Goal: Task Accomplishment & Management: Use online tool/utility

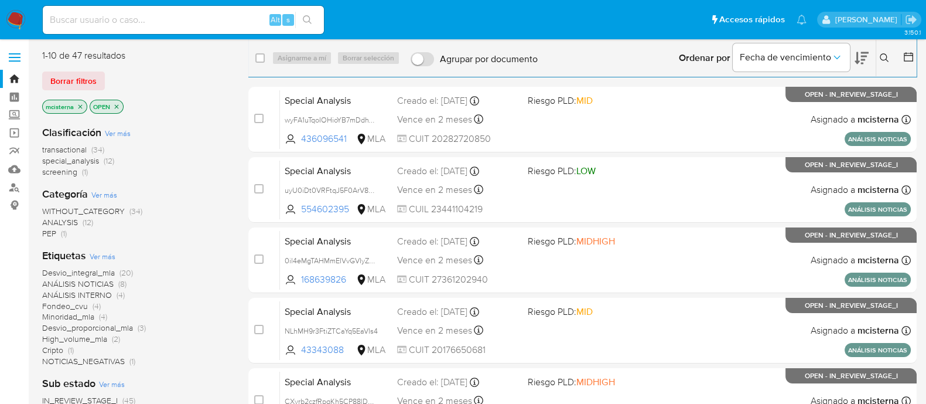
click at [187, 25] on input at bounding box center [183, 19] width 281 height 15
paste input "187134258"
type input "187134258"
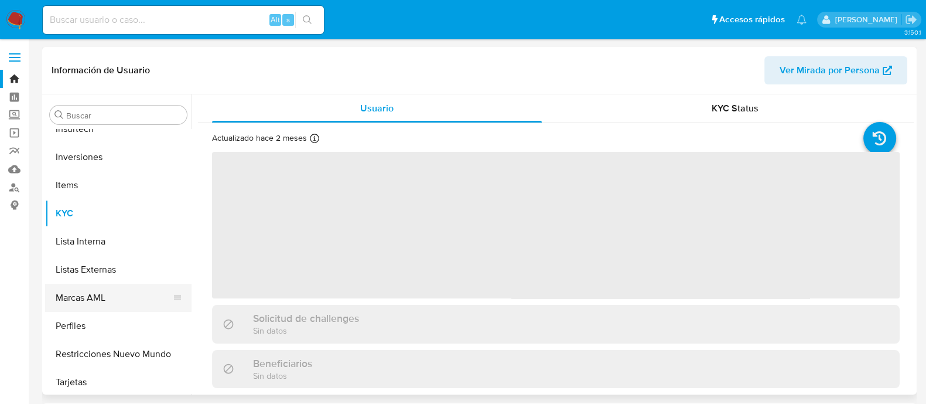
scroll to position [523, 0]
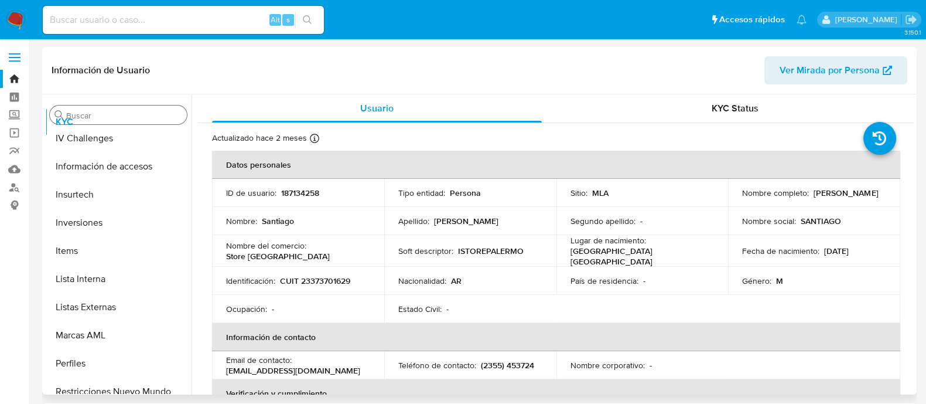
select select "10"
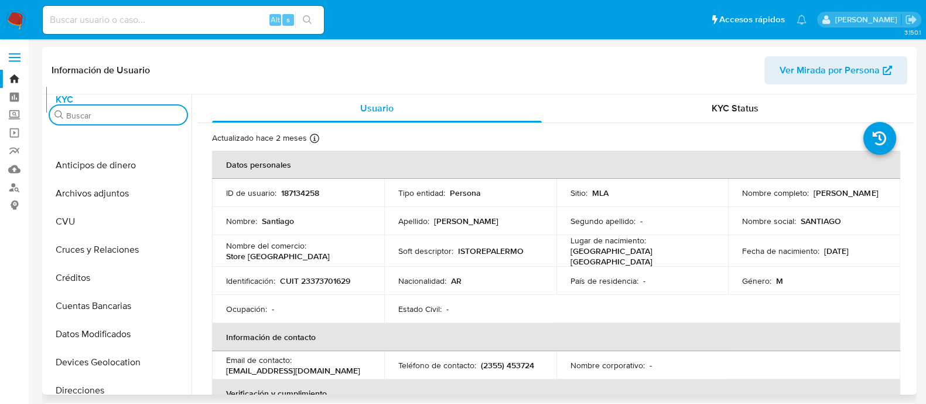
scroll to position [0, 0]
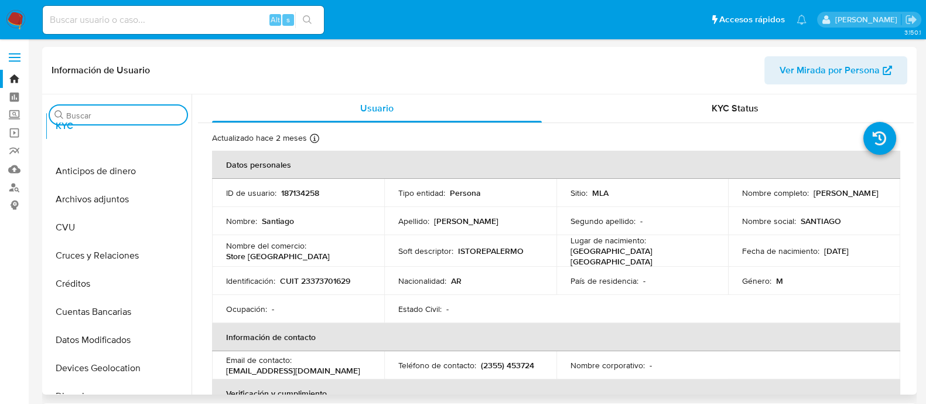
drag, startPoint x: 174, startPoint y: 210, endPoint x: 182, endPoint y: 127, distance: 84.1
click at [182, 127] on div "Buscar Anticipos de dinero Archivos adjuntos CVU Cruces y Relaciones Créditos C…" at bounding box center [118, 245] width 146 height 298
click at [240, 198] on td "ID de usuario : 187134258" at bounding box center [298, 193] width 172 height 28
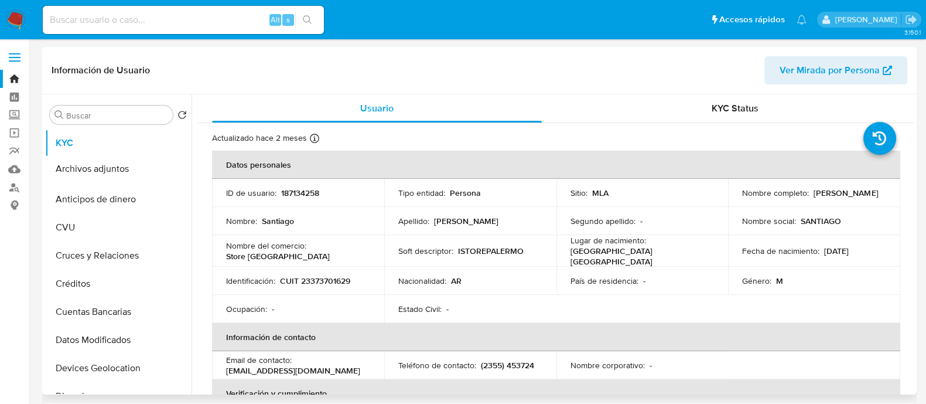
drag, startPoint x: 175, startPoint y: 199, endPoint x: 175, endPoint y: 162, distance: 36.3
click at [175, 162] on ul "KYC Anticipos de dinero Archivos adjuntos CVU Cruces y Relaciones Créditos Cuen…" at bounding box center [118, 261] width 146 height 264
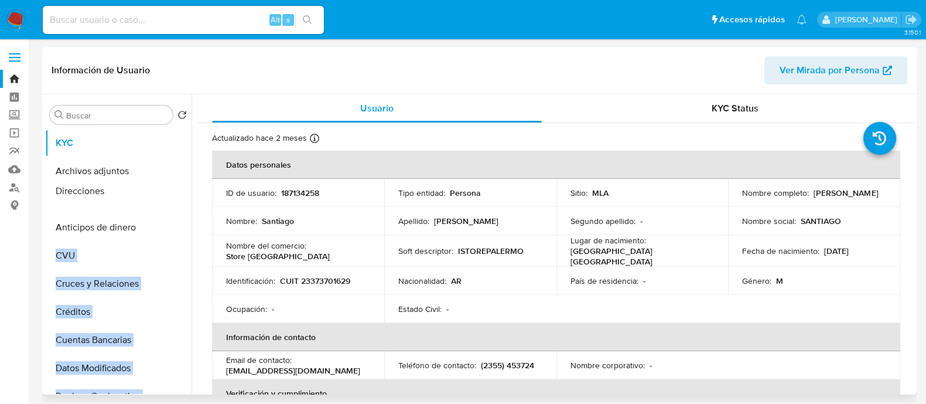
drag, startPoint x: 172, startPoint y: 324, endPoint x: 170, endPoint y: 192, distance: 131.8
click at [170, 192] on ul "KYC Archivos adjuntos Anticipos de dinero CVU Cruces y Relaciones Créditos Cuen…" at bounding box center [118, 261] width 146 height 264
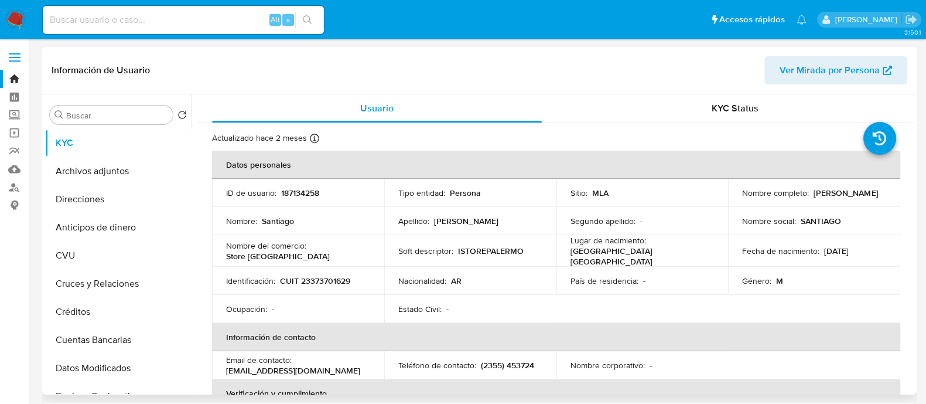
click at [254, 227] on td "Nombre : Santiago" at bounding box center [298, 221] width 172 height 28
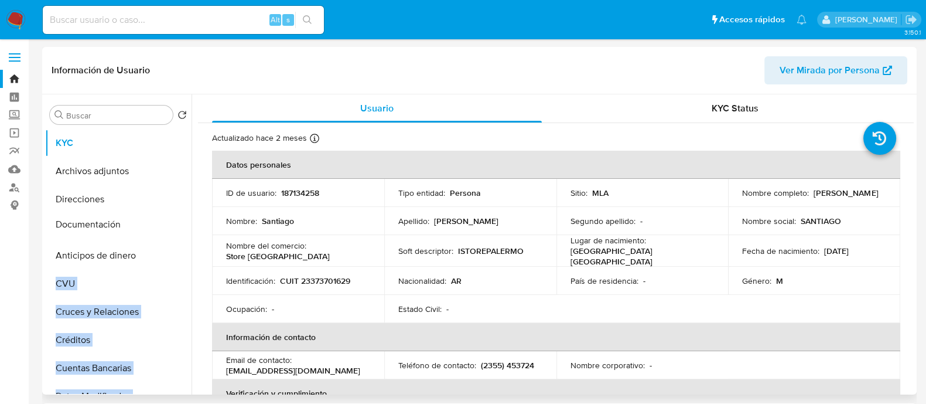
drag, startPoint x: 173, startPoint y: 378, endPoint x: 147, endPoint y: 224, distance: 156.8
click at [147, 224] on ul "KYC Archivos adjuntos Direcciones Anticipos de dinero CVU Cruces y Relaciones C…" at bounding box center [118, 261] width 146 height 264
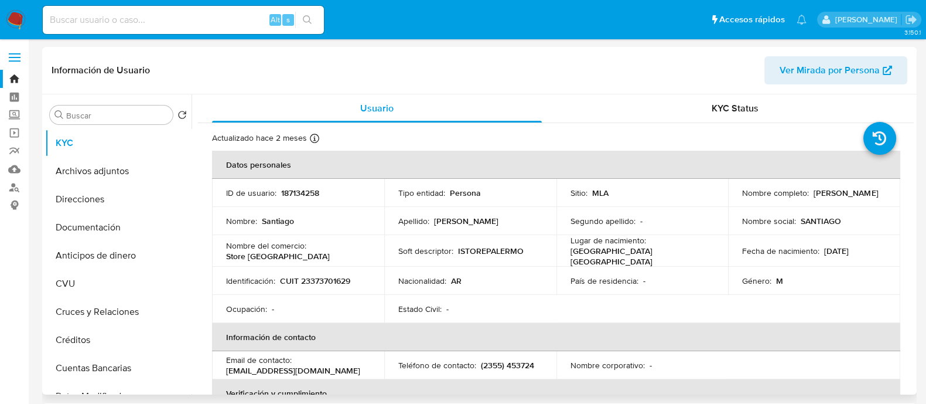
click at [241, 228] on td "Nombre : Santiago" at bounding box center [298, 221] width 172 height 28
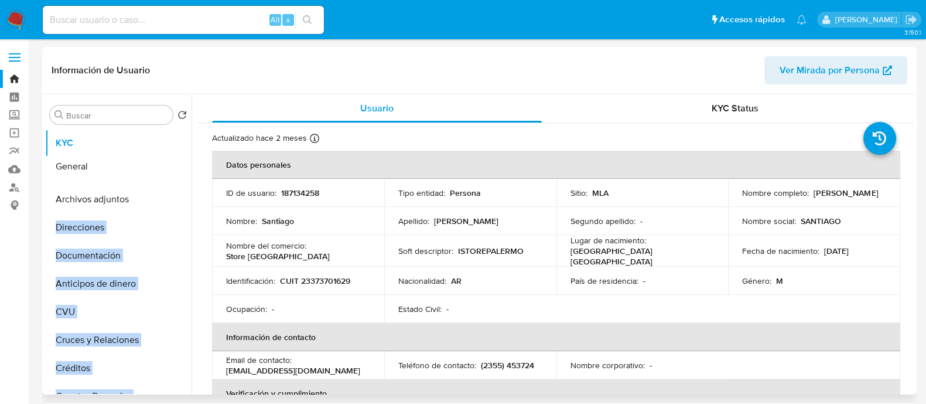
drag, startPoint x: 173, startPoint y: 365, endPoint x: 170, endPoint y: 168, distance: 197.4
click at [170, 168] on ul "KYC Archivos adjuntos Direcciones Documentación Anticipos de dinero CVU Cruces …" at bounding box center [118, 261] width 146 height 264
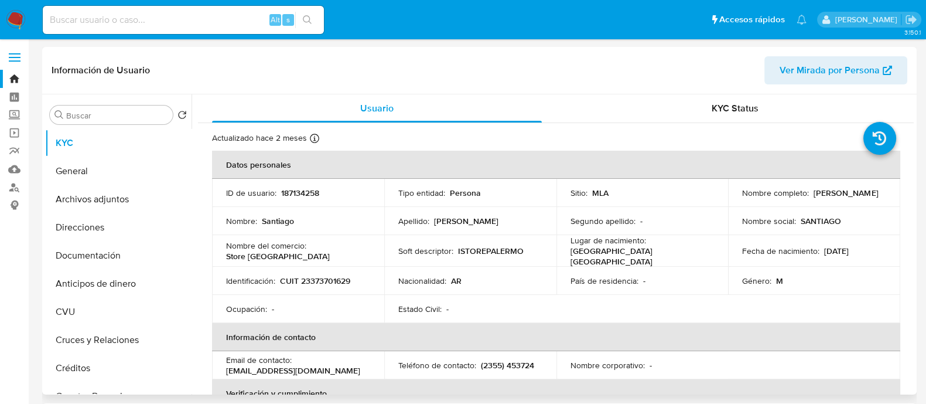
click at [225, 230] on td "Nombre : Santiago" at bounding box center [298, 221] width 172 height 28
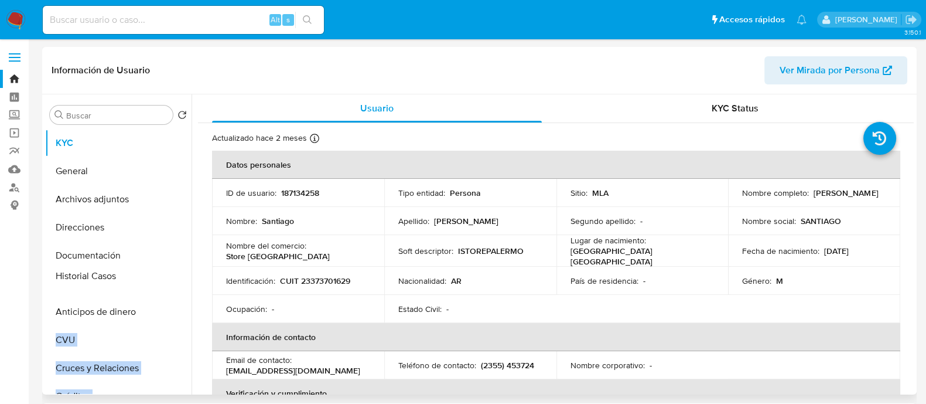
drag, startPoint x: 172, startPoint y: 315, endPoint x: 169, endPoint y: 278, distance: 37.6
click at [169, 278] on ul "KYC General Archivos adjuntos Direcciones Documentación Anticipos de dinero CVU…" at bounding box center [118, 261] width 146 height 264
click at [306, 275] on p "CUIT 23373701629" at bounding box center [315, 280] width 70 height 11
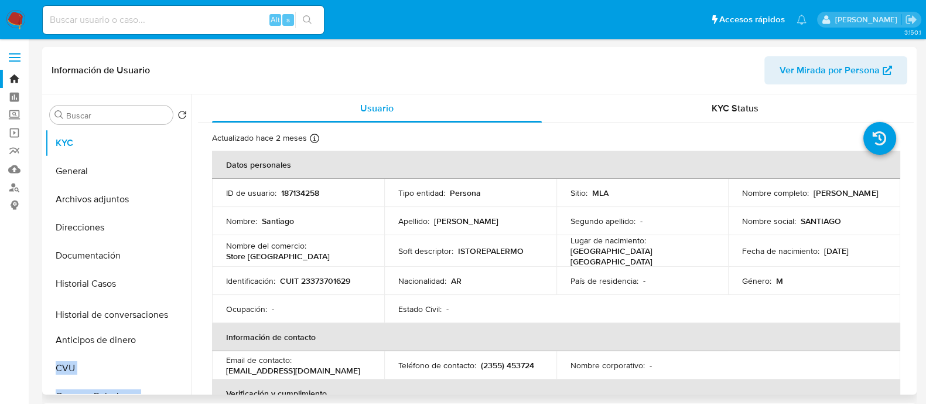
drag, startPoint x: 175, startPoint y: 298, endPoint x: 167, endPoint y: 311, distance: 15.5
click at [162, 312] on ul "KYC General Archivos adjuntos Direcciones Documentación Historial Casos Anticip…" at bounding box center [118, 261] width 146 height 264
click at [262, 303] on p "Ocupación :" at bounding box center [246, 308] width 41 height 11
drag, startPoint x: 173, startPoint y: 357, endPoint x: 158, endPoint y: 334, distance: 27.5
click at [158, 334] on ul "KYC General Archivos adjuntos Direcciones Documentación Historial Casos Histori…" at bounding box center [118, 261] width 146 height 264
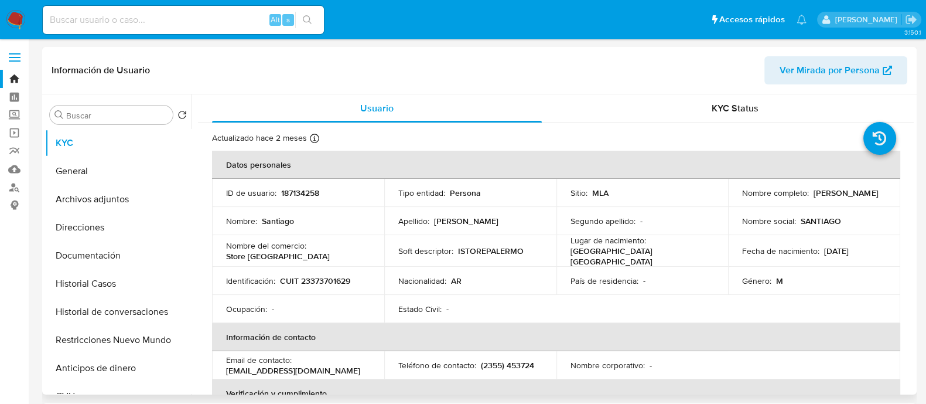
click at [234, 303] on p "Ocupación :" at bounding box center [246, 308] width 41 height 11
drag, startPoint x: 176, startPoint y: 275, endPoint x: 166, endPoint y: 343, distance: 68.6
click at [166, 343] on ul "KYC General Archivos adjuntos Direcciones Documentación Historial Casos Histori…" at bounding box center [118, 261] width 146 height 264
click at [266, 276] on p "Identificación :" at bounding box center [250, 280] width 49 height 11
click at [102, 291] on button "Historial Casos" at bounding box center [113, 283] width 137 height 28
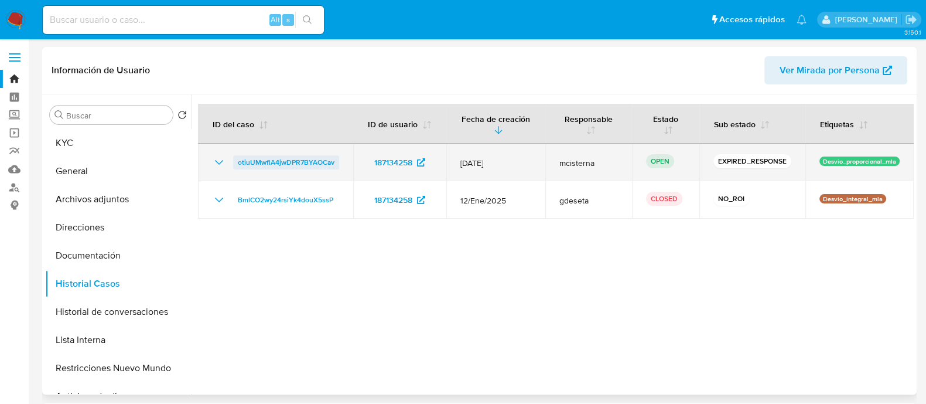
click at [284, 162] on span "otiuUMwflA4jwDPR7BYAOCav" at bounding box center [286, 162] width 97 height 14
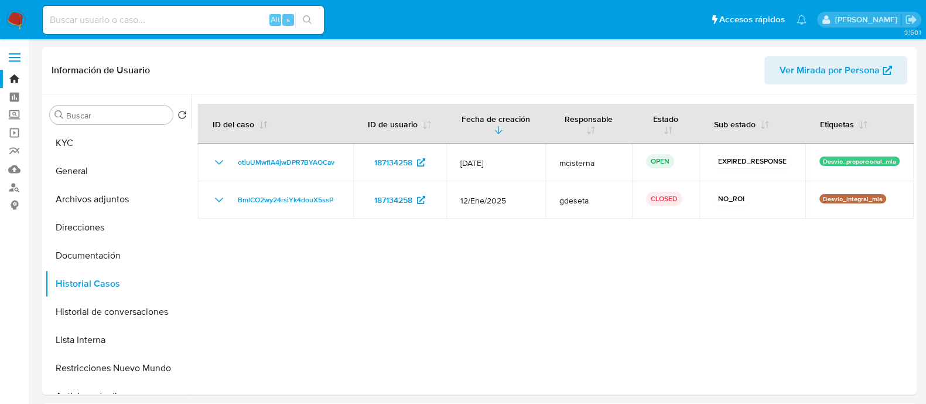
click at [12, 25] on img at bounding box center [16, 20] width 20 height 20
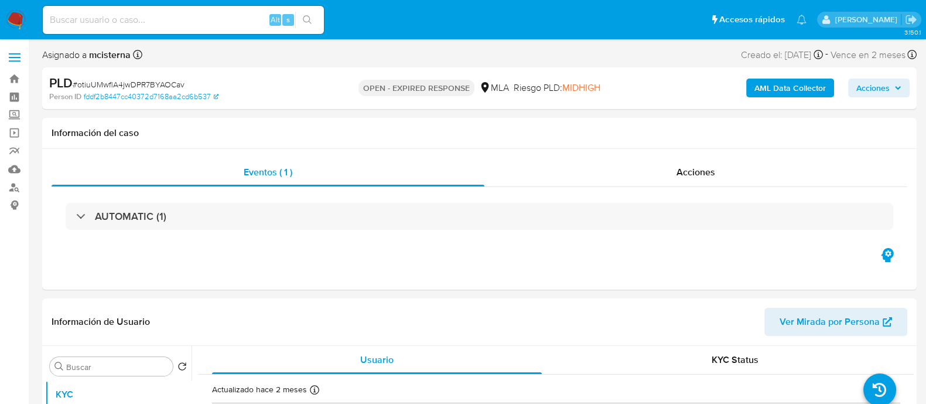
select select "10"
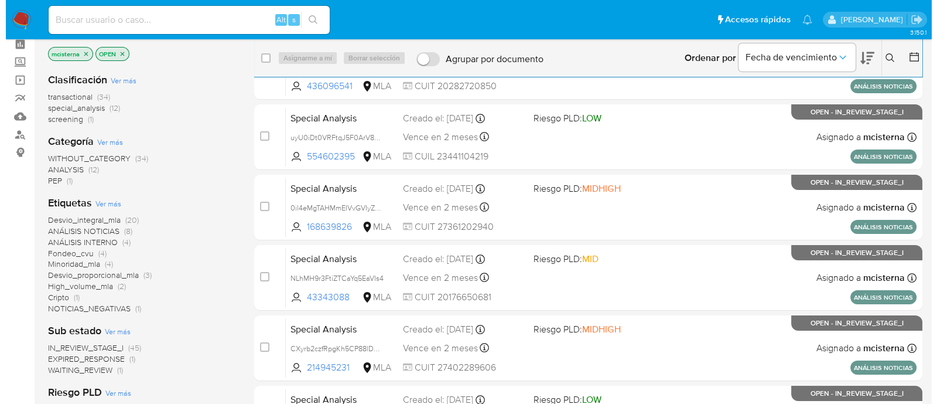
scroll to position [73, 0]
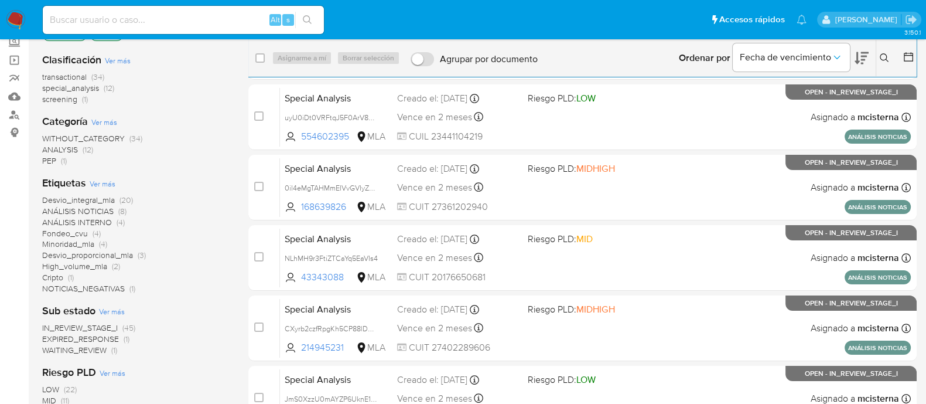
click at [91, 351] on span "WAITING_REVIEW" at bounding box center [74, 350] width 64 height 12
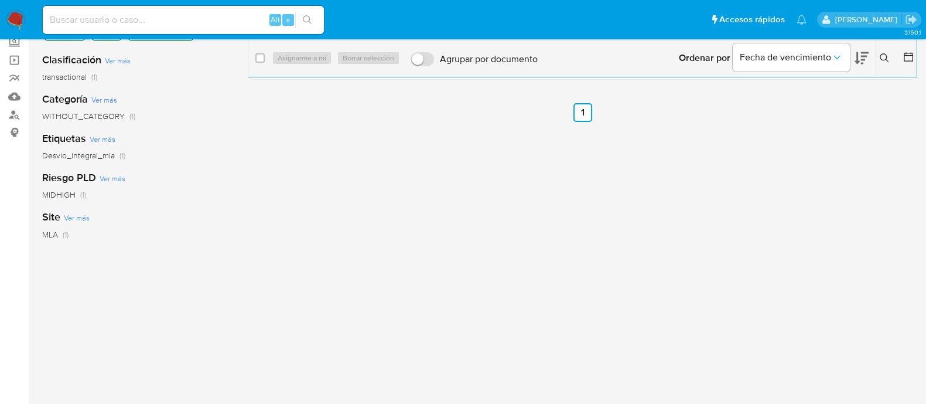
click at [254, 57] on div "select-all-cases-checkbox Asignarme a mí Borrar selección Agrupar por documento…" at bounding box center [582, 58] width 668 height 36
click at [262, 57] on input "checkbox" at bounding box center [259, 57] width 9 height 9
checkbox input "true"
click at [296, 57] on span "Asignarme a mí" at bounding box center [302, 58] width 49 height 12
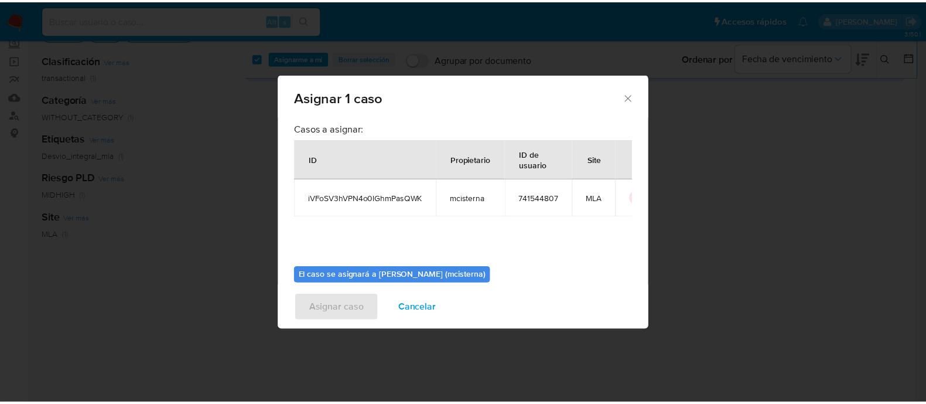
scroll to position [60, 0]
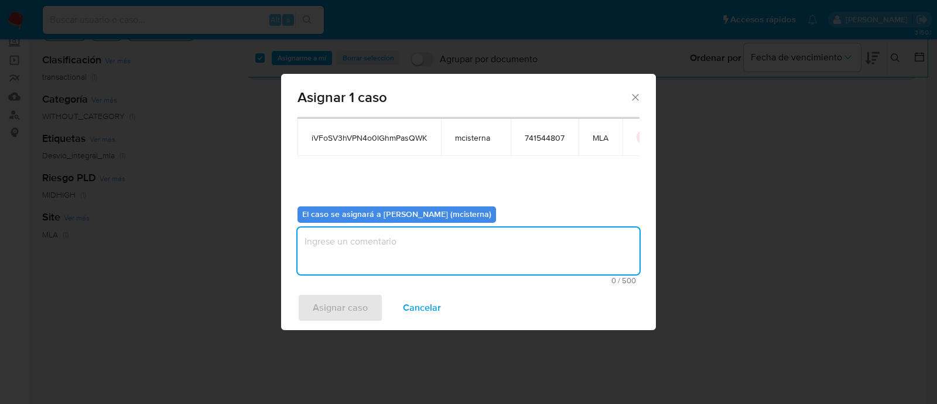
click at [378, 247] on textarea "assign-modal" at bounding box center [469, 250] width 342 height 47
type textarea "mcisterna"
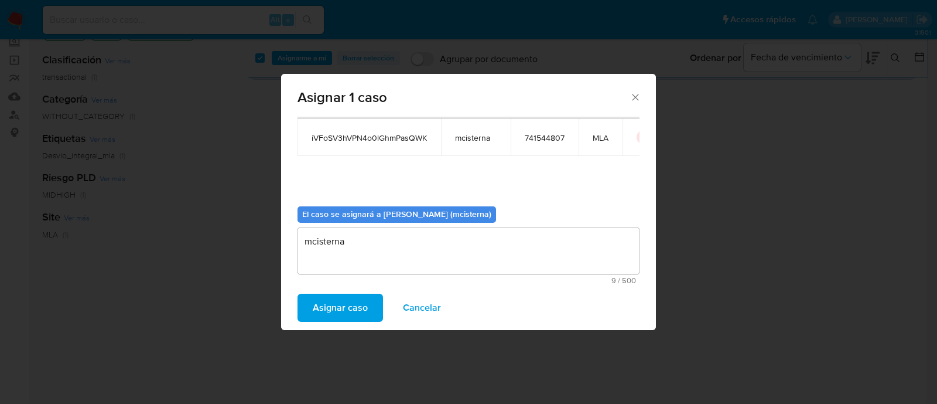
click at [351, 299] on span "Asignar caso" at bounding box center [340, 308] width 55 height 26
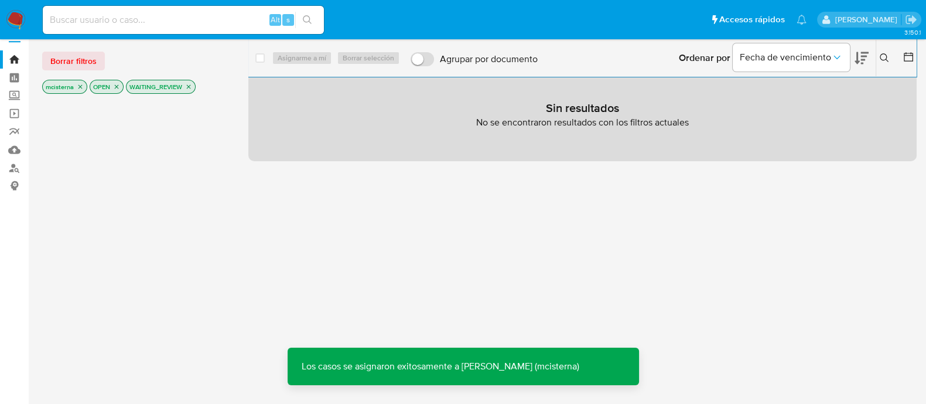
scroll to position [0, 0]
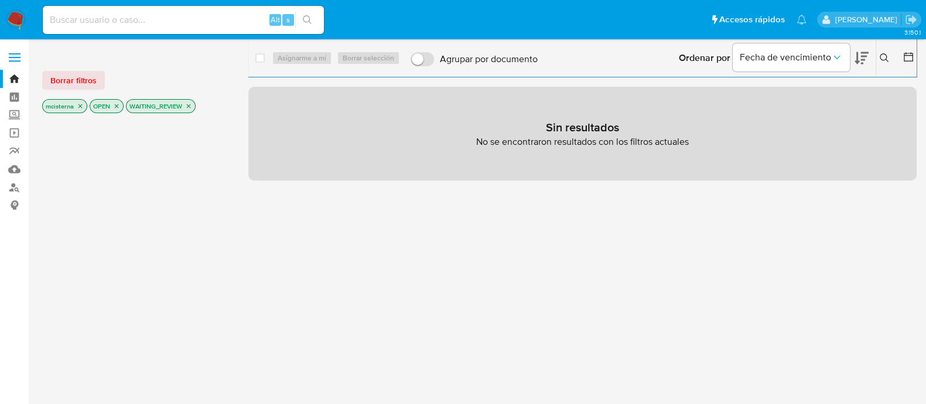
click at [190, 104] on icon "close-filter" at bounding box center [188, 105] width 7 height 7
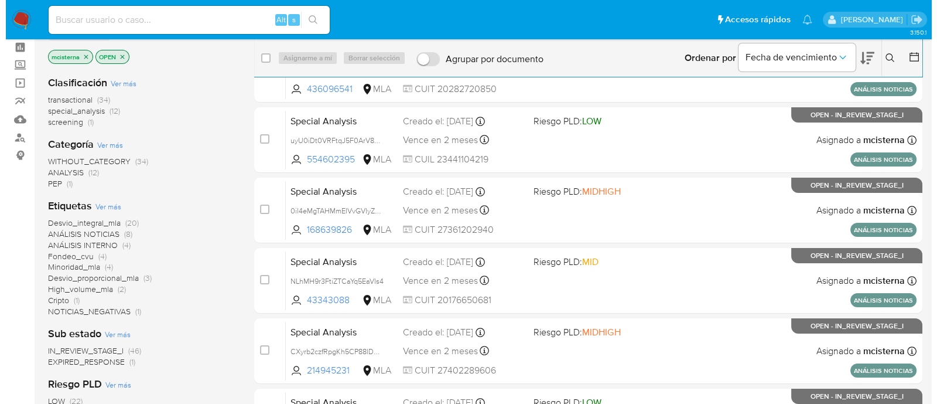
scroll to position [73, 0]
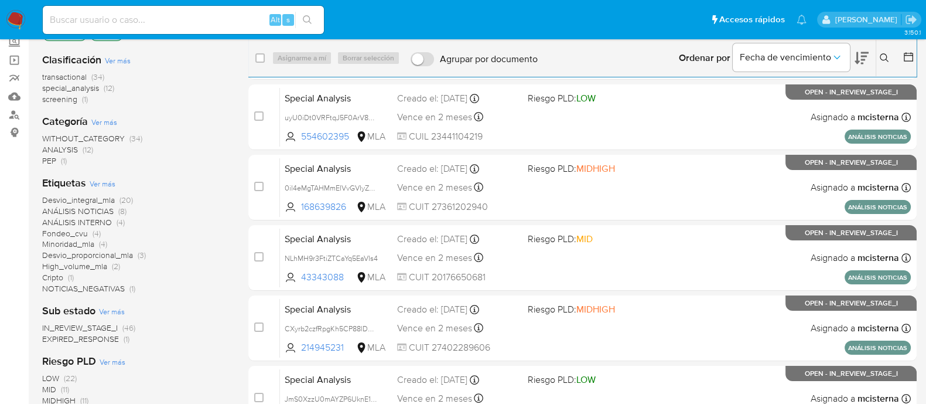
click at [83, 337] on span "EXPIRED_RESPONSE" at bounding box center [80, 339] width 77 height 12
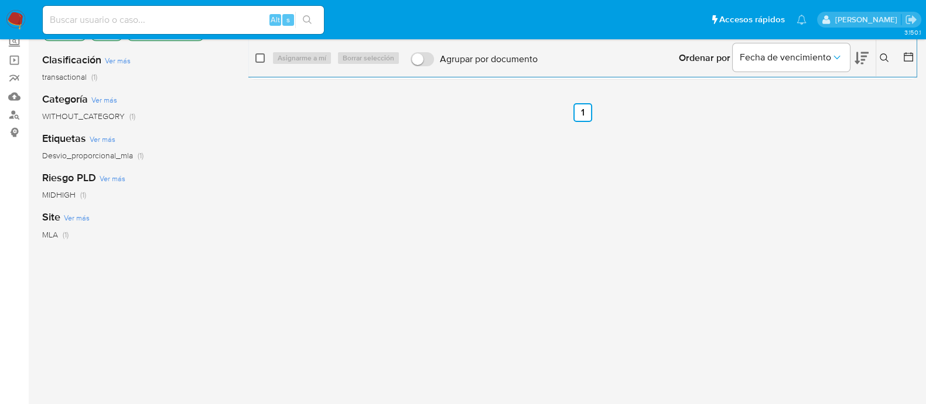
click at [255, 60] on input "checkbox" at bounding box center [259, 57] width 9 height 9
checkbox input "true"
click at [296, 60] on span "Asignarme a mí" at bounding box center [302, 58] width 49 height 12
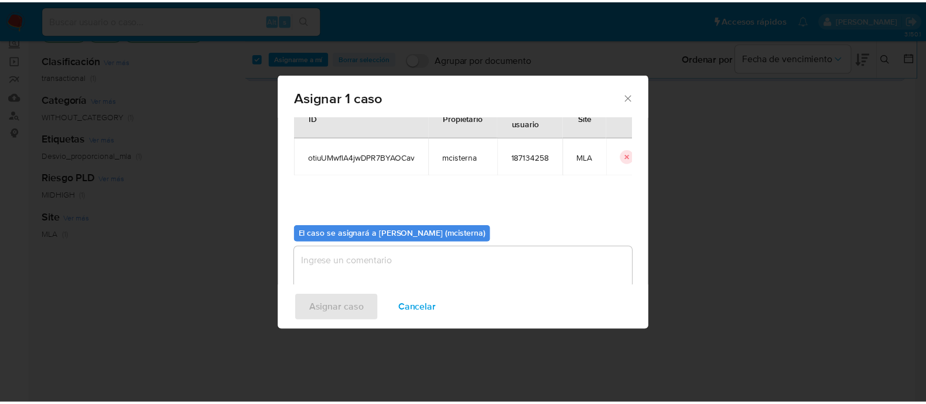
scroll to position [60, 0]
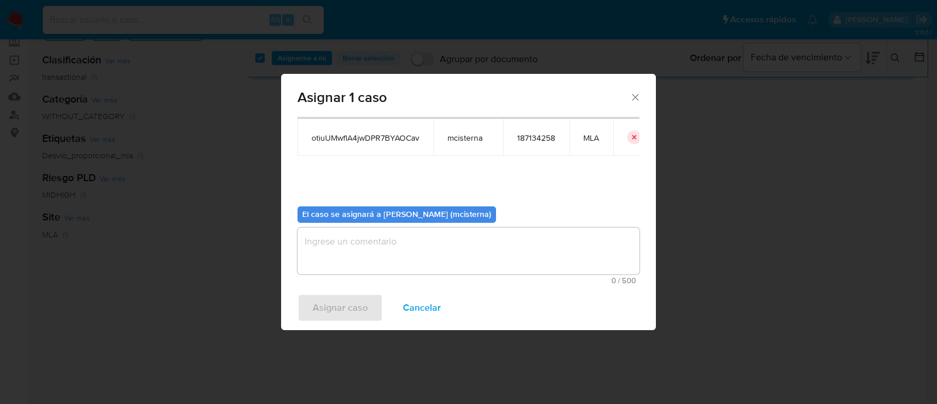
click at [365, 263] on textarea "assign-modal" at bounding box center [469, 250] width 342 height 47
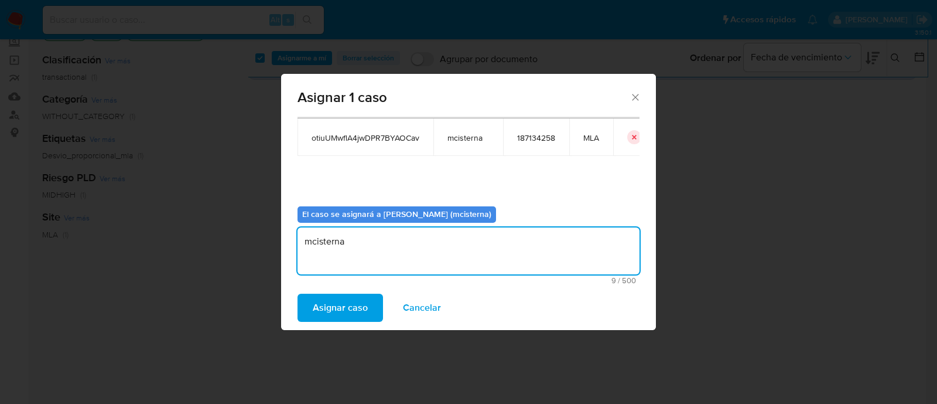
type textarea "mcisterna"
click at [343, 279] on span "9 / 500" at bounding box center [468, 280] width 335 height 8
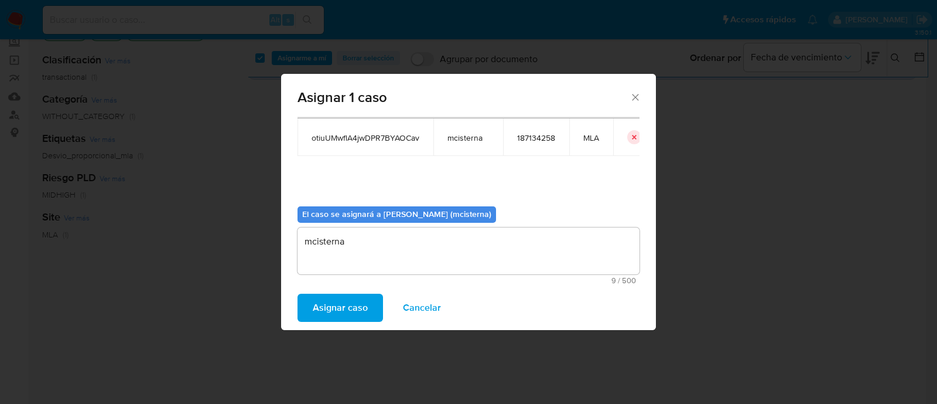
drag, startPoint x: 327, startPoint y: 289, endPoint x: 320, endPoint y: 296, distance: 10.0
click at [326, 289] on div "Asignar caso Cancelar" at bounding box center [468, 307] width 375 height 45
click at [319, 298] on span "Asignar caso" at bounding box center [340, 308] width 55 height 26
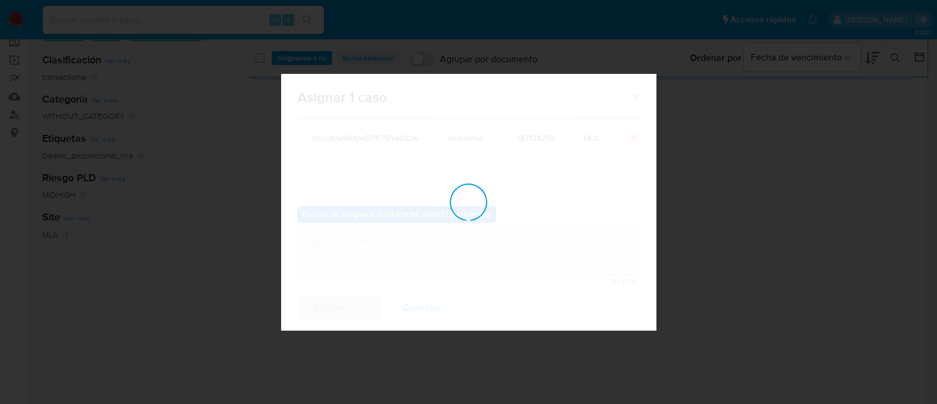
checkbox input "false"
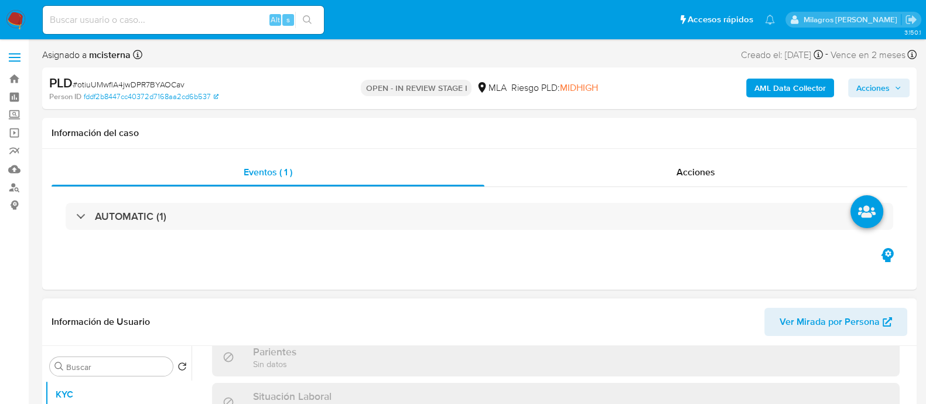
scroll to position [146, 0]
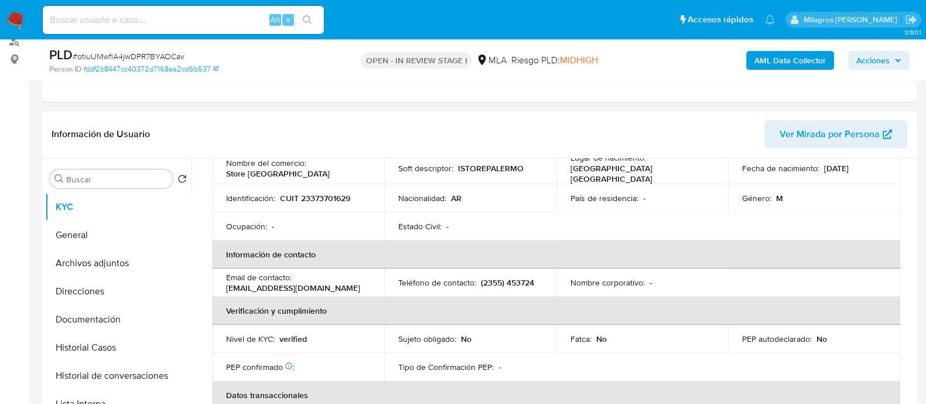
select select "10"
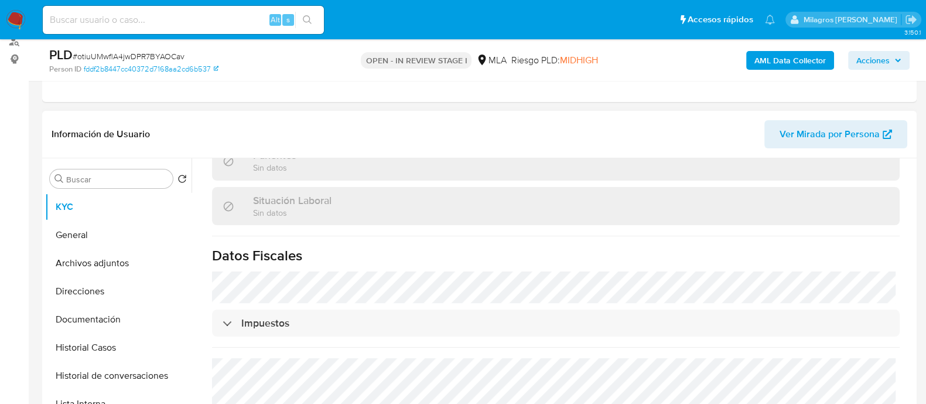
scroll to position [635, 0]
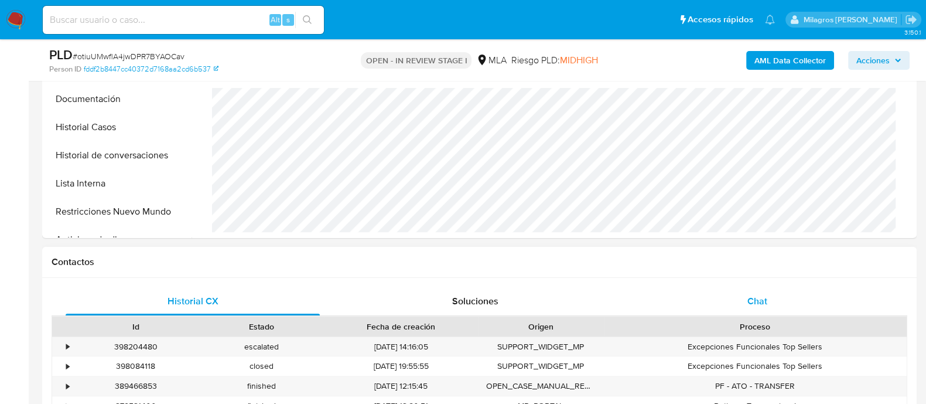
click at [740, 297] on div "Chat" at bounding box center [757, 301] width 254 height 28
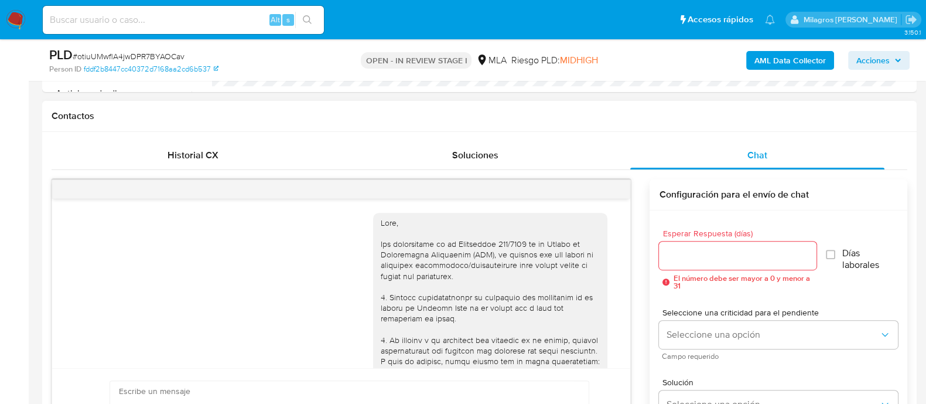
scroll to position [1329, 0]
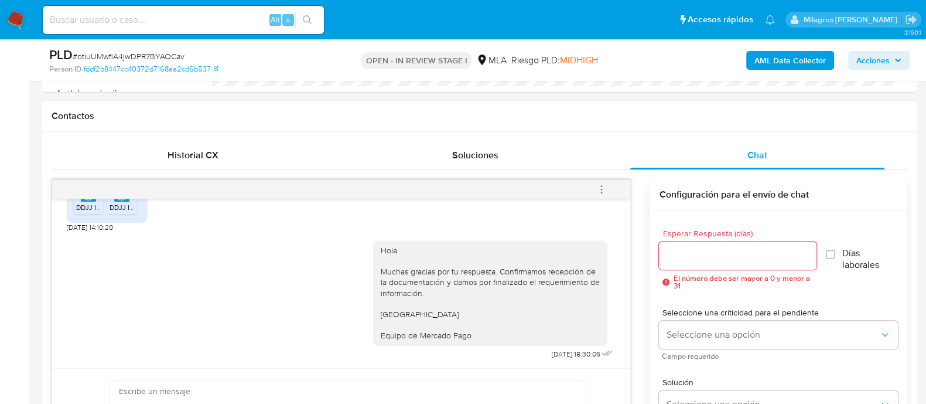
click at [614, 190] on button "menu-action" at bounding box center [601, 189] width 39 height 28
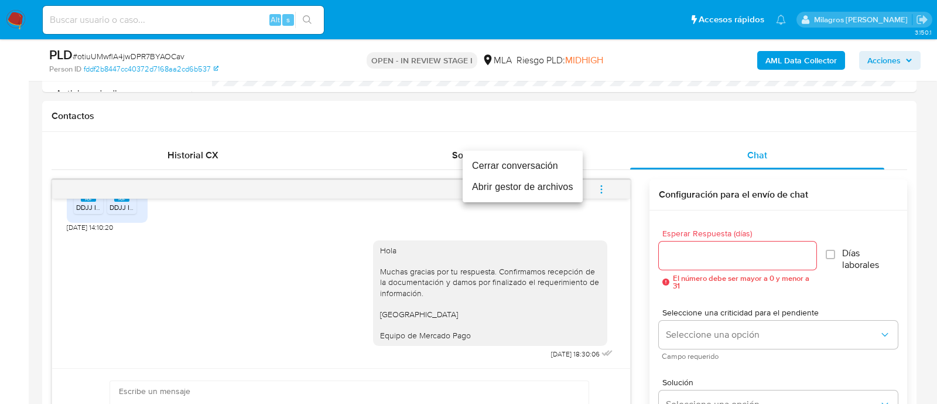
click at [501, 165] on li "Cerrar conversación" at bounding box center [523, 165] width 120 height 21
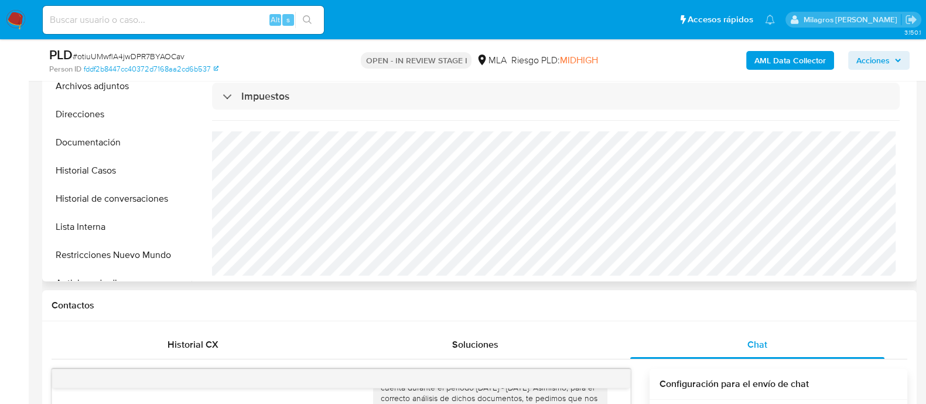
scroll to position [220, 0]
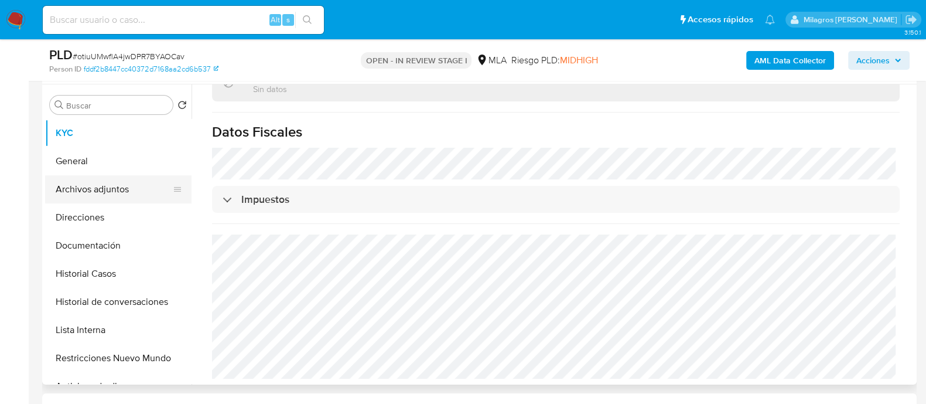
drag, startPoint x: 125, startPoint y: 190, endPoint x: 227, endPoint y: 33, distance: 186.7
click at [124, 190] on button "Archivos adjuntos" at bounding box center [118, 189] width 146 height 28
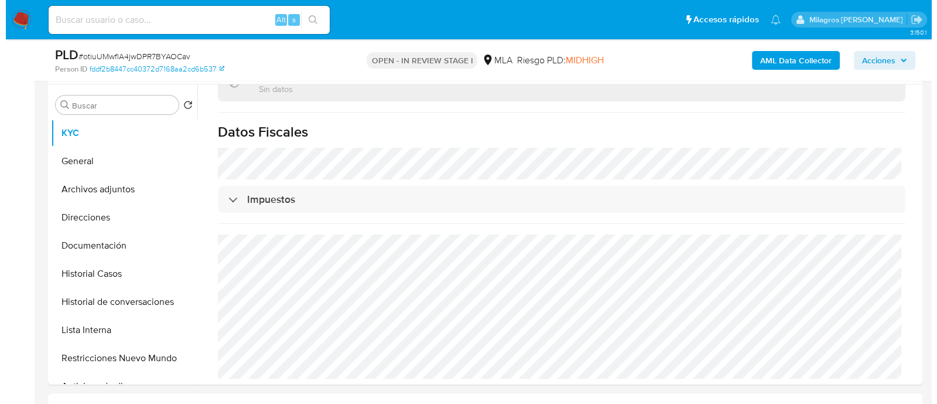
scroll to position [0, 0]
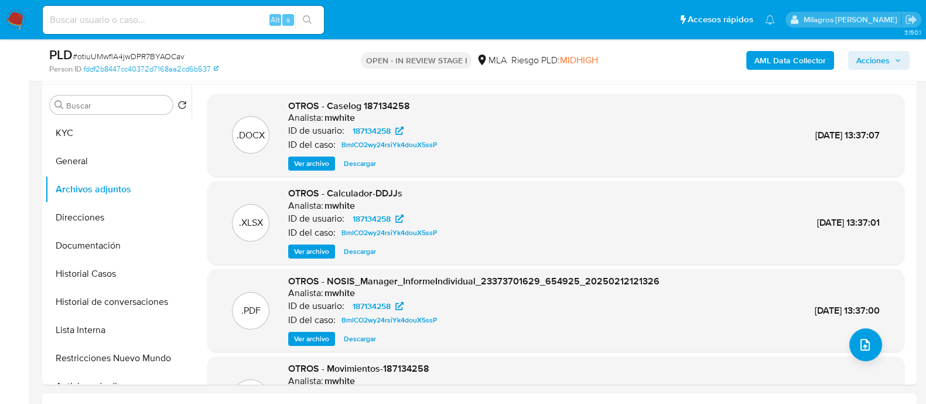
click at [802, 63] on b "AML Data Collector" at bounding box center [789, 60] width 71 height 19
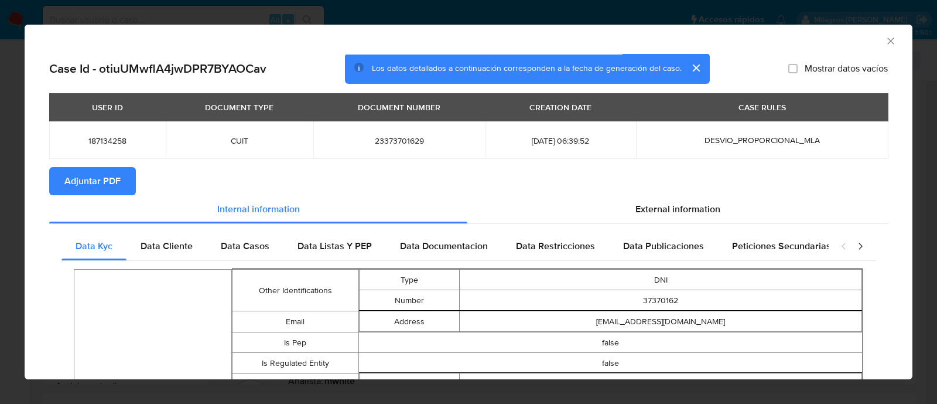
click at [99, 183] on span "Adjuntar PDF" at bounding box center [92, 181] width 56 height 26
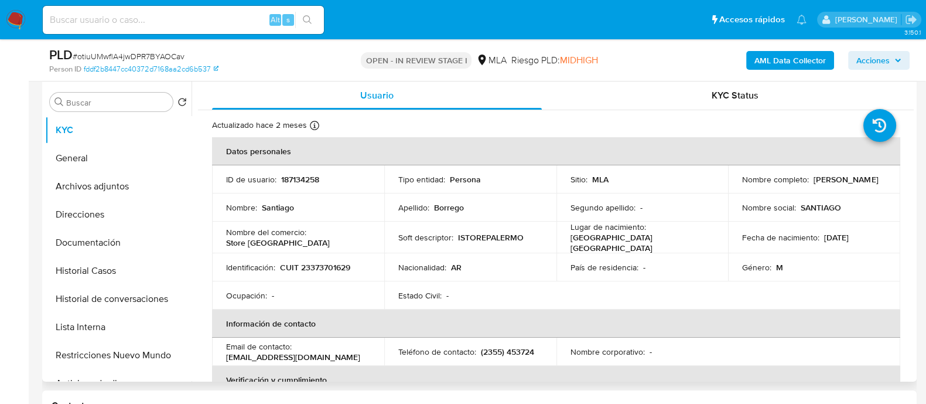
scroll to position [220, 0]
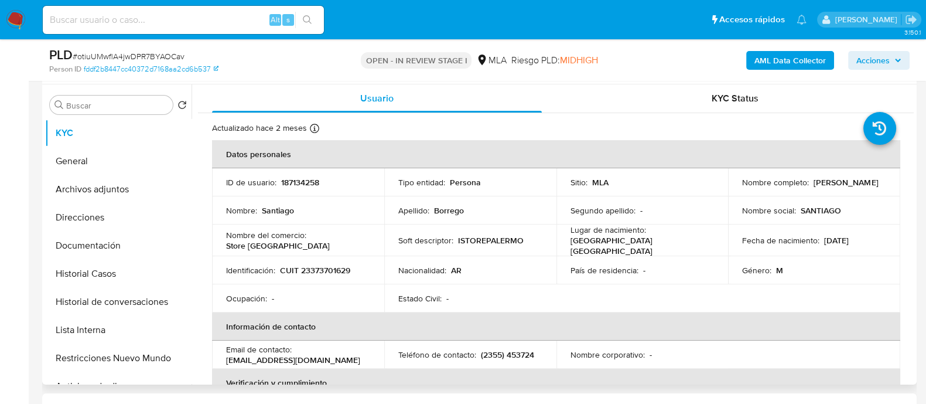
select select "10"
click at [864, 175] on td "Nombre completo : [PERSON_NAME]" at bounding box center [814, 182] width 172 height 28
click at [865, 183] on p "Santiago Borrego" at bounding box center [846, 182] width 64 height 11
copy p "Borrego"
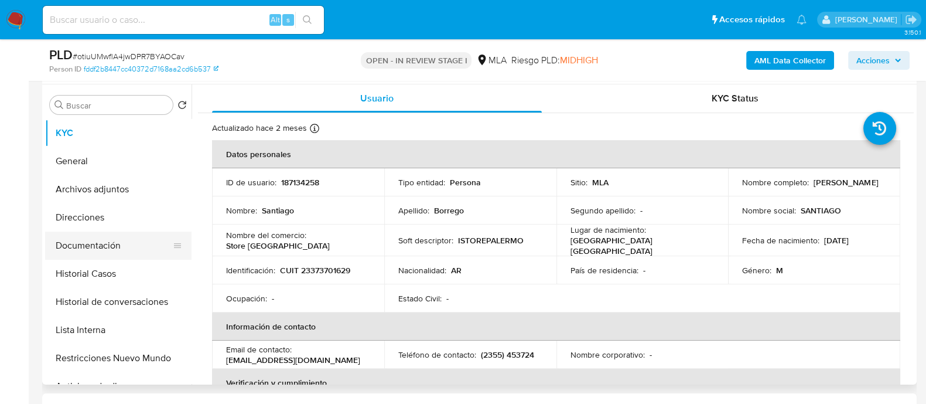
click at [159, 241] on button "Documentación" at bounding box center [113, 245] width 137 height 28
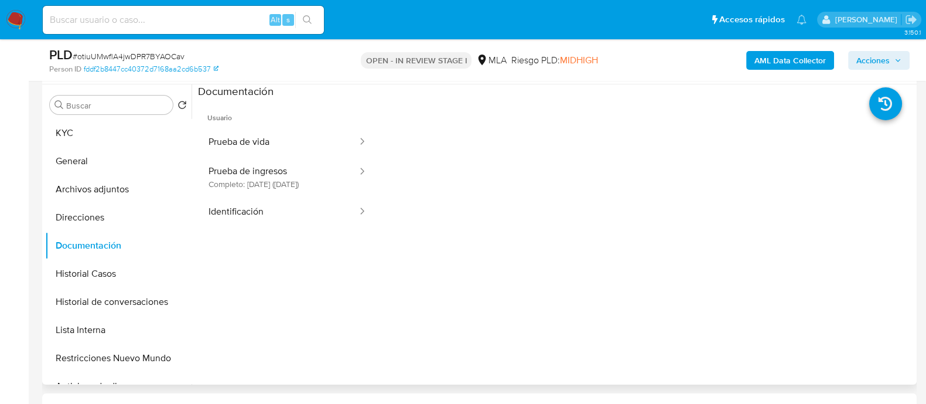
click at [291, 241] on ul "Usuario Prueba de vida Prueba de ingresos Completo: 26/05/2025 (hace 3 meses) I…" at bounding box center [287, 267] width 179 height 337
click at [293, 224] on button "Identificación" at bounding box center [278, 212] width 160 height 30
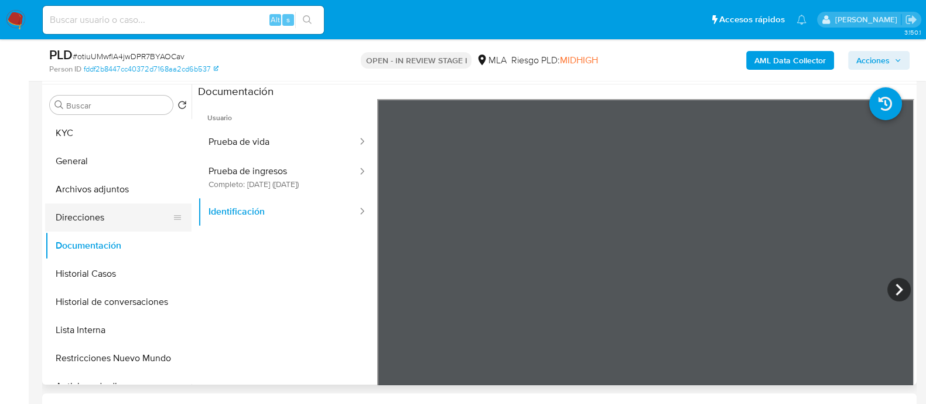
click at [97, 227] on button "Direcciones" at bounding box center [113, 217] width 137 height 28
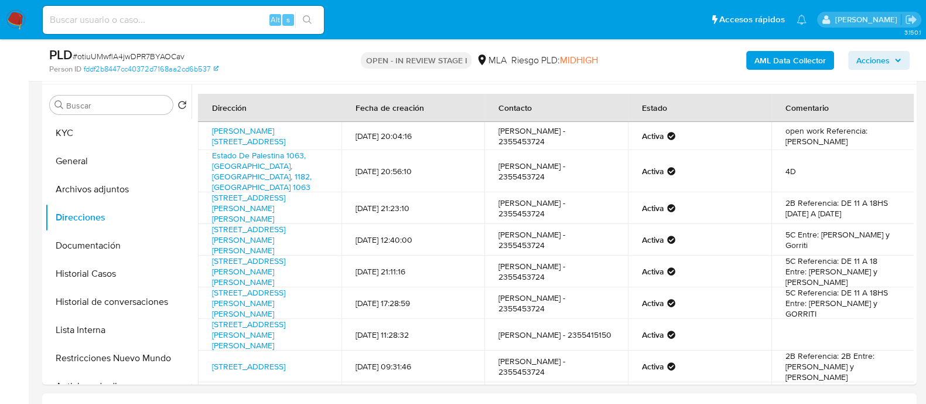
click at [554, 402] on h1 "Contactos" at bounding box center [480, 408] width 856 height 12
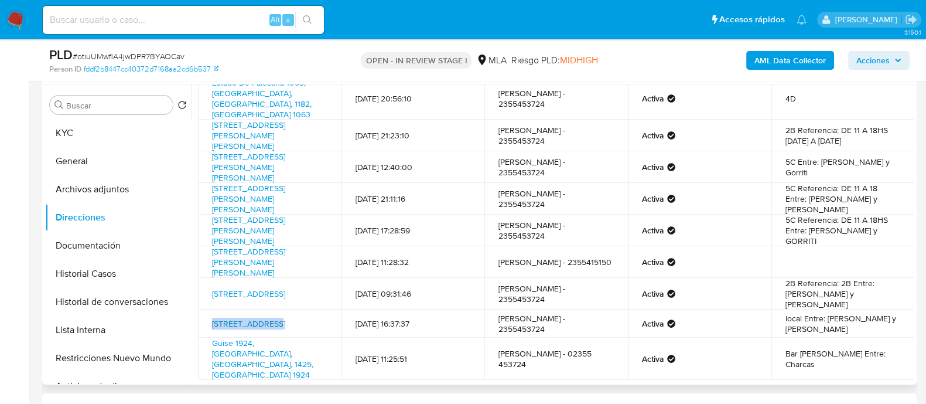
drag, startPoint x: 204, startPoint y: 306, endPoint x: 272, endPoint y: 300, distance: 68.8
click at [272, 309] on td "Av Cordoba 3741, Palermo, Capital Federal, 1188, Argentina 3741" at bounding box center [269, 323] width 143 height 28
copy link "Av Cordoba 3741"
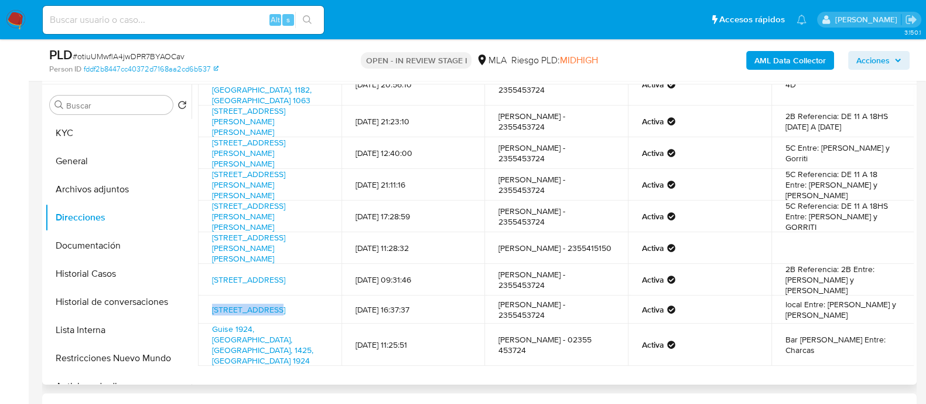
scroll to position [100, 0]
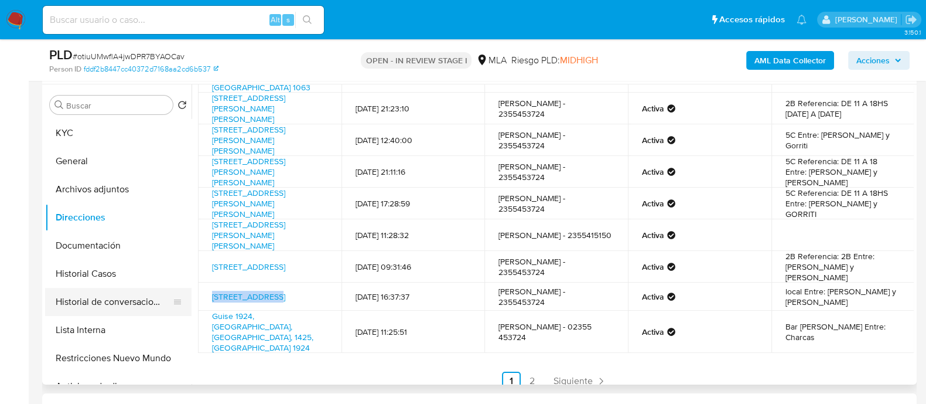
click at [145, 309] on button "Historial de conversaciones" at bounding box center [113, 302] width 137 height 28
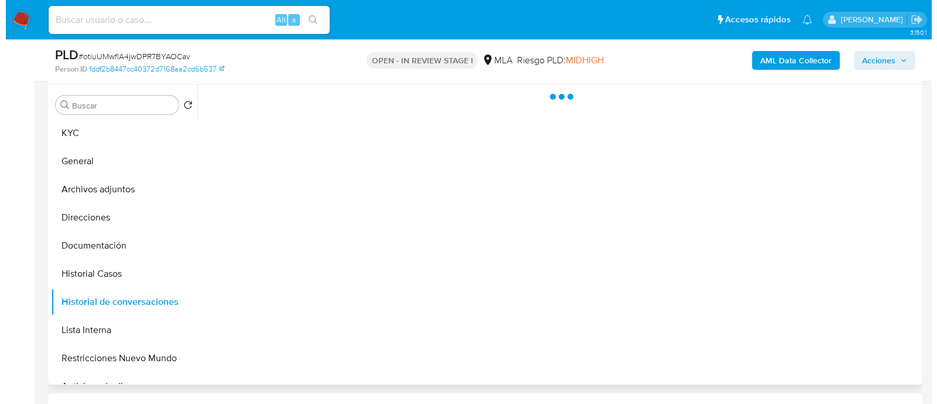
scroll to position [0, 0]
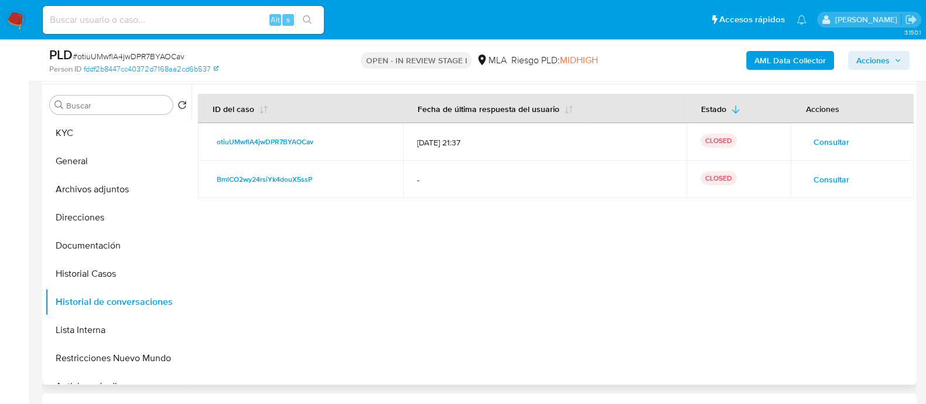
click at [819, 145] on span "Consultar" at bounding box center [831, 142] width 36 height 16
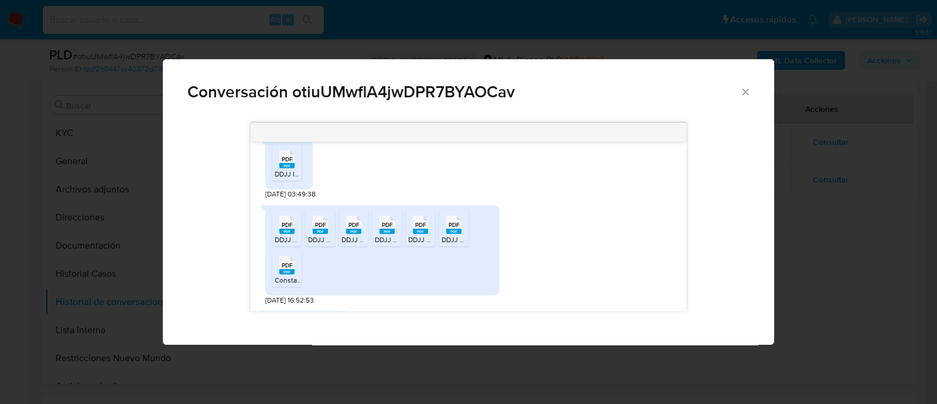
scroll to position [585, 0]
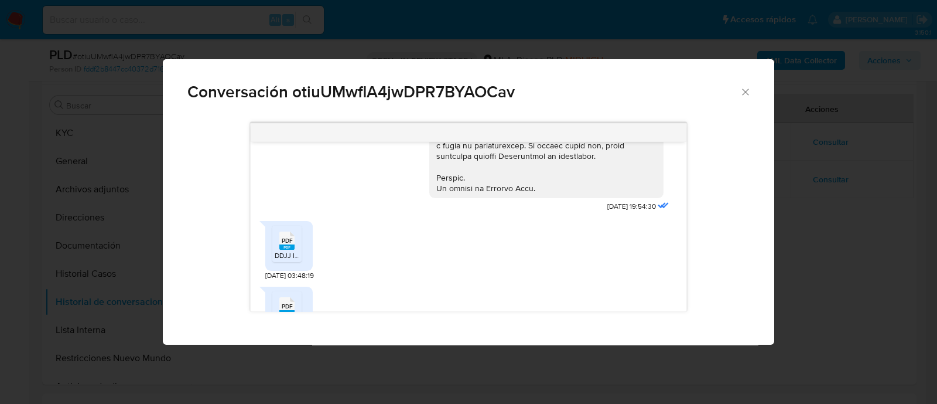
click at [166, 269] on div "17/07/2025 19:54:30 PDF PDF DDJJ IVA 04-2025.pdf 19/07/2025 03:48:19 PDF PDF DD…" at bounding box center [468, 229] width 611 height 230
click at [128, 189] on div "Conversación otiuUMwflA4jwDPR7BYAOCav 17/07/2025 19:54:30 PDF PDF DDJJ IVA 04-2…" at bounding box center [468, 202] width 937 height 404
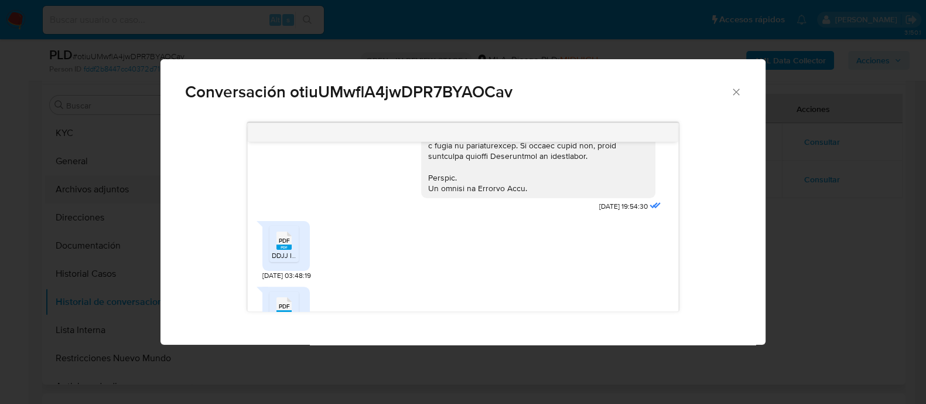
click at [121, 188] on button "Archivos adjuntos" at bounding box center [113, 189] width 137 height 28
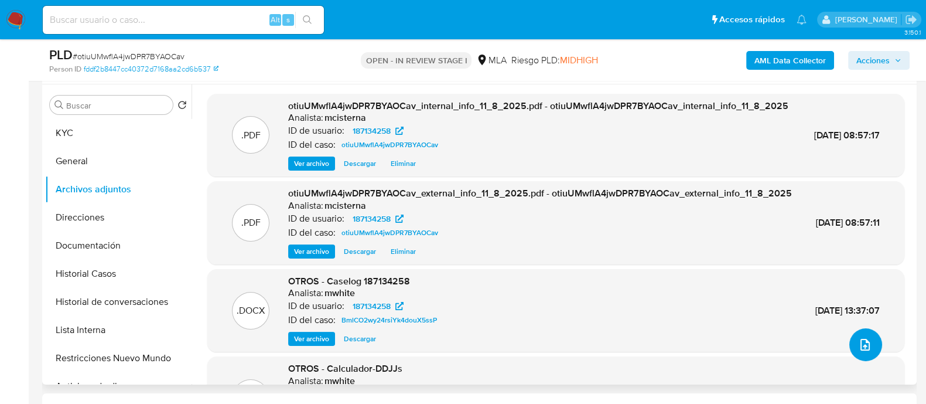
click at [849, 344] on button "upload-file" at bounding box center [865, 344] width 33 height 33
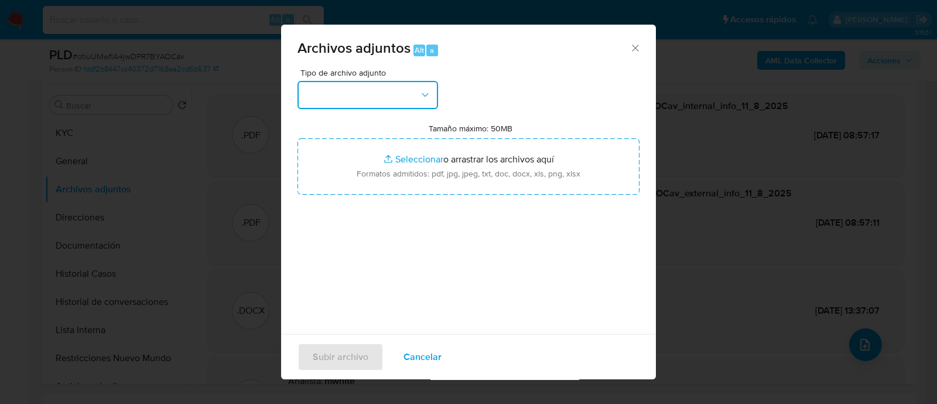
click at [373, 92] on button "button" at bounding box center [368, 95] width 141 height 28
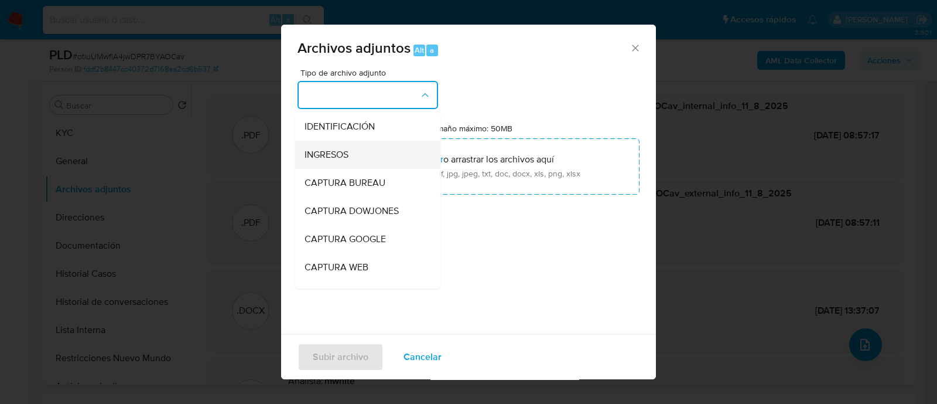
click at [370, 156] on div "INGRESOS" at bounding box center [364, 155] width 119 height 28
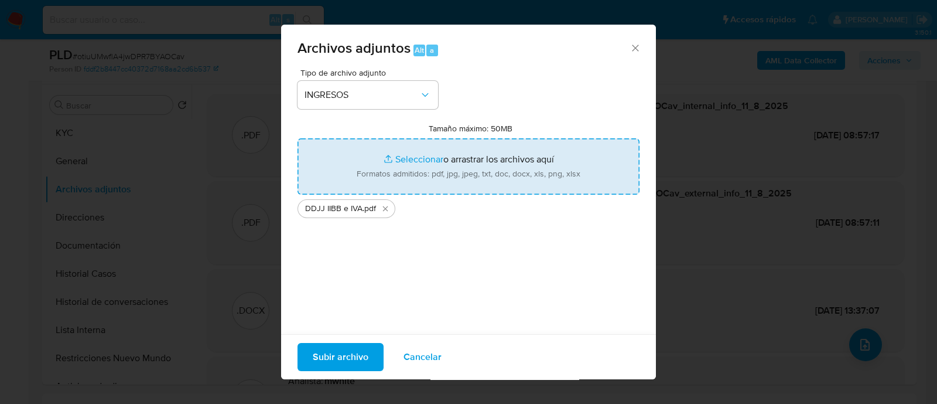
click at [338, 367] on span "Subir archivo" at bounding box center [341, 357] width 56 height 26
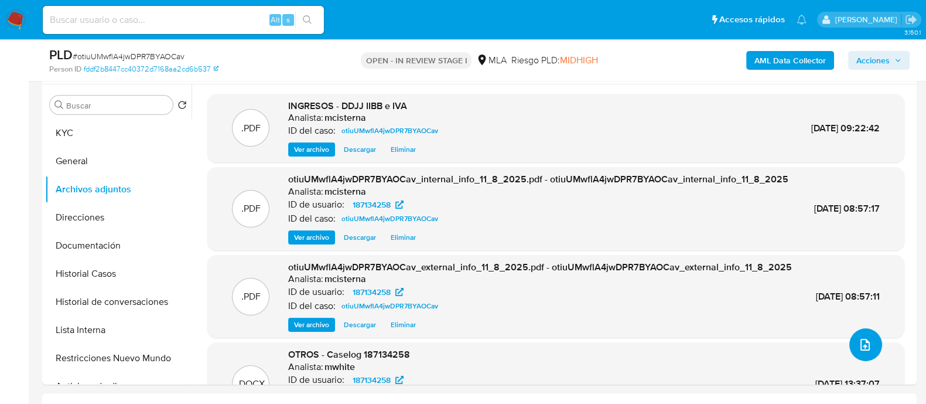
click at [861, 346] on icon "upload-file" at bounding box center [865, 344] width 14 height 14
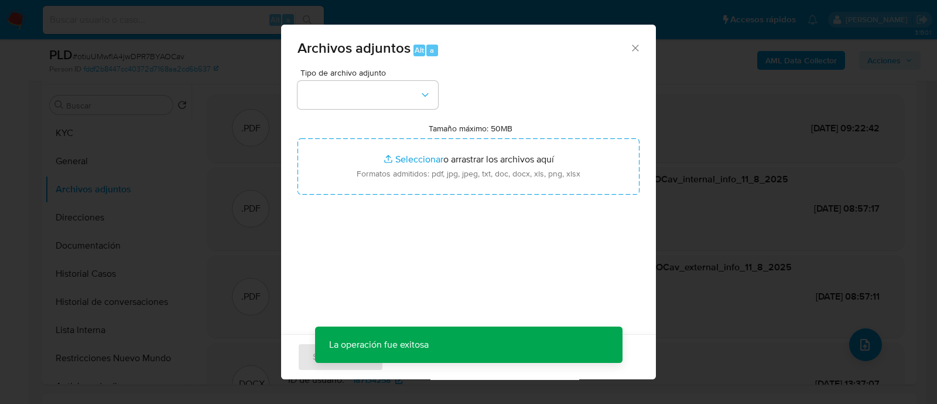
click at [363, 109] on div "Tipo de archivo adjunto Tamaño máximo: 50MB Seleccionar archivos Seleccionar o …" at bounding box center [469, 207] width 342 height 276
click at [373, 97] on button "button" at bounding box center [368, 95] width 141 height 28
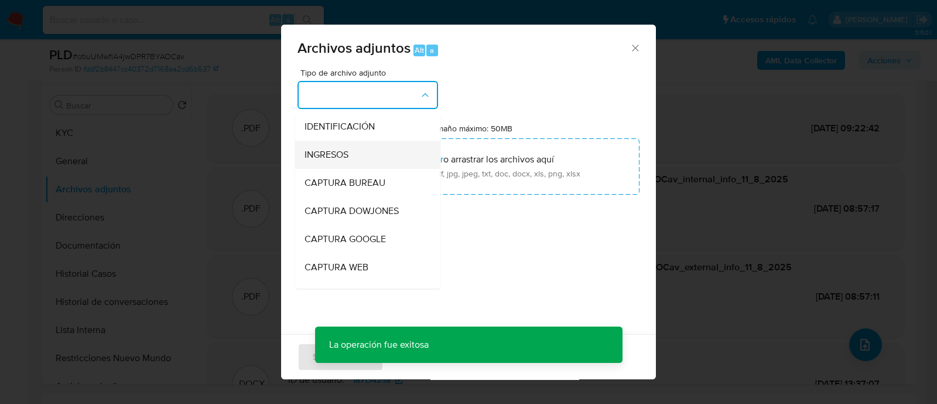
click at [363, 162] on div "INGRESOS" at bounding box center [364, 155] width 119 height 28
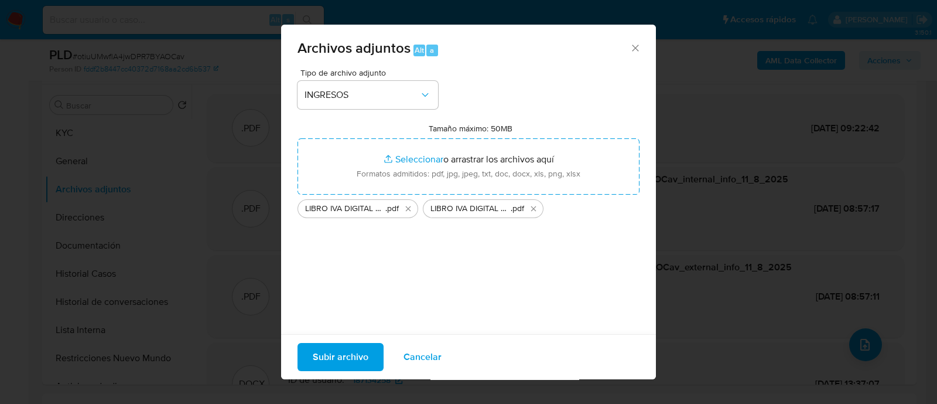
click at [348, 344] on span "Subir archivo" at bounding box center [341, 357] width 56 height 26
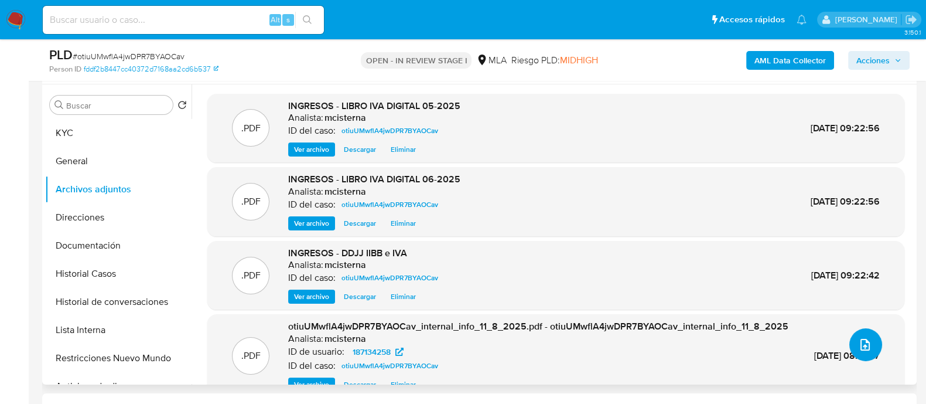
click at [852, 344] on button "upload-file" at bounding box center [865, 344] width 33 height 33
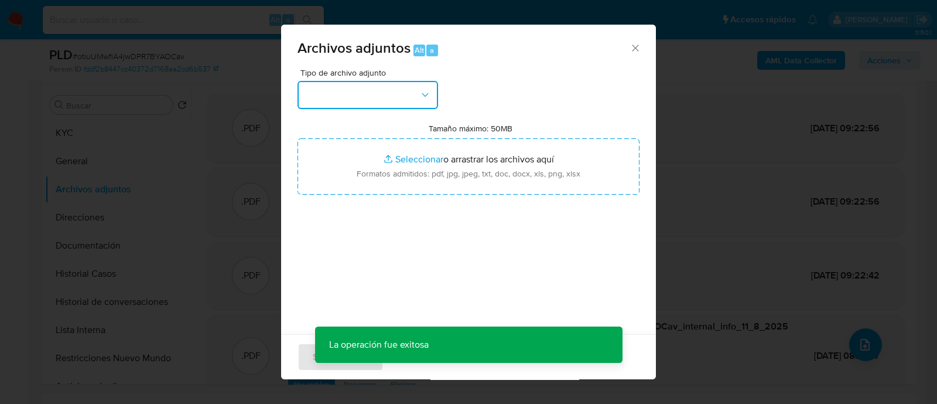
click at [388, 85] on button "button" at bounding box center [368, 95] width 141 height 28
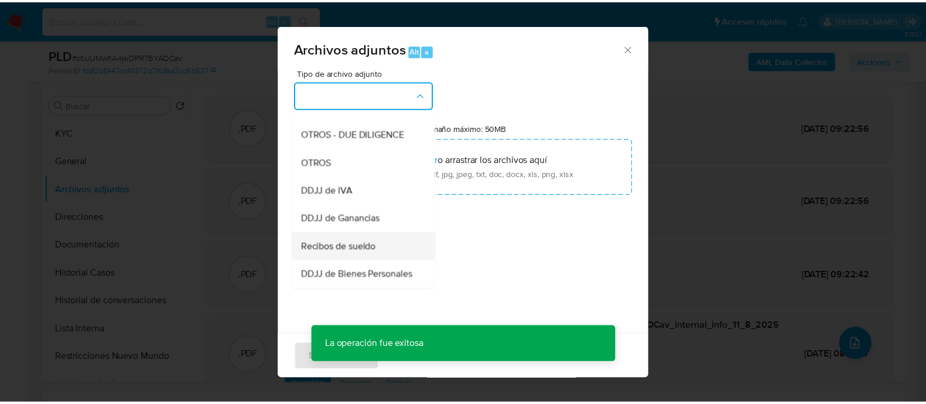
scroll to position [220, 0]
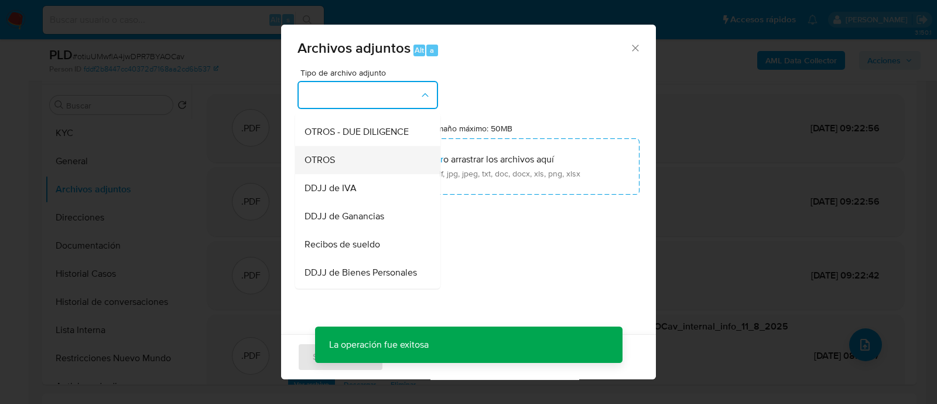
click at [366, 174] on div "OTROS" at bounding box center [364, 160] width 119 height 28
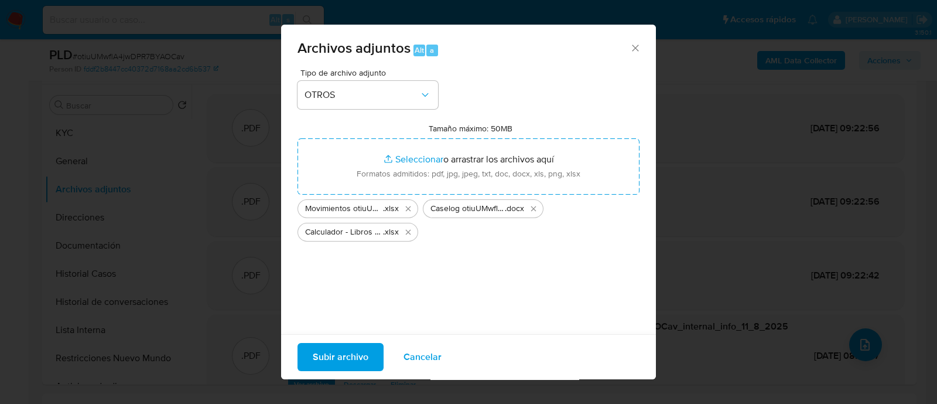
click at [329, 350] on span "Subir archivo" at bounding box center [341, 357] width 56 height 26
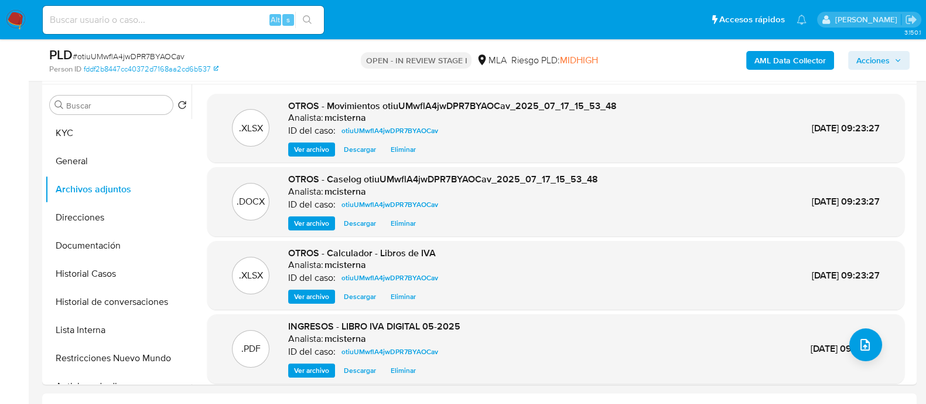
click at [870, 62] on span "Acciones" at bounding box center [872, 60] width 33 height 19
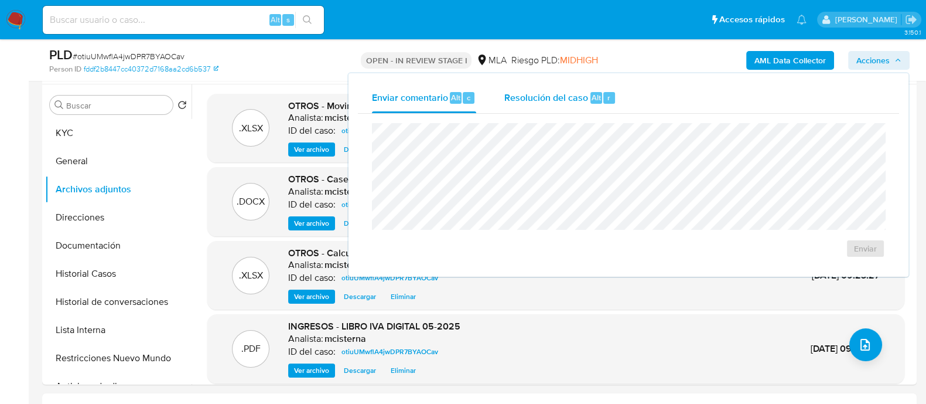
click at [500, 95] on button "Resolución del caso Alt r" at bounding box center [560, 98] width 140 height 30
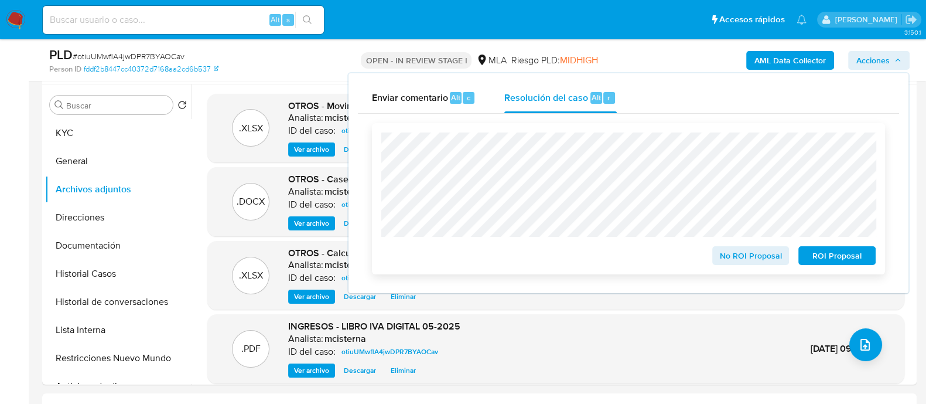
click at [715, 255] on button "No ROI Proposal" at bounding box center [750, 255] width 77 height 19
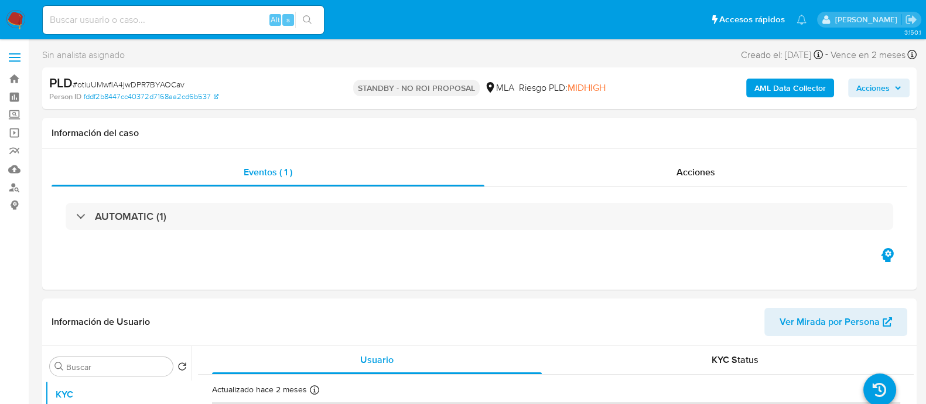
select select "10"
click at [152, 25] on input at bounding box center [183, 19] width 281 height 15
paste input "179254927"
type input "179254927"
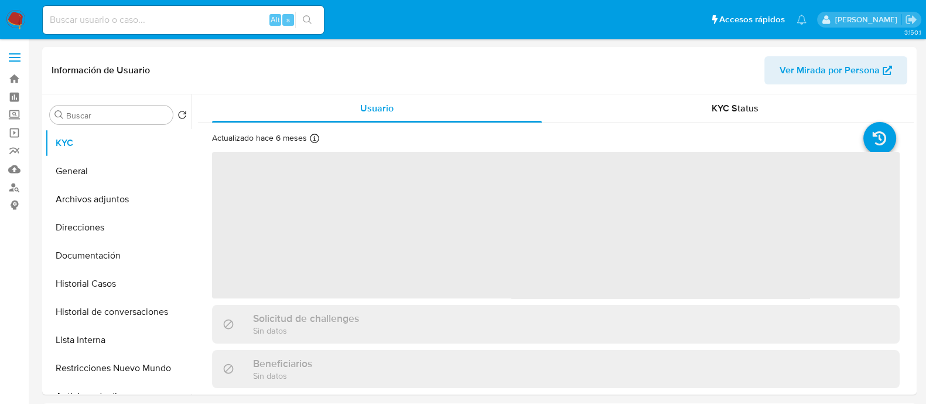
select select "10"
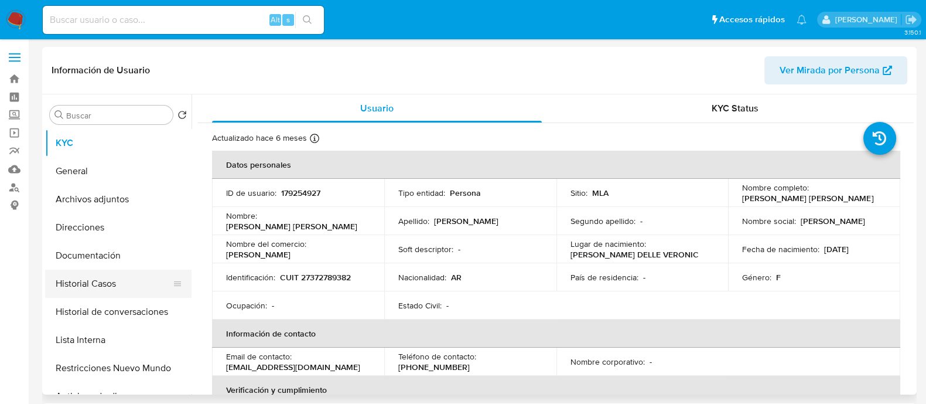
click at [149, 285] on button "Historial Casos" at bounding box center [113, 283] width 137 height 28
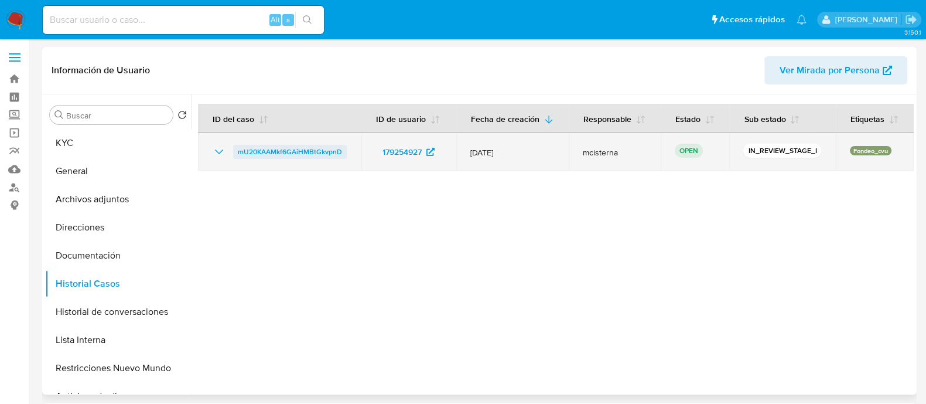
click at [262, 149] on span "mU20KAAMkf6GAiHMBtGkvpnD" at bounding box center [290, 152] width 104 height 14
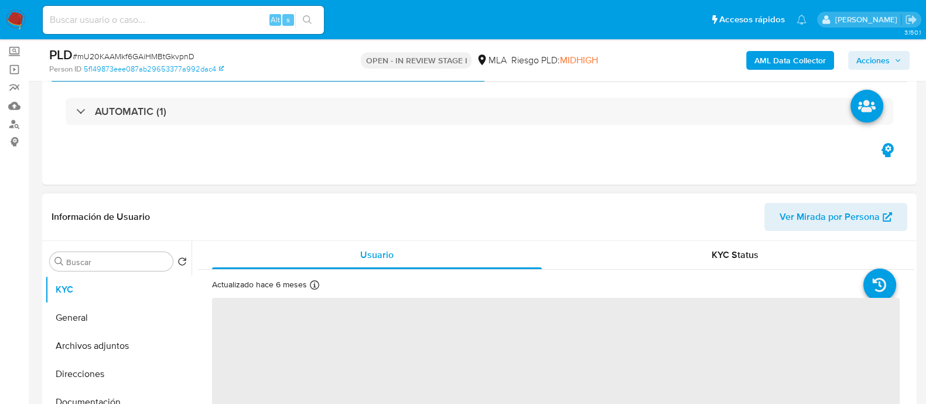
scroll to position [146, 0]
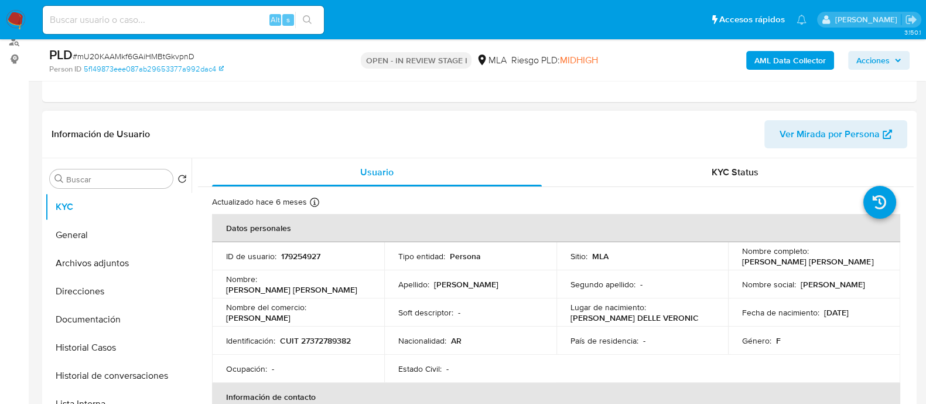
select select "10"
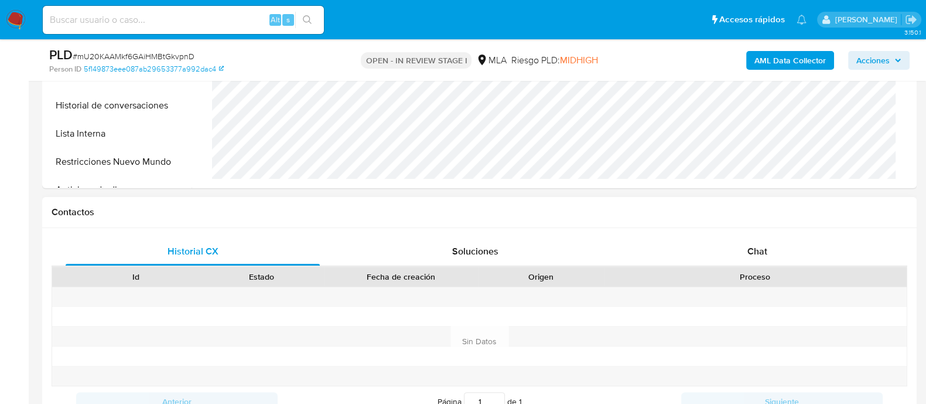
scroll to position [439, 0]
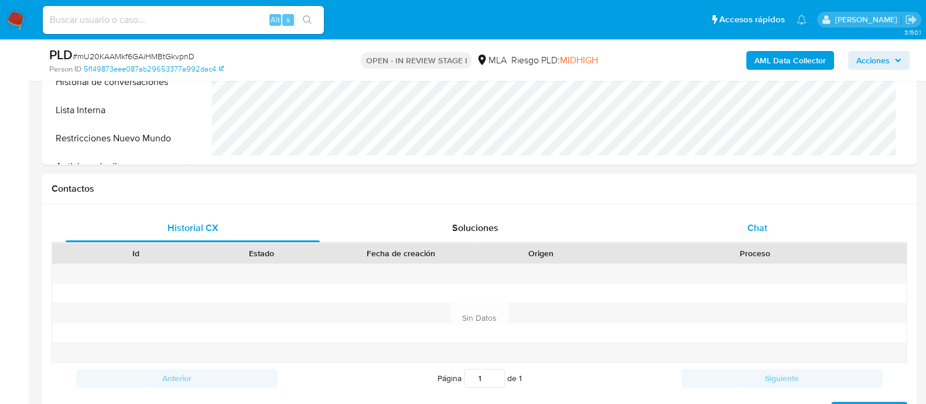
click at [758, 225] on span "Chat" at bounding box center [757, 227] width 20 height 13
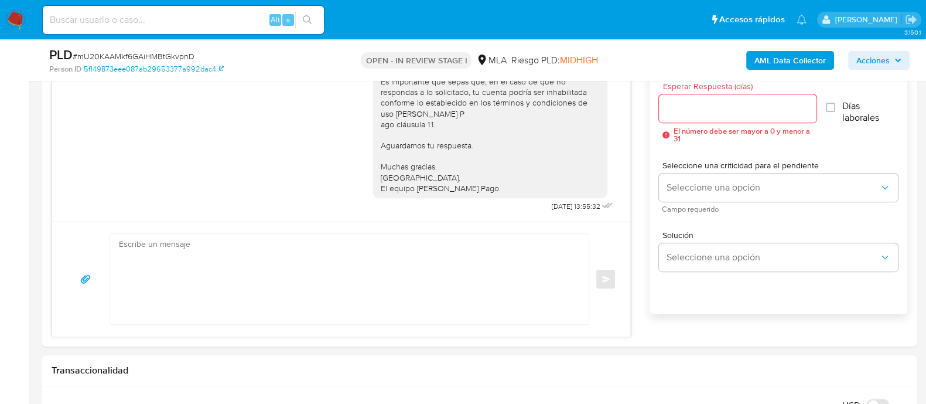
scroll to position [366, 0]
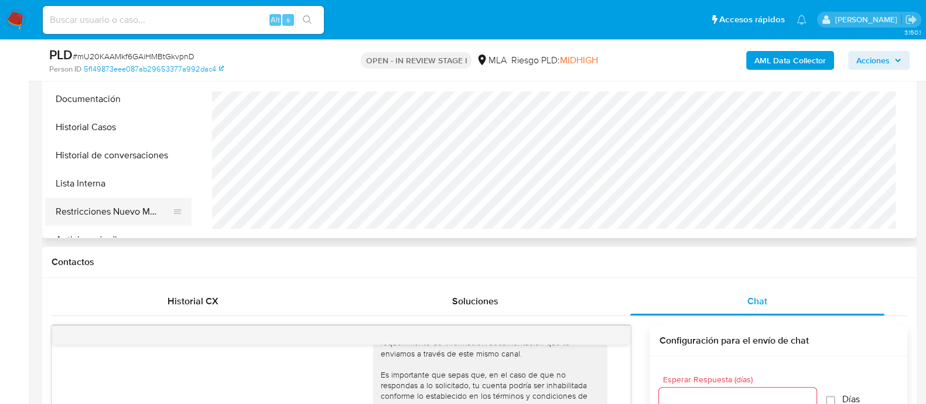
click at [157, 205] on button "Restricciones Nuevo Mundo" at bounding box center [113, 211] width 137 height 28
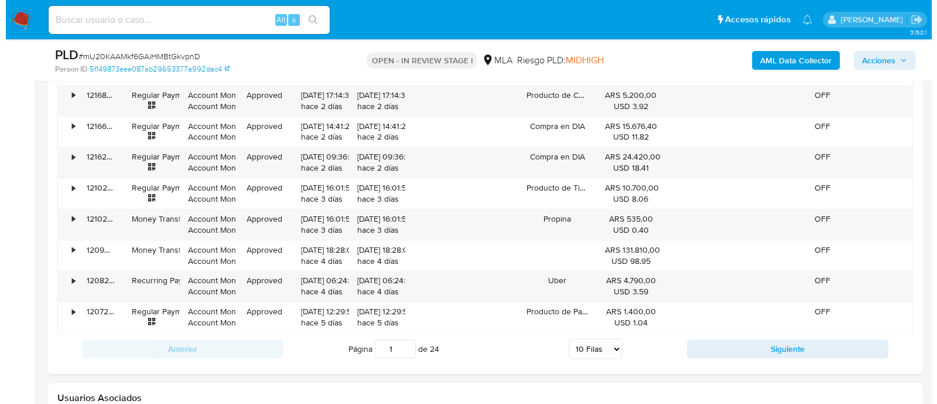
scroll to position [2049, 0]
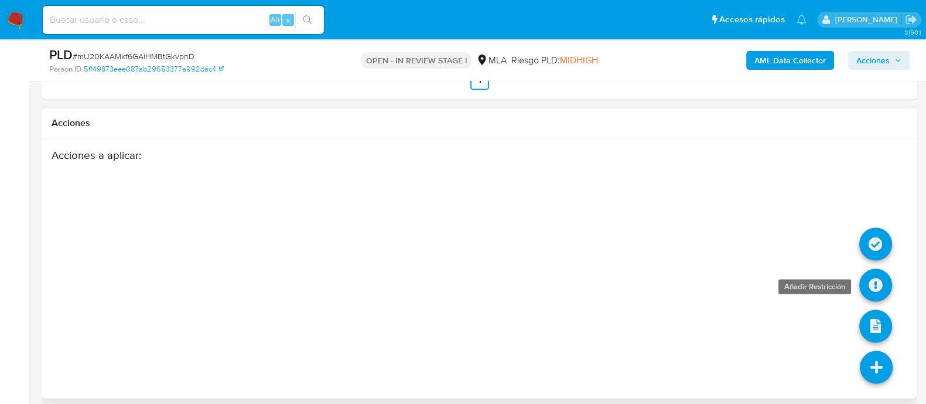
click at [872, 293] on icon at bounding box center [875, 284] width 33 height 33
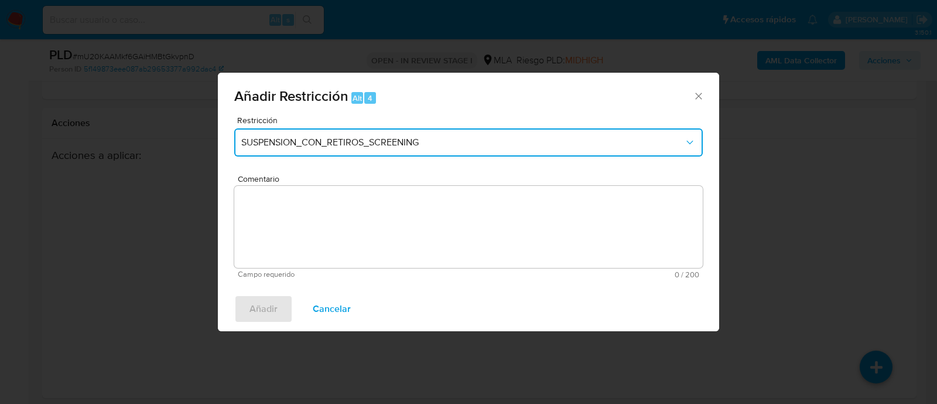
click at [309, 154] on button "SUSPENSION_CON_RETIROS_SCREENING" at bounding box center [468, 142] width 469 height 28
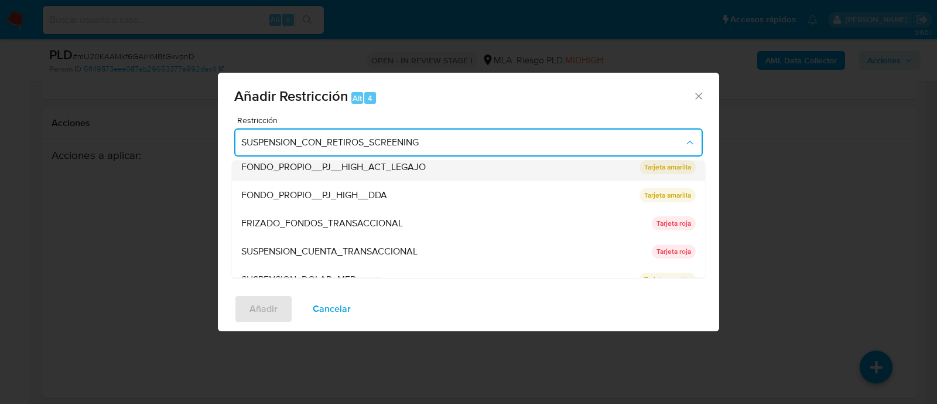
scroll to position [192, 0]
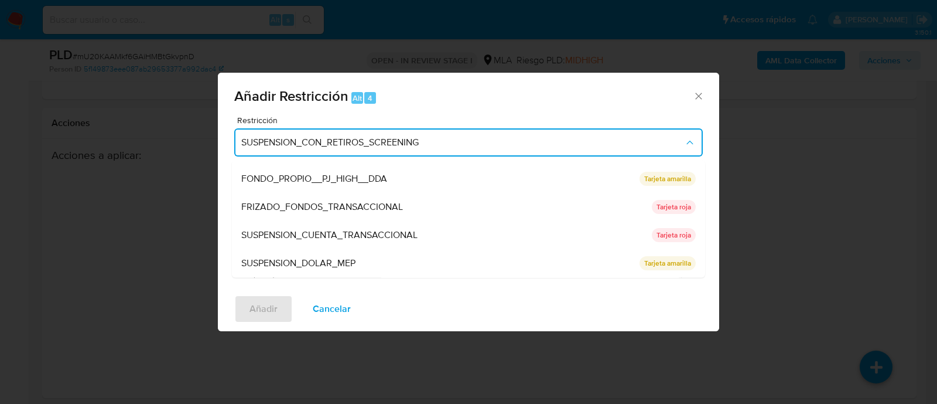
drag, startPoint x: 341, startPoint y: 232, endPoint x: 452, endPoint y: 237, distance: 110.8
click at [341, 233] on span "SUSPENSION_CUENTA_TRANSACCIONAL" at bounding box center [329, 236] width 176 height 12
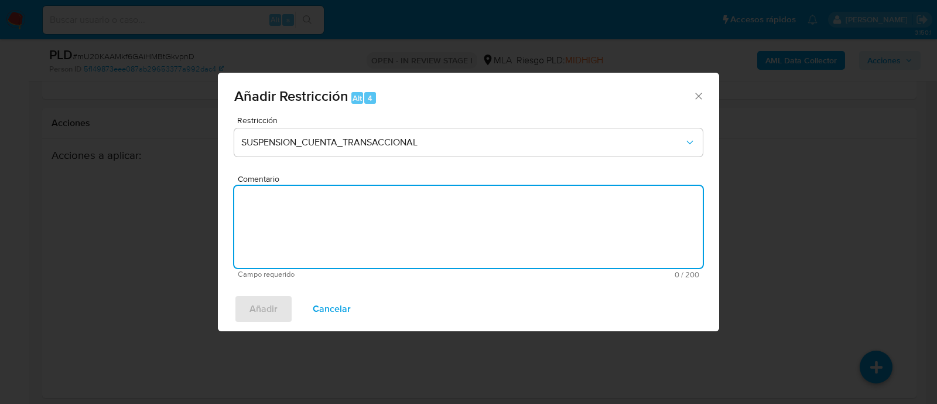
click at [452, 237] on textarea "Comentario" at bounding box center [468, 227] width 469 height 82
type textarea "AML"
click at [280, 317] on button "Añadir" at bounding box center [263, 309] width 59 height 28
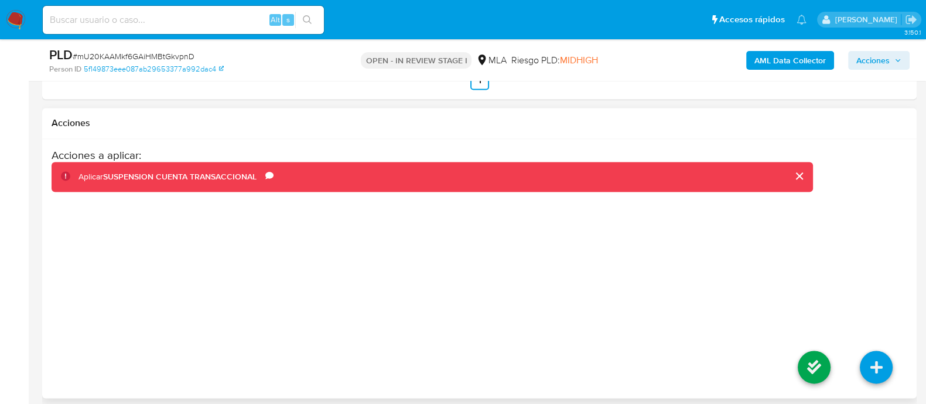
click at [796, 360] on li at bounding box center [814, 369] width 62 height 66
click at [809, 364] on icon at bounding box center [814, 366] width 33 height 33
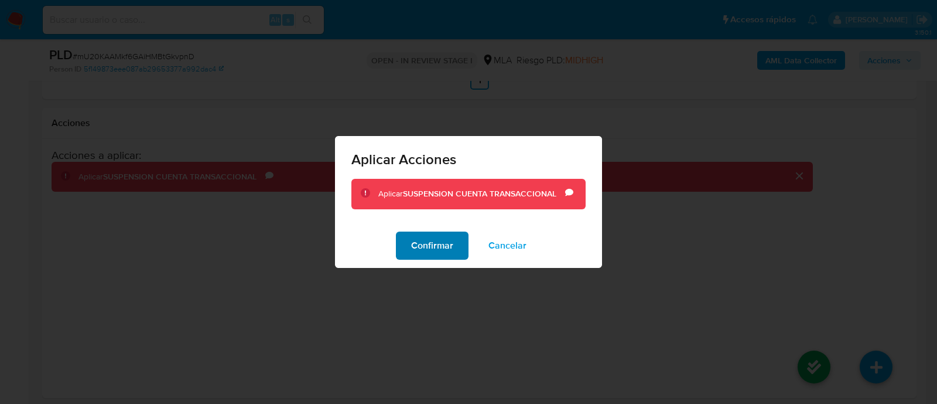
click at [448, 241] on span "Confirmar" at bounding box center [432, 246] width 42 height 26
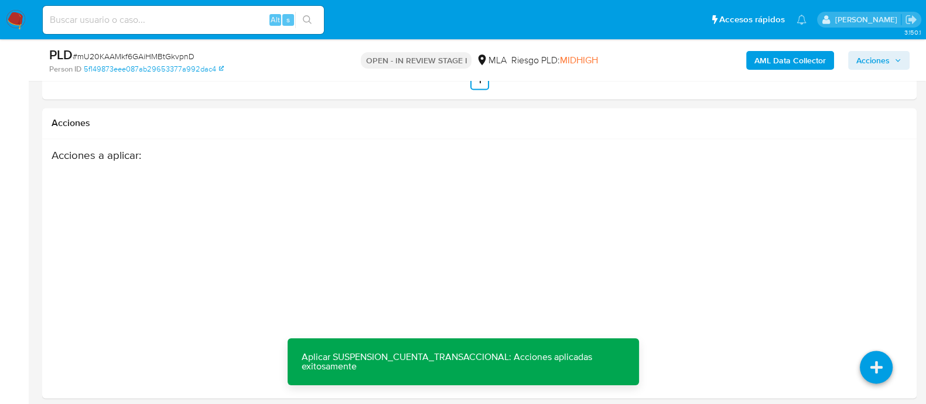
click at [779, 67] on b "AML Data Collector" at bounding box center [789, 60] width 71 height 19
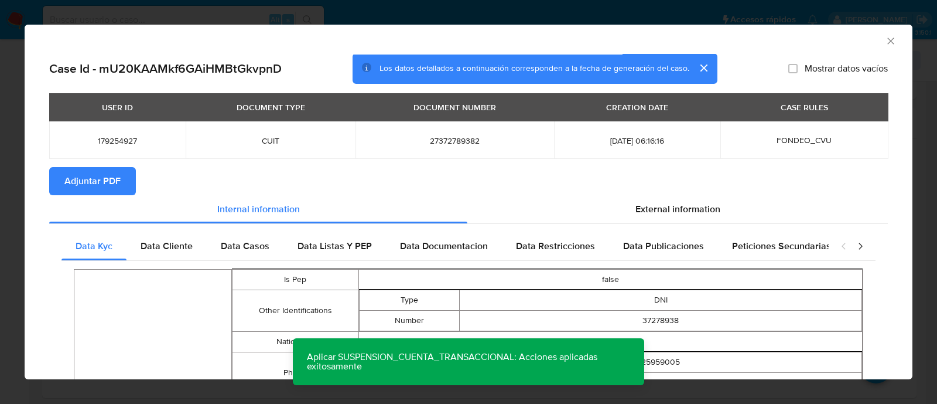
click at [139, 144] on span "179254927" at bounding box center [117, 140] width 108 height 11
click at [135, 144] on span "179254927" at bounding box center [117, 140] width 108 height 11
click at [126, 144] on span "179254927" at bounding box center [117, 140] width 108 height 11
copy span "179254927"
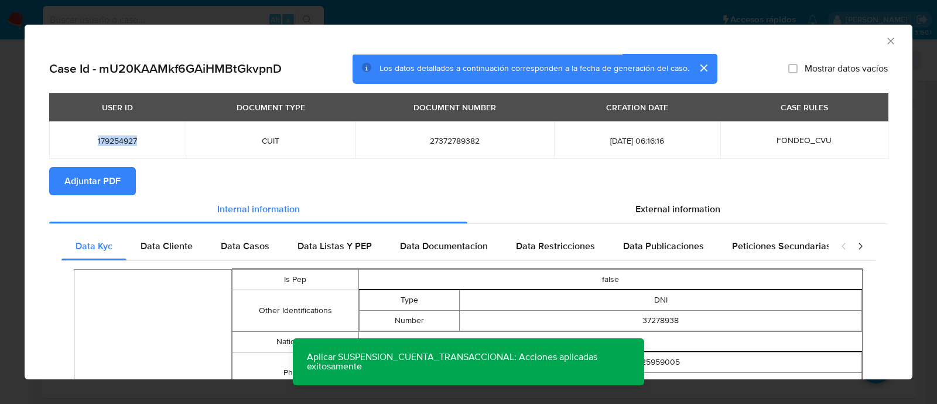
click at [119, 188] on span "Adjuntar PDF" at bounding box center [92, 181] width 56 height 26
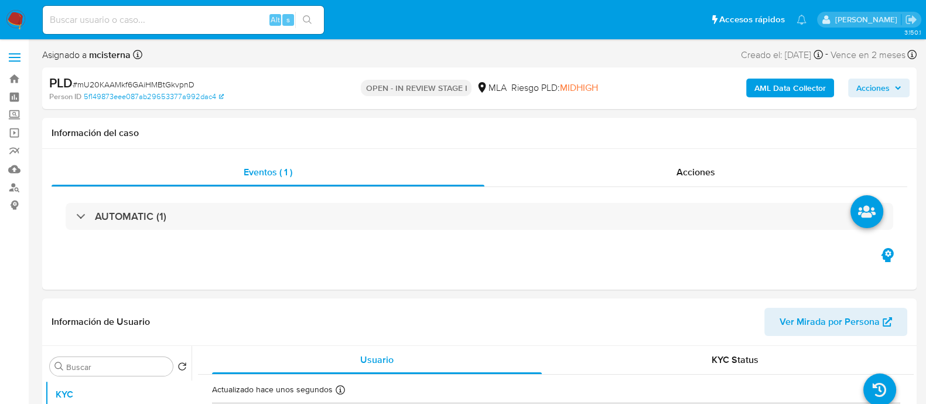
select select "10"
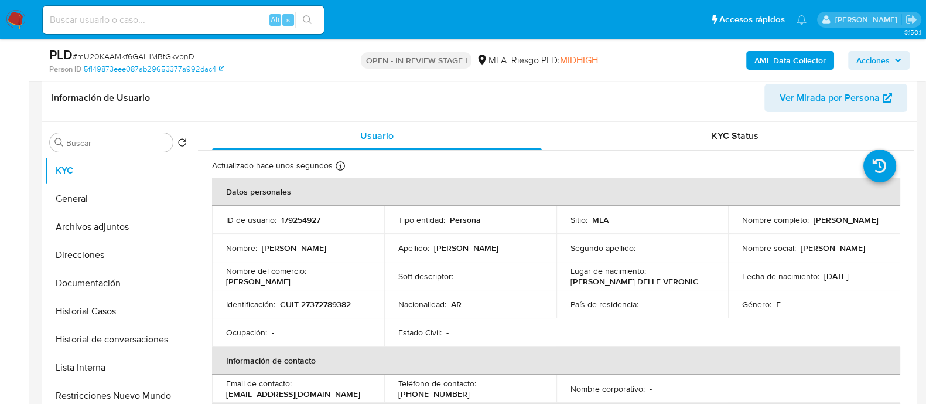
scroll to position [366, 0]
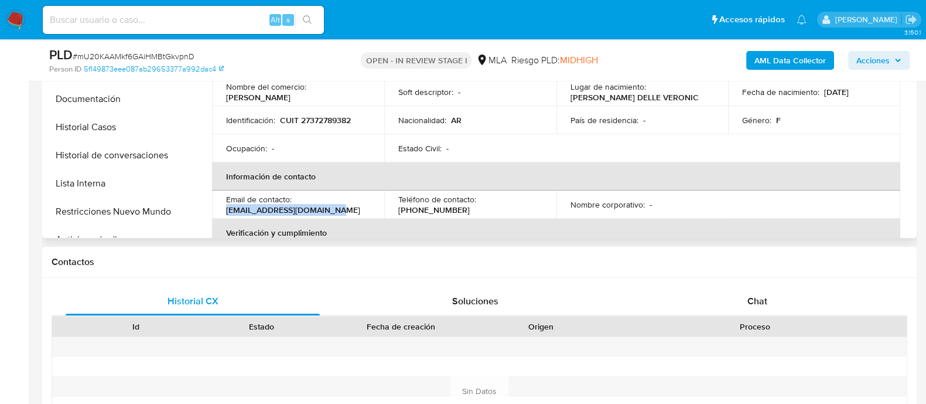
drag, startPoint x: 320, startPoint y: 213, endPoint x: 351, endPoint y: 213, distance: 31.0
click at [351, 213] on td "Email de contacto : [EMAIL_ADDRESS][DOMAIN_NAME]" at bounding box center [298, 204] width 172 height 28
copy p "[EMAIL_ADDRESS][DOMAIN_NAME]"
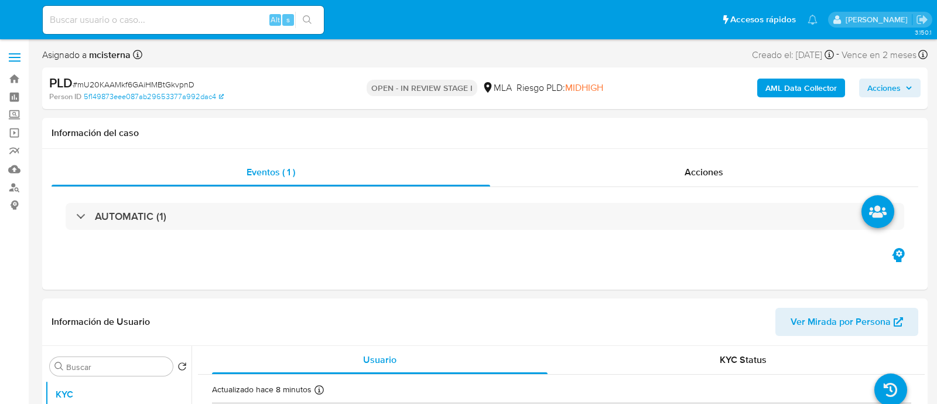
select select "10"
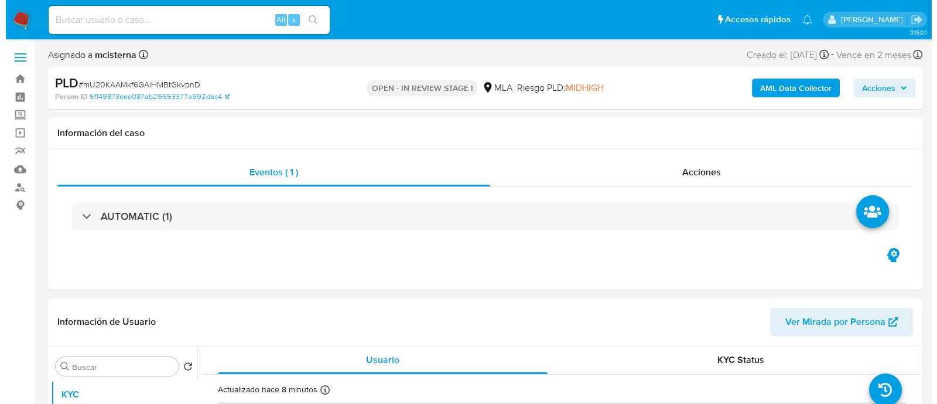
scroll to position [146, 0]
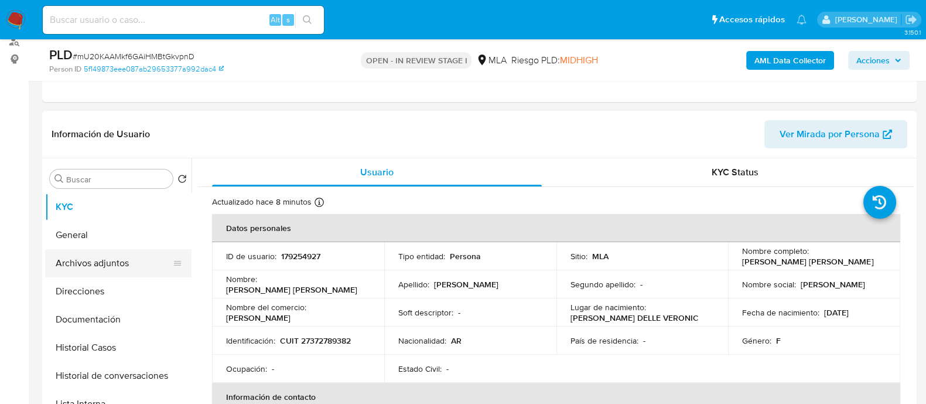
click at [127, 261] on button "Archivos adjuntos" at bounding box center [113, 263] width 137 height 28
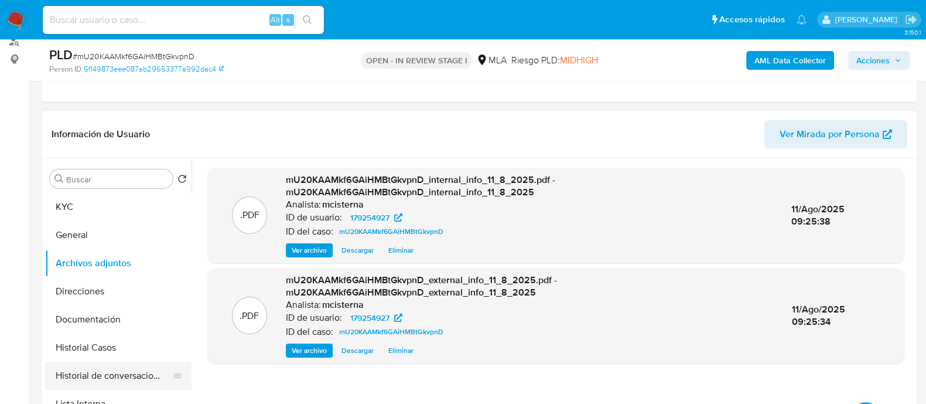
click at [145, 368] on button "Historial de conversaciones" at bounding box center [113, 375] width 137 height 28
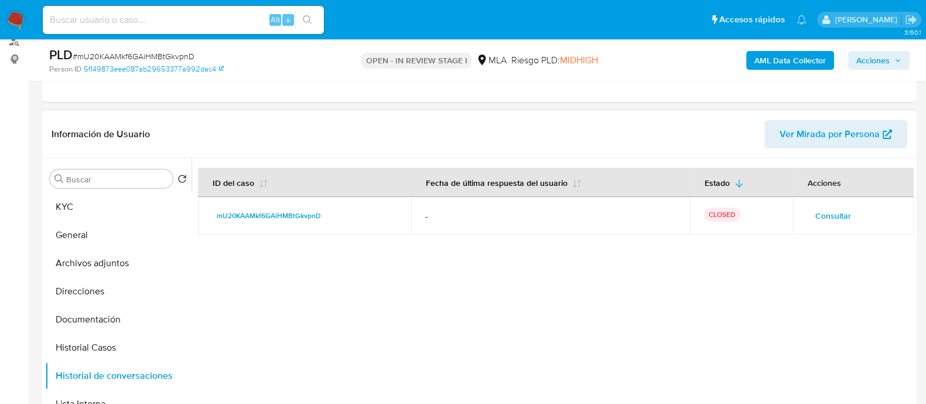
click at [826, 214] on span "Consultar" at bounding box center [833, 215] width 36 height 16
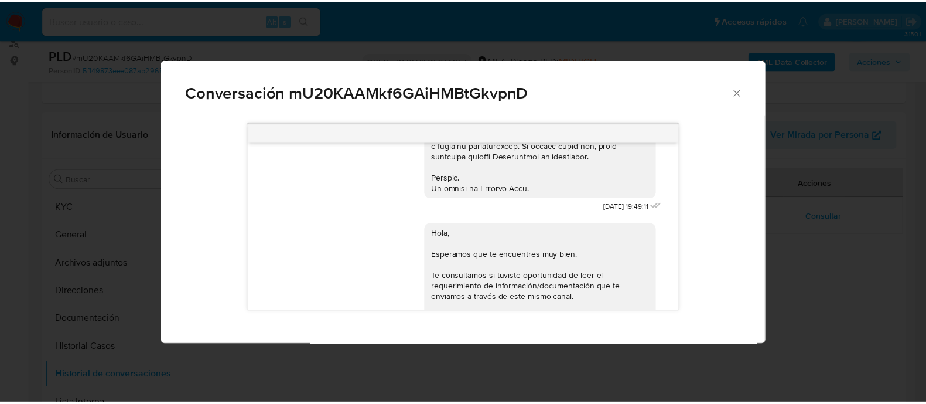
scroll to position [752, 0]
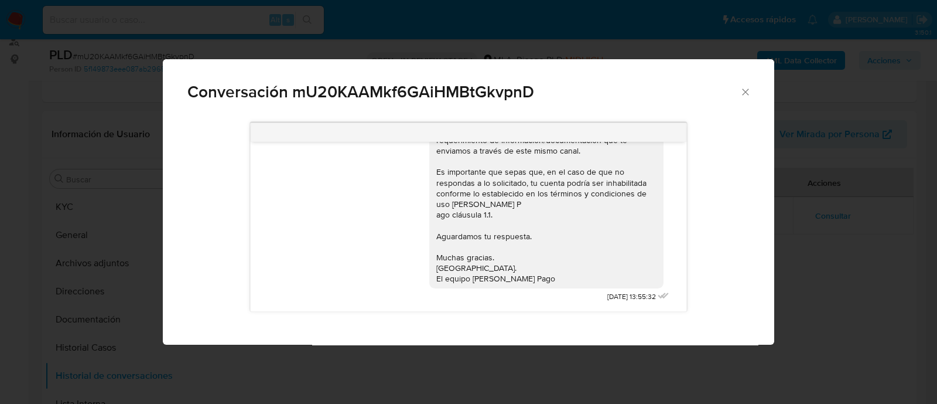
click at [120, 203] on div "Conversación mU20KAAMkf6GAiHMBtGkvpnD [DATE] 19:49:11 Hola, Esperamos que te en…" at bounding box center [468, 202] width 937 height 404
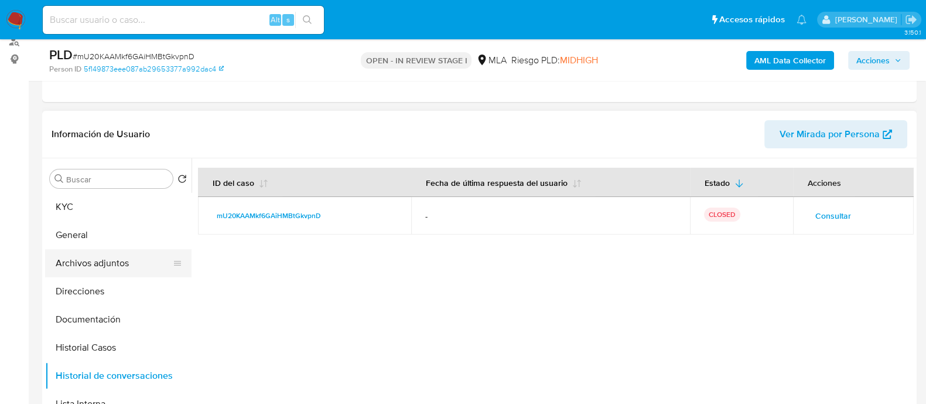
click at [127, 259] on button "Archivos adjuntos" at bounding box center [113, 263] width 137 height 28
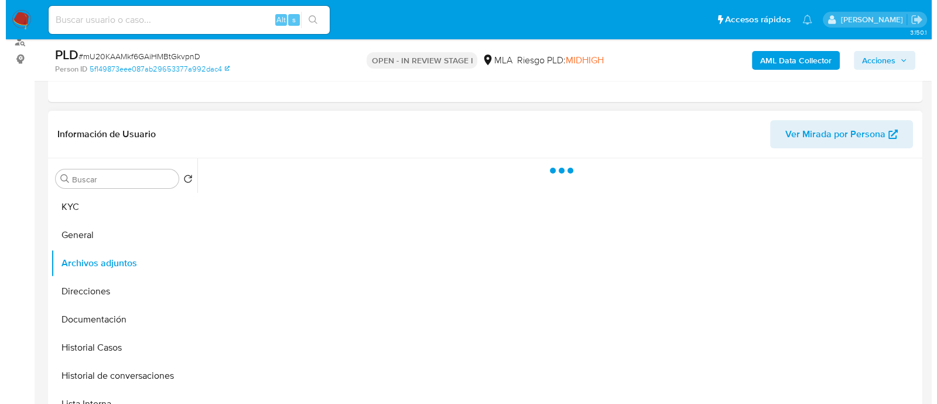
scroll to position [220, 0]
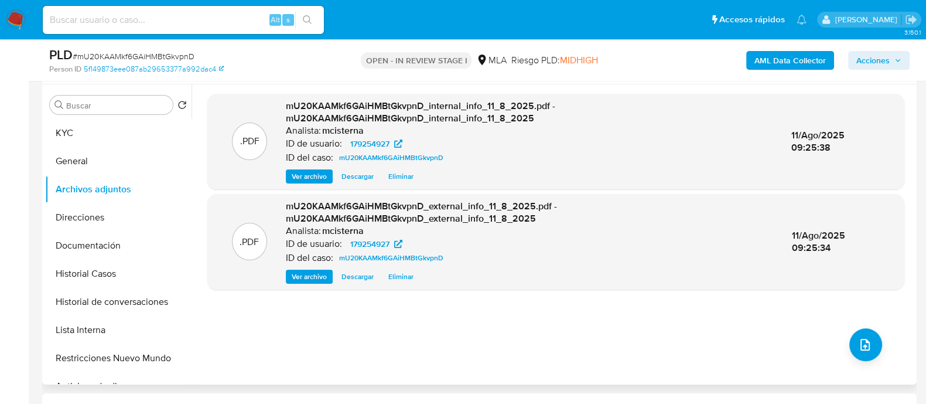
click at [842, 342] on div ".PDF mU20KAAMkf6GAiHMBtGkvpnD_internal_info_11_8_2025.pdf - mU20KAAMkf6GAiHMBtG…" at bounding box center [555, 234] width 697 height 281
click at [863, 342] on icon "upload-file" at bounding box center [865, 344] width 14 height 14
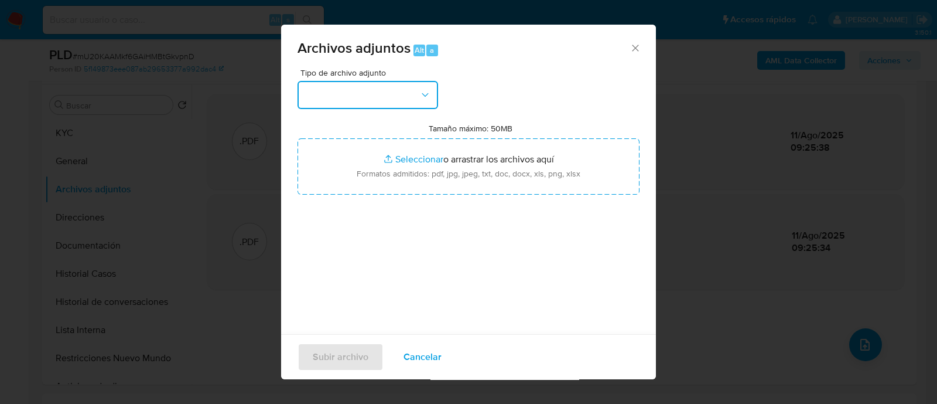
click at [383, 84] on button "button" at bounding box center [368, 95] width 141 height 28
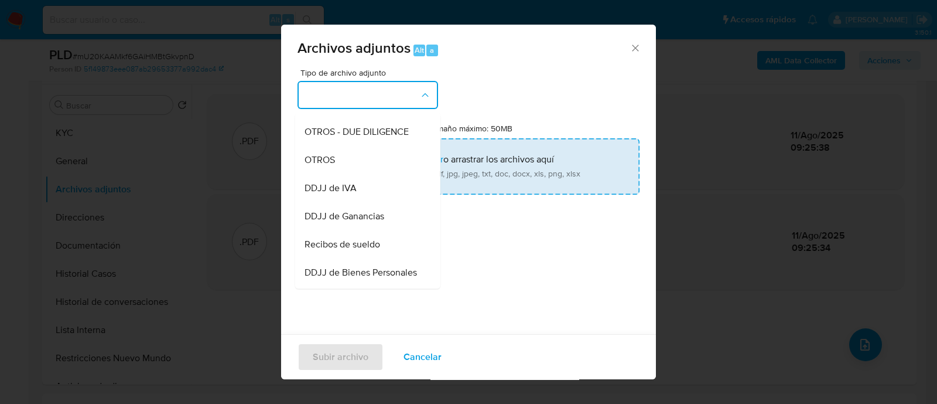
click at [366, 174] on div "OTROS" at bounding box center [364, 160] width 119 height 28
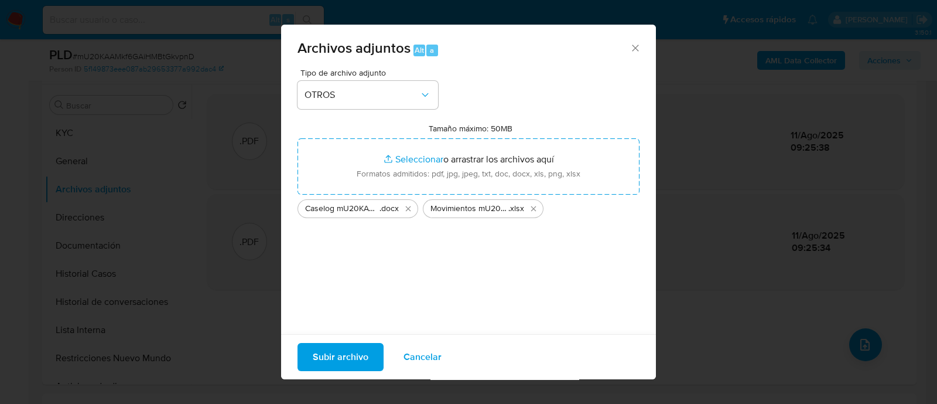
click at [341, 356] on span "Subir archivo" at bounding box center [341, 357] width 56 height 26
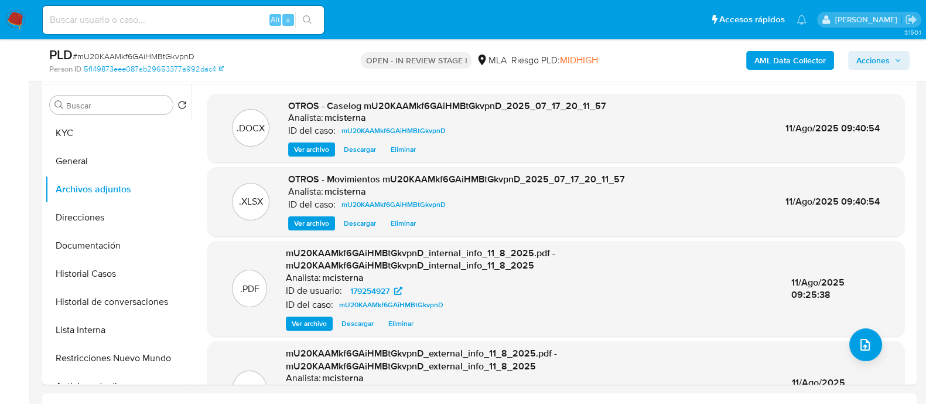
click at [861, 54] on span "Acciones" at bounding box center [872, 60] width 33 height 19
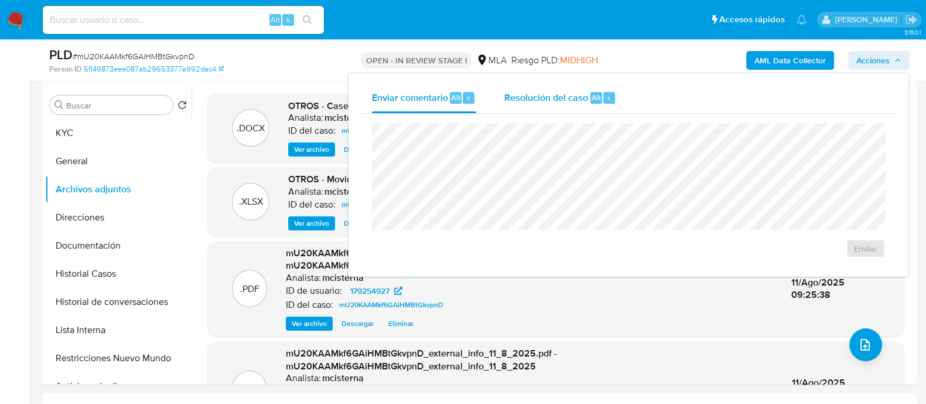
click at [604, 92] on div "r" at bounding box center [609, 98] width 12 height 12
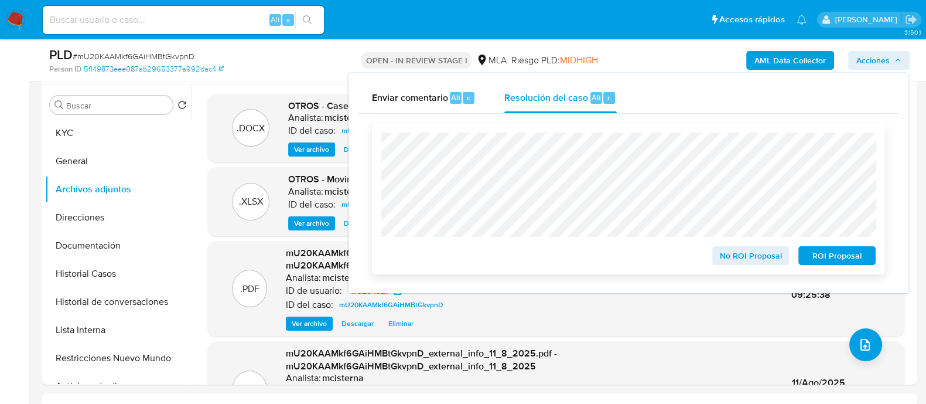
click at [838, 254] on span "ROI Proposal" at bounding box center [837, 255] width 61 height 16
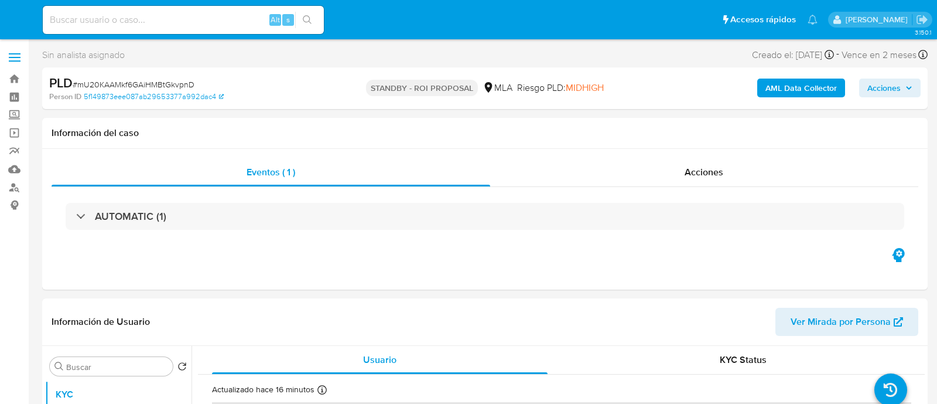
select select "10"
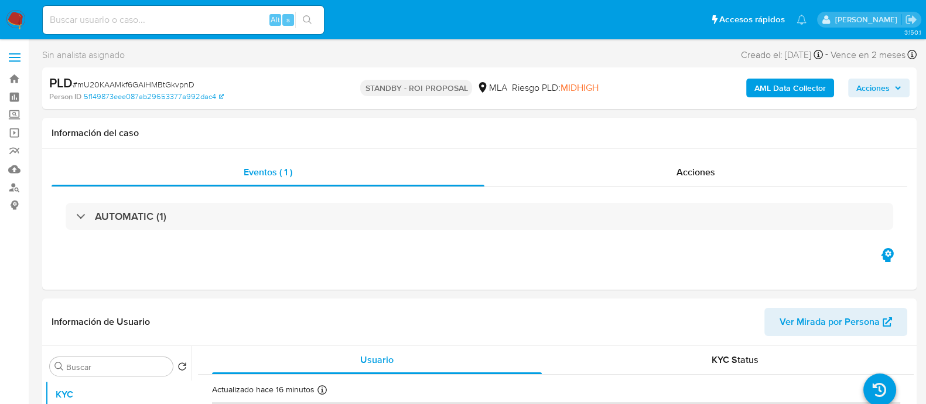
click at [203, 30] on div "Alt s" at bounding box center [183, 20] width 281 height 28
click at [189, 23] on input at bounding box center [183, 19] width 281 height 15
paste input "717499149"
type input "717499149"
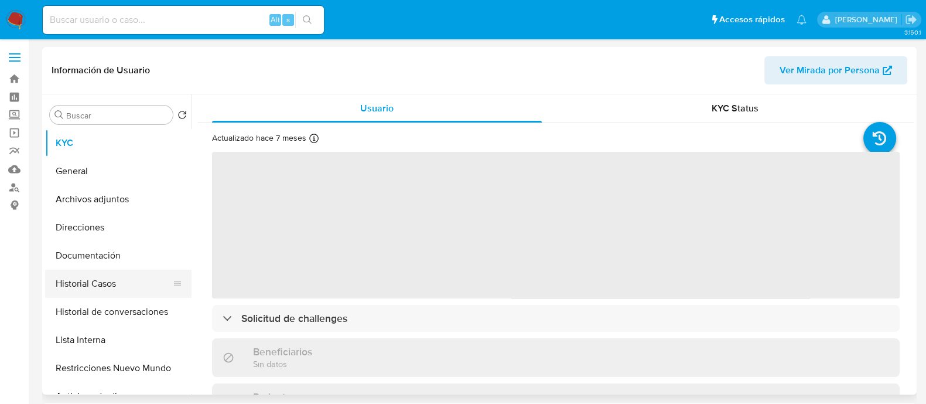
click at [125, 288] on button "Historial Casos" at bounding box center [113, 283] width 137 height 28
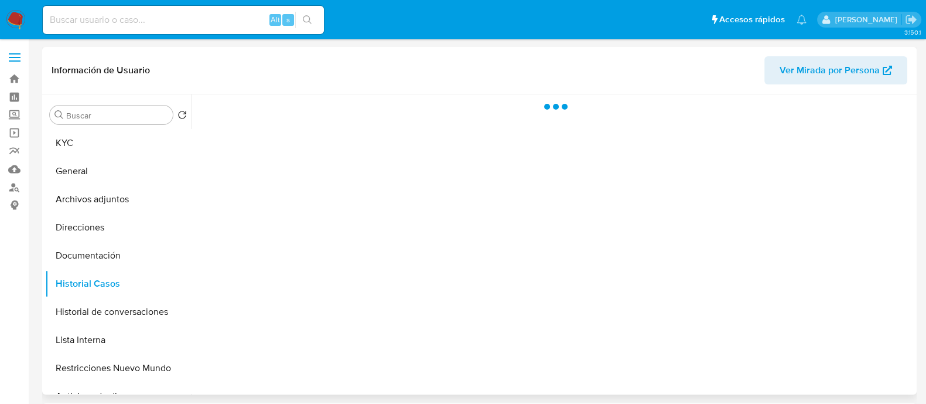
select select "10"
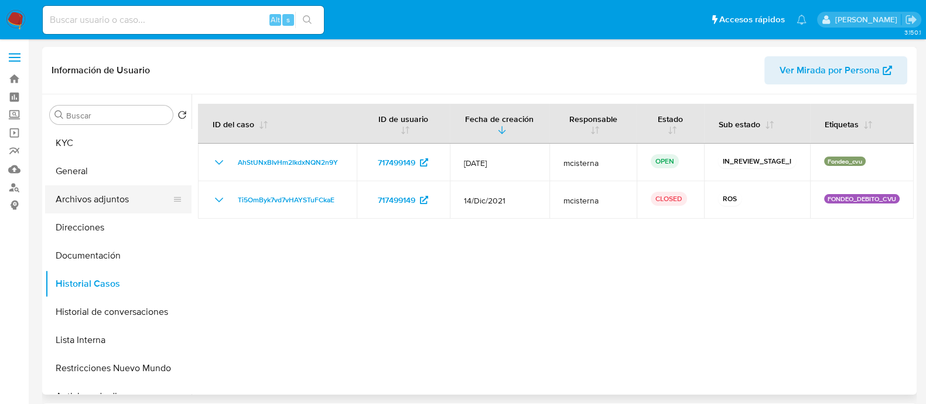
click at [156, 192] on button "Archivos adjuntos" at bounding box center [113, 199] width 137 height 28
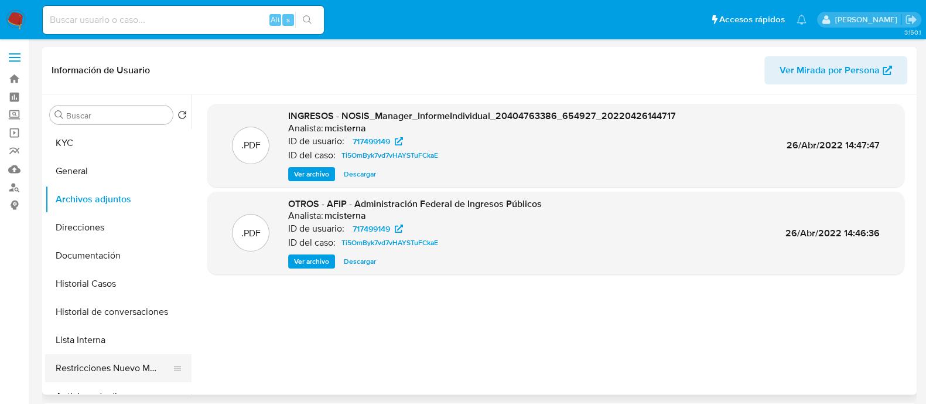
click at [130, 363] on button "Restricciones Nuevo Mundo" at bounding box center [113, 368] width 137 height 28
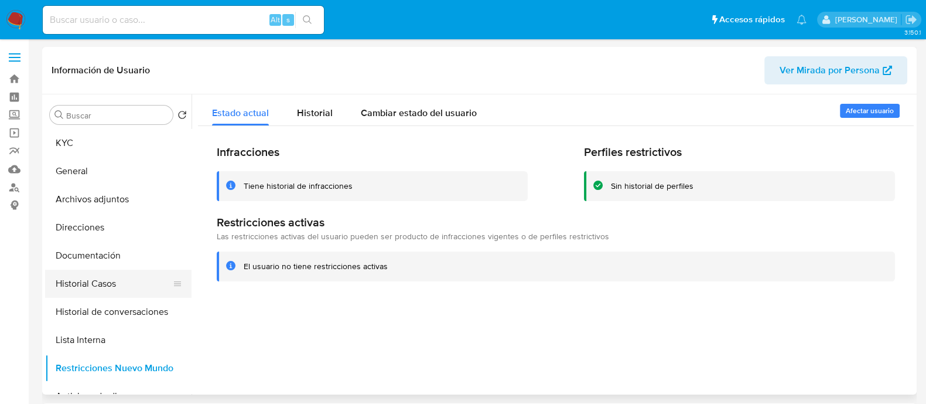
click at [108, 292] on button "Historial Casos" at bounding box center [113, 283] width 137 height 28
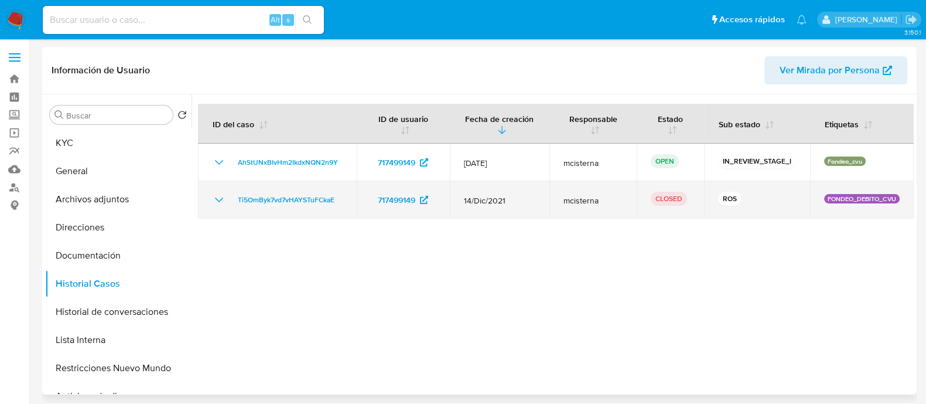
click at [217, 206] on icon "Mostrar/Ocultar" at bounding box center [219, 200] width 14 height 14
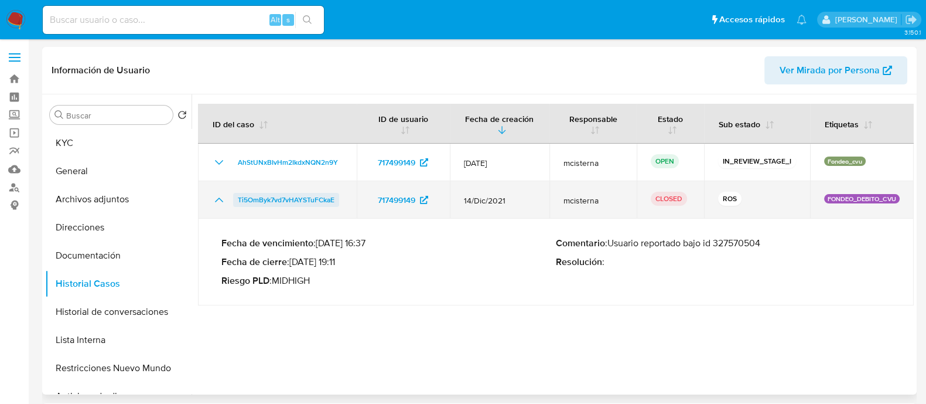
click at [247, 200] on span "Ti5OmByk7vd7vHAYSTuFCkaE" at bounding box center [286, 200] width 97 height 14
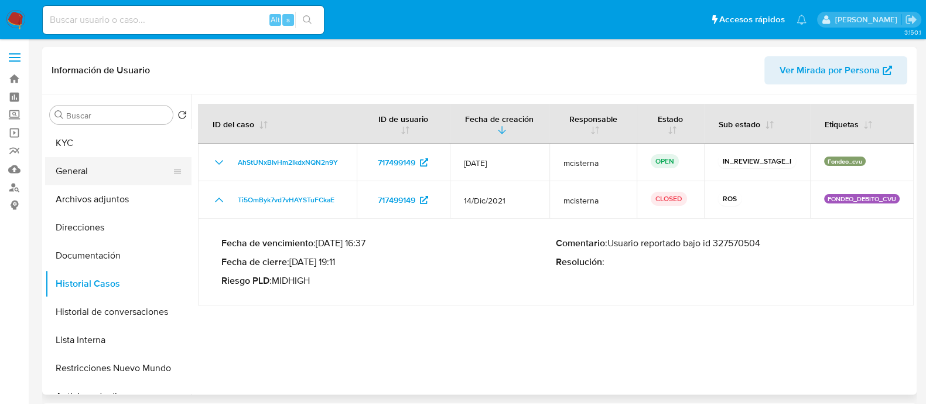
click at [114, 170] on button "General" at bounding box center [113, 171] width 137 height 28
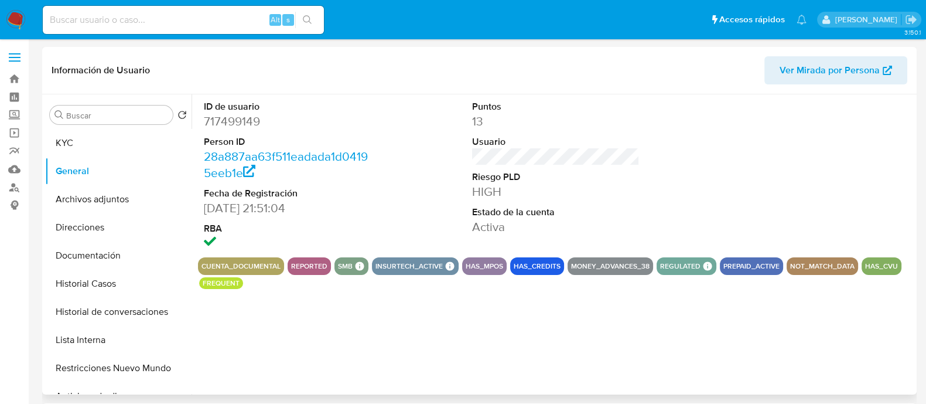
click at [229, 126] on dd "717499149" at bounding box center [288, 121] width 168 height 16
copy dd "717499149"
click at [139, 281] on button "Historial Casos" at bounding box center [113, 283] width 137 height 28
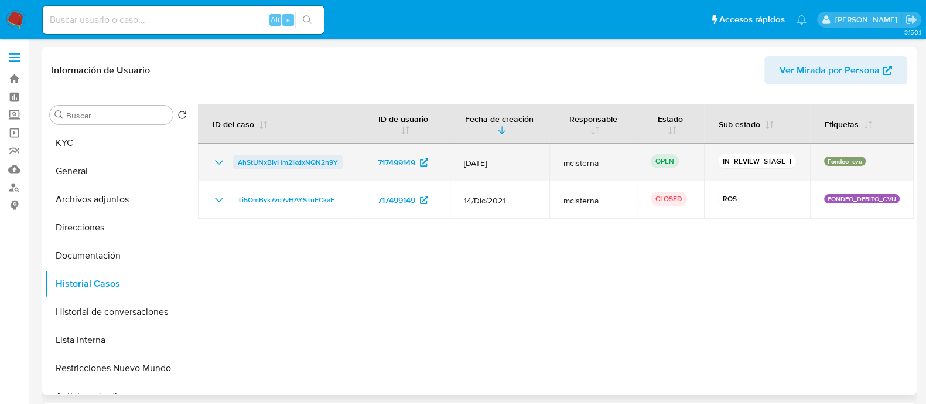
click at [302, 156] on span "AhStUNxBIvHm2IkdxNQN2n9Y" at bounding box center [288, 162] width 100 height 14
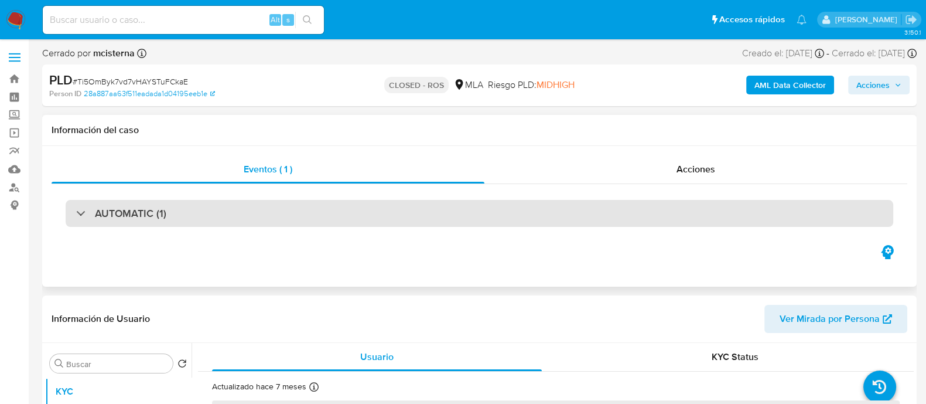
click at [350, 218] on div "AUTOMATIC (1)" at bounding box center [480, 213] width 828 height 27
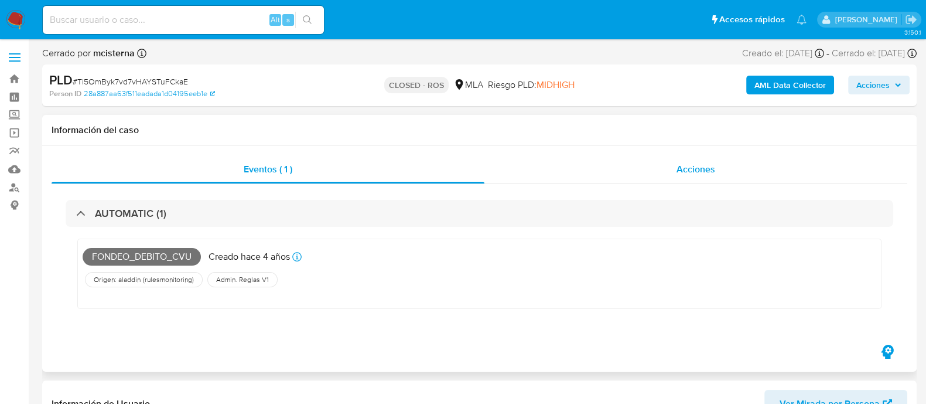
select select "10"
click at [664, 153] on div "Eventos ( 1 ) Acciones AUTOMATIC (1) FONDEO_DEBITO_CVU Creado hace 4 años Cread…" at bounding box center [479, 258] width 874 height 225
click at [662, 159] on div "Acciones" at bounding box center [695, 169] width 423 height 28
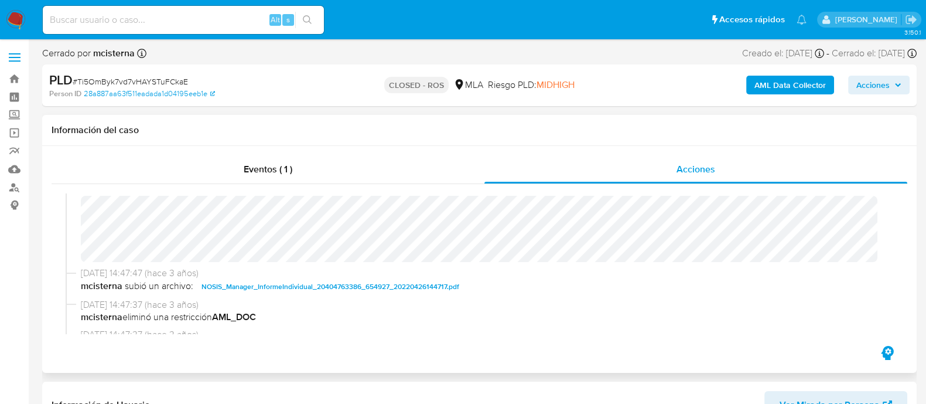
scroll to position [439, 0]
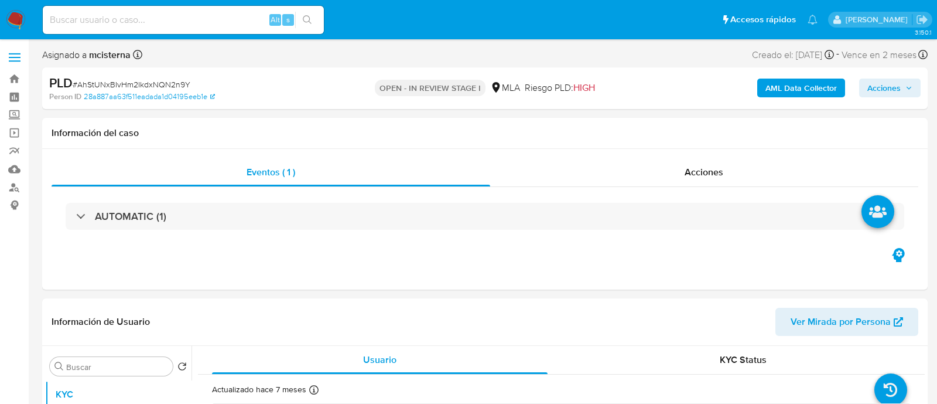
select select "10"
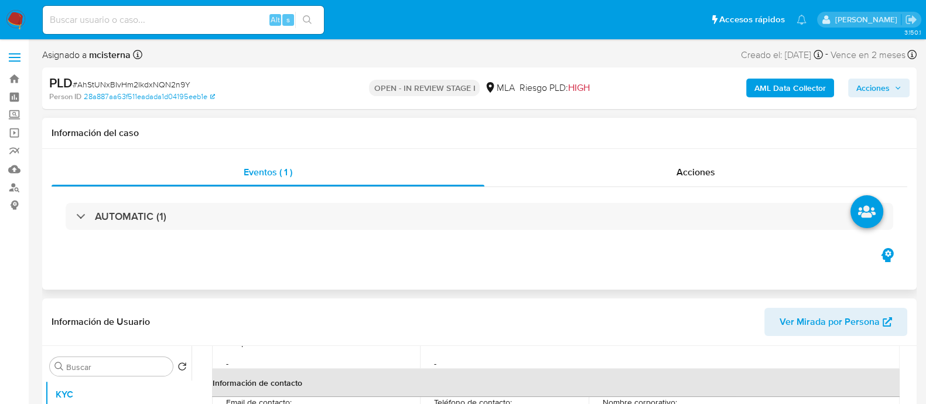
scroll to position [439, 0]
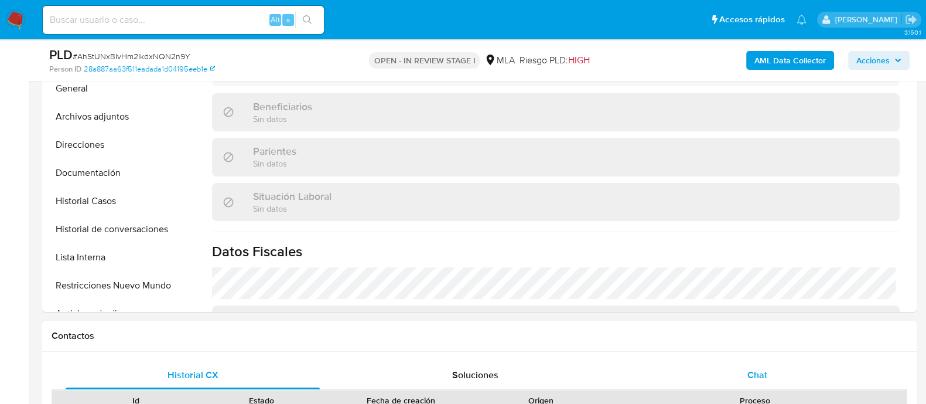
click at [721, 364] on div "Chat" at bounding box center [757, 375] width 254 height 28
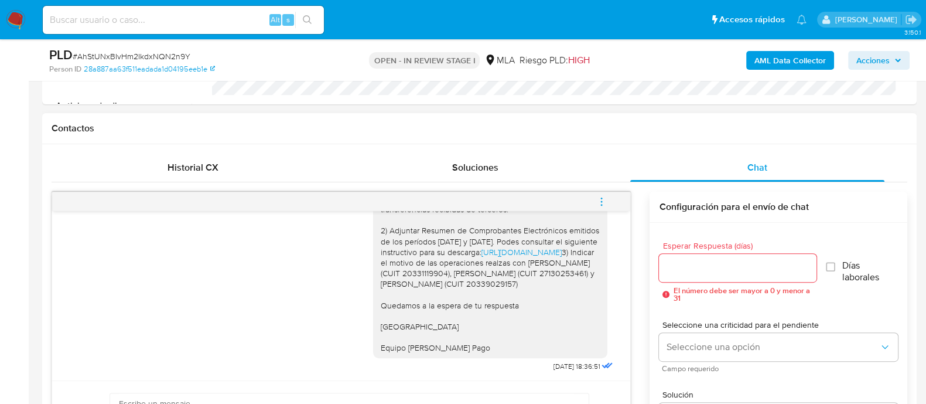
scroll to position [512, 0]
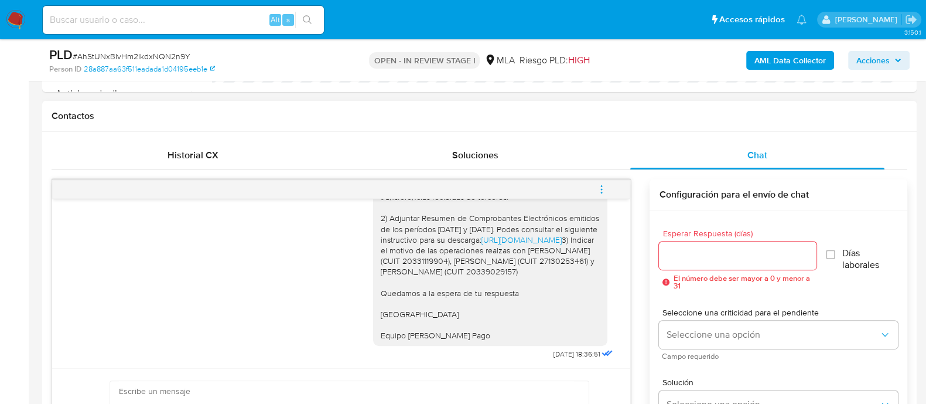
click at [599, 184] on icon "menu-action" at bounding box center [601, 189] width 11 height 11
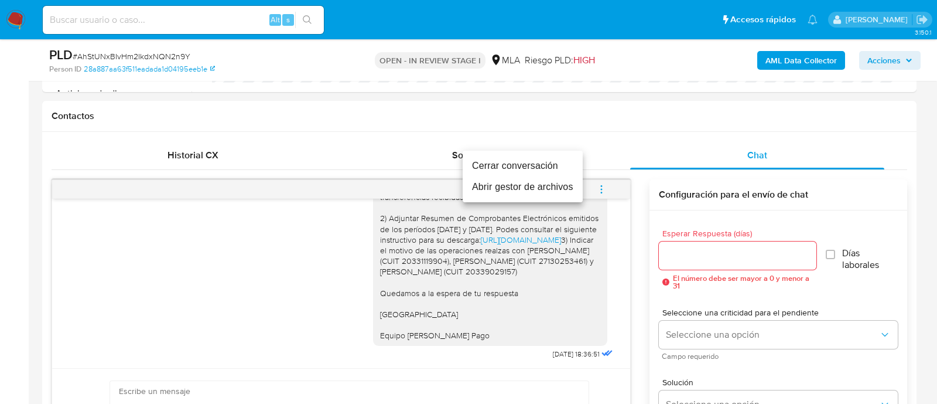
click at [527, 173] on li "Cerrar conversación" at bounding box center [523, 165] width 120 height 21
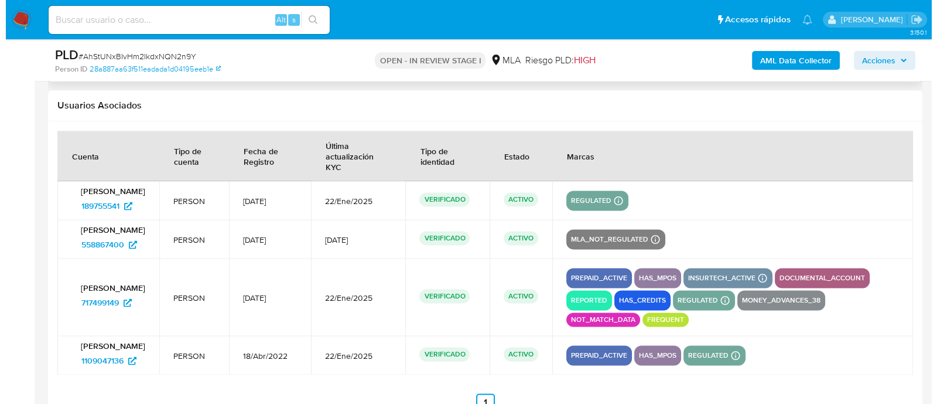
scroll to position [2236, 0]
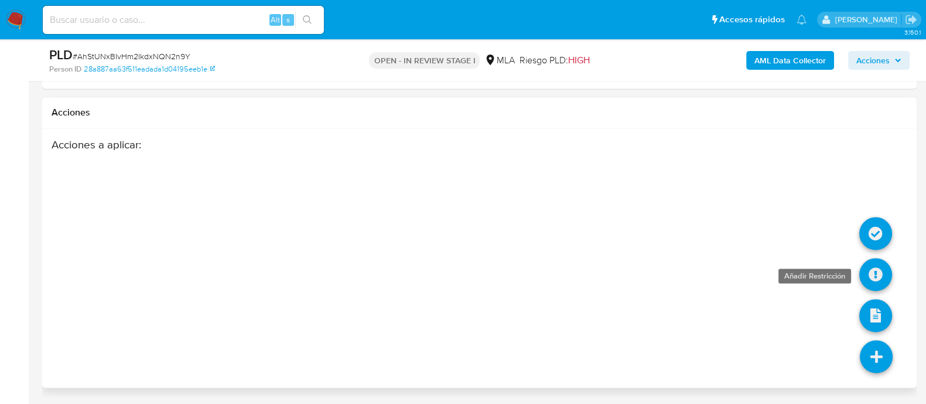
click at [888, 274] on icon at bounding box center [875, 274] width 33 height 33
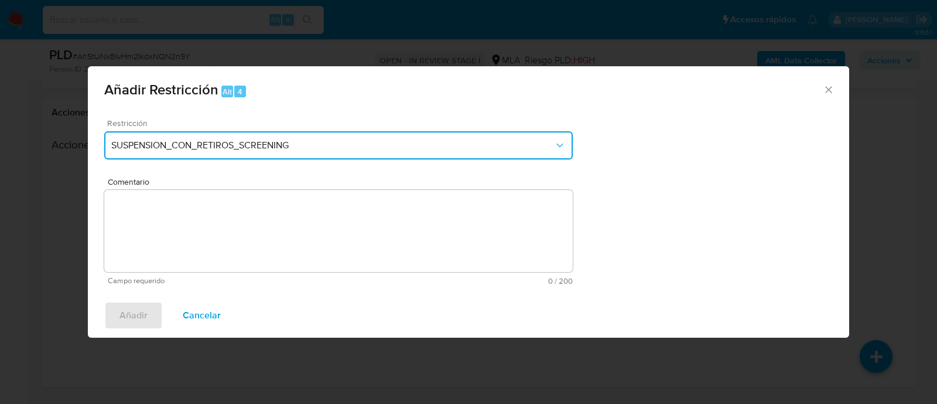
click at [293, 149] on span "SUSPENSION_CON_RETIROS_SCREENING" at bounding box center [332, 145] width 443 height 12
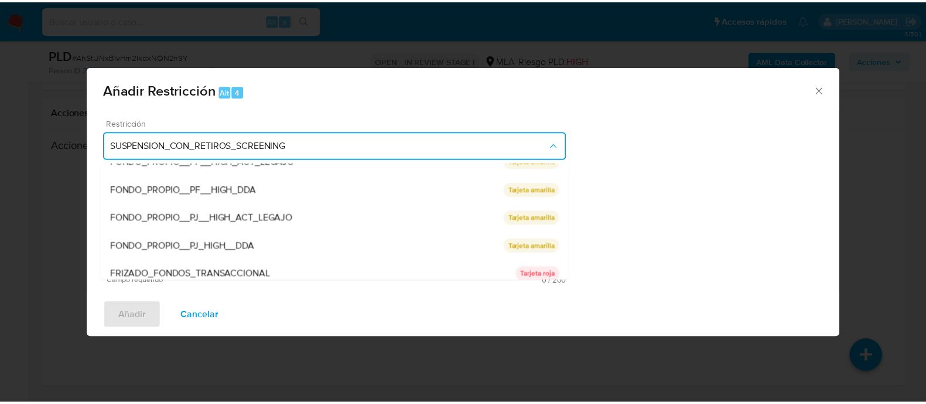
scroll to position [192, 0]
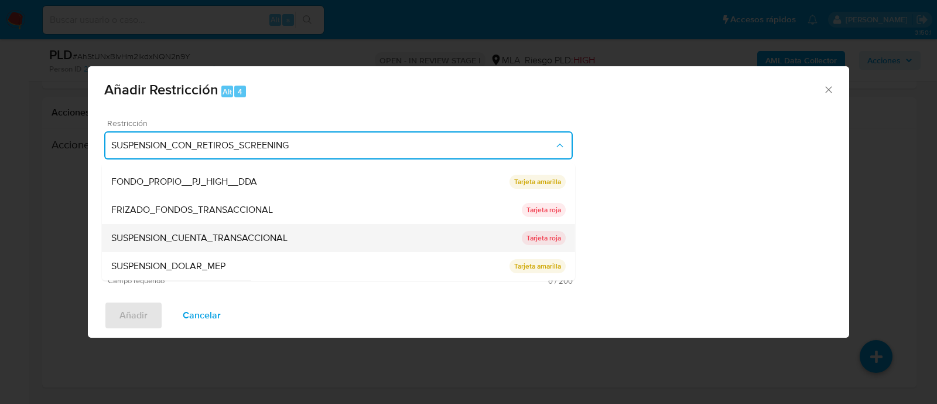
click at [205, 238] on span "SUSPENSION_CUENTA_TRANSACCIONAL" at bounding box center [199, 239] width 176 height 12
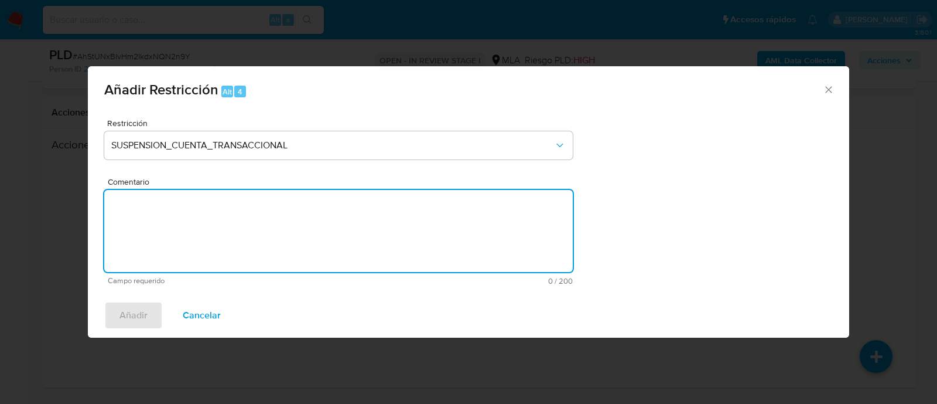
click at [283, 238] on textarea "Comentario" at bounding box center [338, 231] width 469 height 82
type textarea "AML"
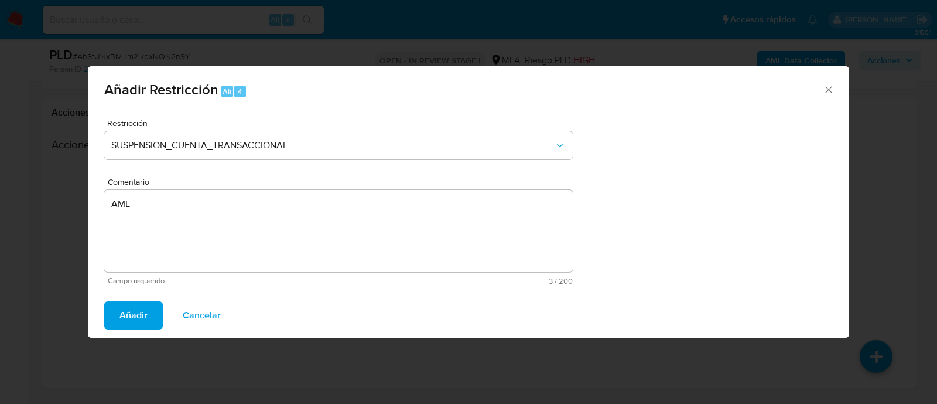
click at [122, 318] on span "Añadir" at bounding box center [133, 315] width 28 height 26
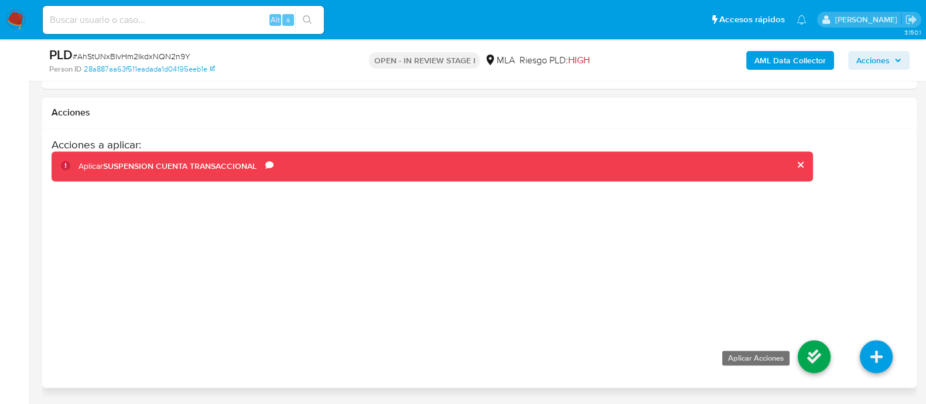
click at [826, 356] on icon at bounding box center [814, 356] width 33 height 33
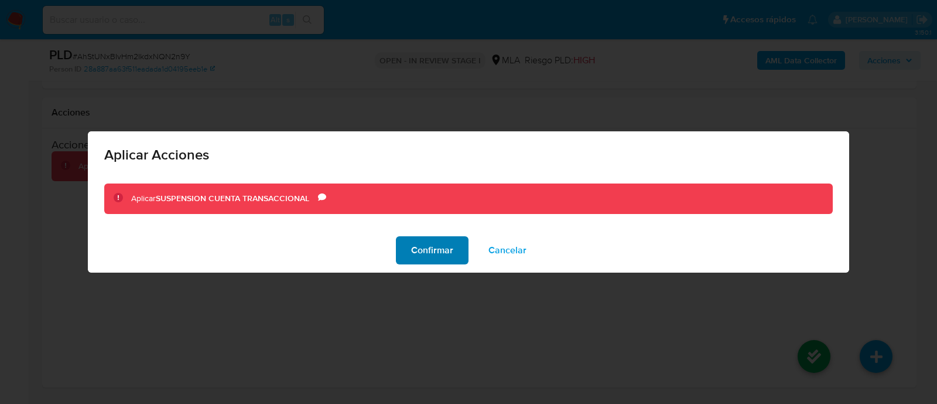
click at [416, 245] on span "Confirmar" at bounding box center [432, 250] width 42 height 26
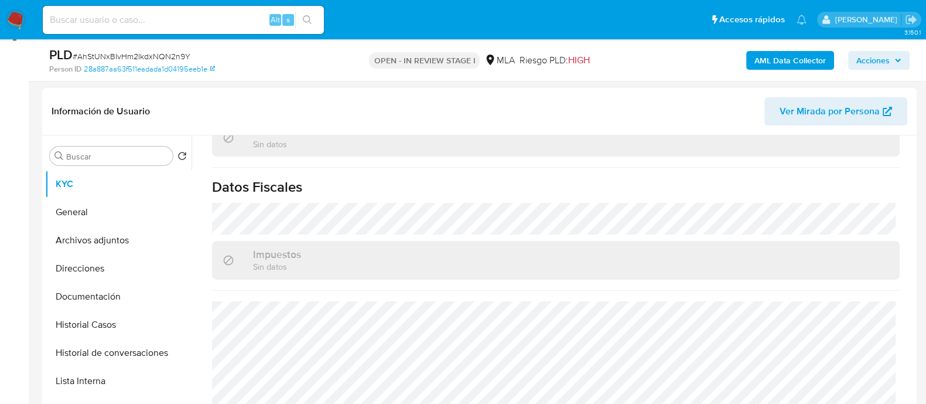
scroll to position [113, 0]
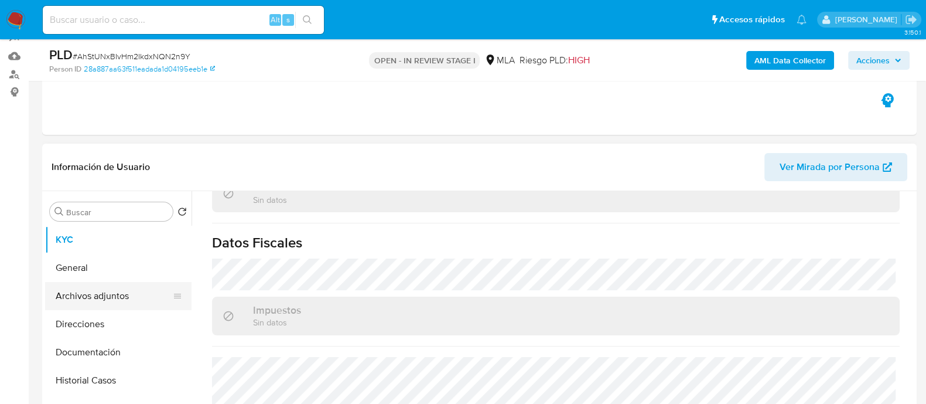
click at [139, 282] on button "Archivos adjuntos" at bounding box center [113, 296] width 137 height 28
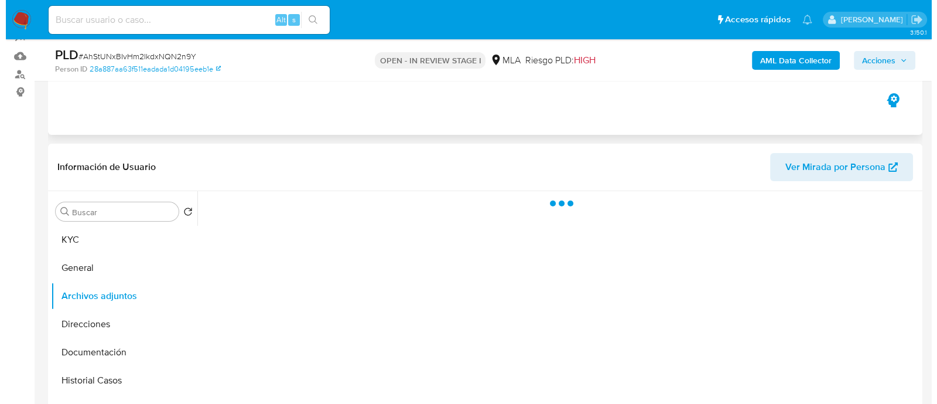
scroll to position [0, 0]
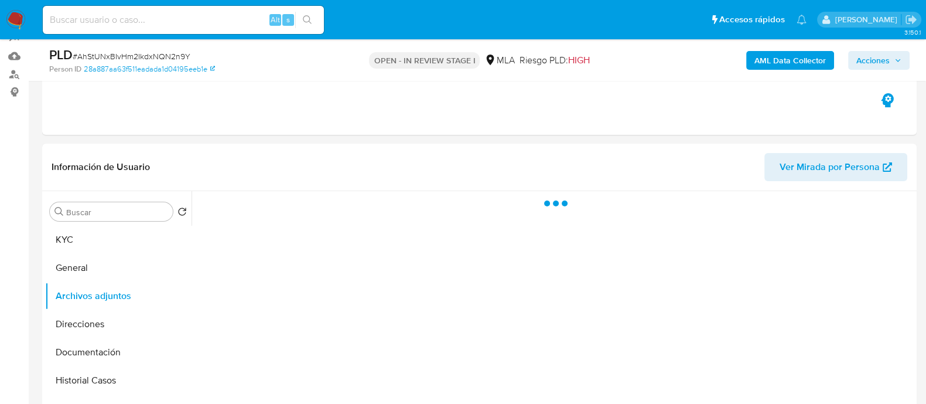
click at [787, 53] on b "AML Data Collector" at bounding box center [789, 60] width 71 height 19
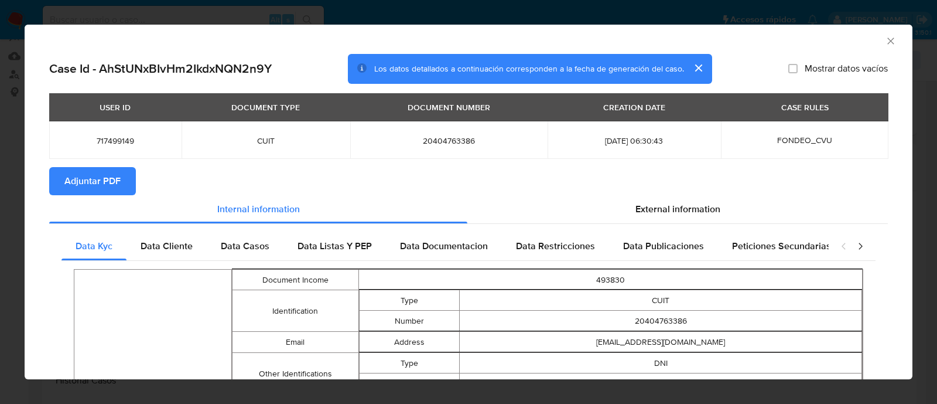
click at [111, 179] on span "Adjuntar PDF" at bounding box center [92, 181] width 56 height 26
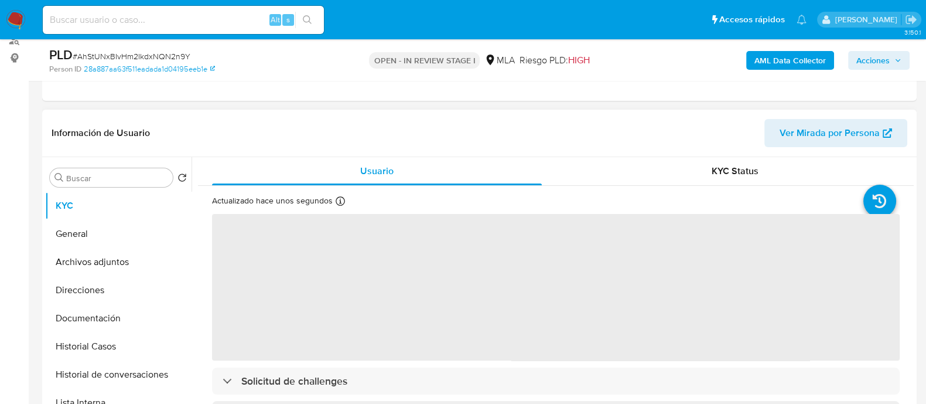
scroll to position [220, 0]
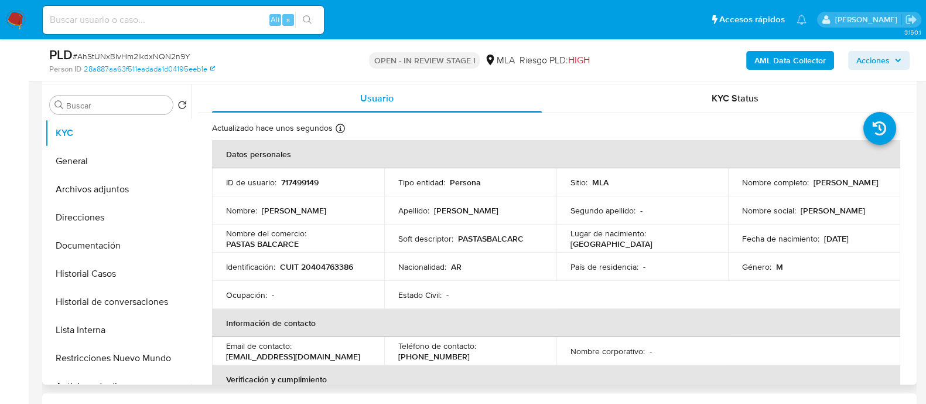
select select "10"
drag, startPoint x: 227, startPoint y: 357, endPoint x: 376, endPoint y: 353, distance: 148.8
click at [376, 353] on td "Email de contacto : [EMAIL_ADDRESS][DOMAIN_NAME]" at bounding box center [298, 351] width 172 height 28
copy p "[EMAIL_ADDRESS][DOMAIN_NAME]"
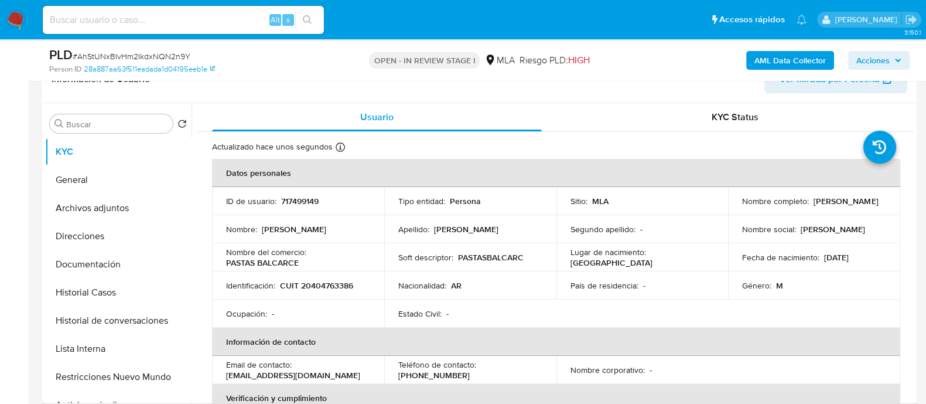
scroll to position [73, 0]
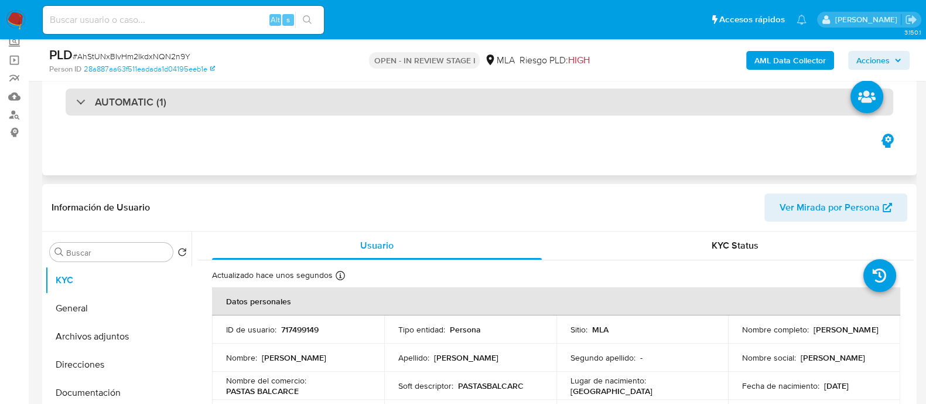
click at [229, 111] on div "AUTOMATIC (1)" at bounding box center [480, 101] width 828 height 27
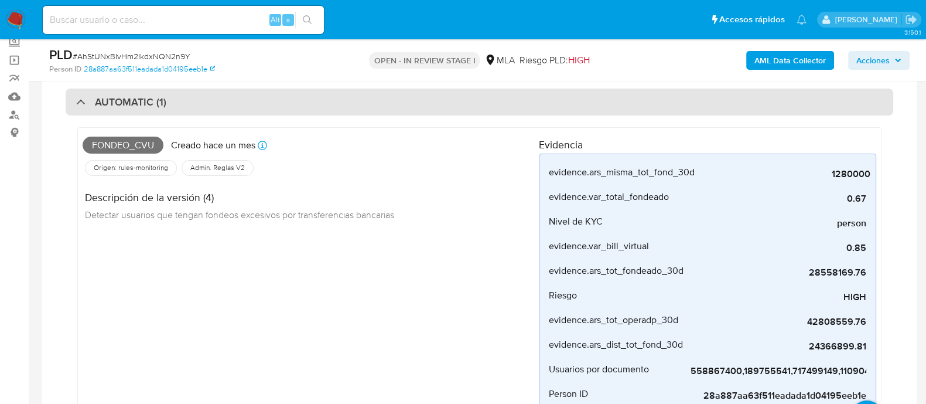
click at [229, 111] on div "AUTOMATIC (1)" at bounding box center [480, 101] width 828 height 27
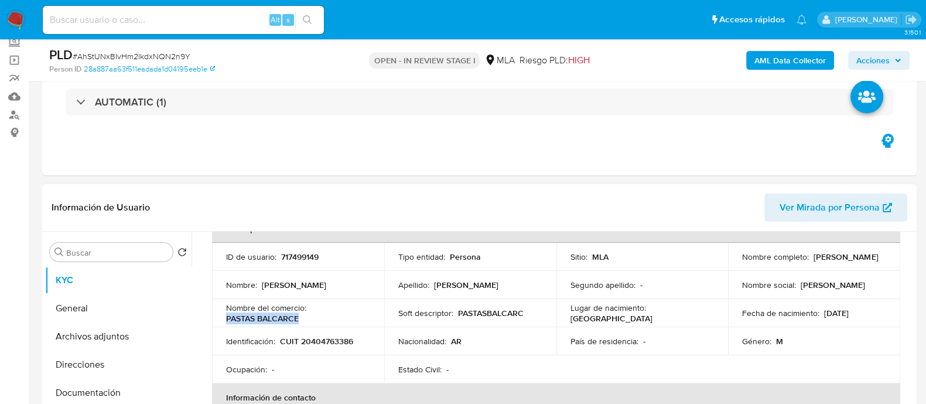
drag, startPoint x: 222, startPoint y: 320, endPoint x: 315, endPoint y: 317, distance: 93.2
click at [315, 317] on td "Nombre del comercio : PASTAS BALCARCE" at bounding box center [298, 313] width 172 height 28
copy p "PASTAS BALCARCE"
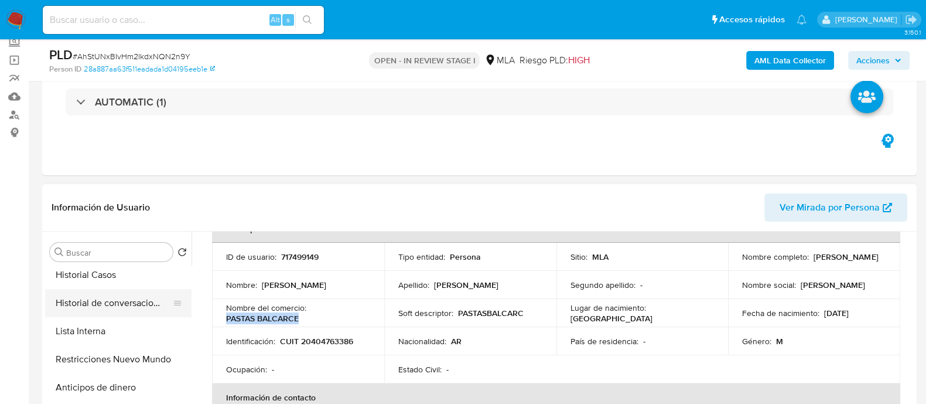
click at [123, 302] on button "Historial de conversaciones" at bounding box center [113, 303] width 137 height 28
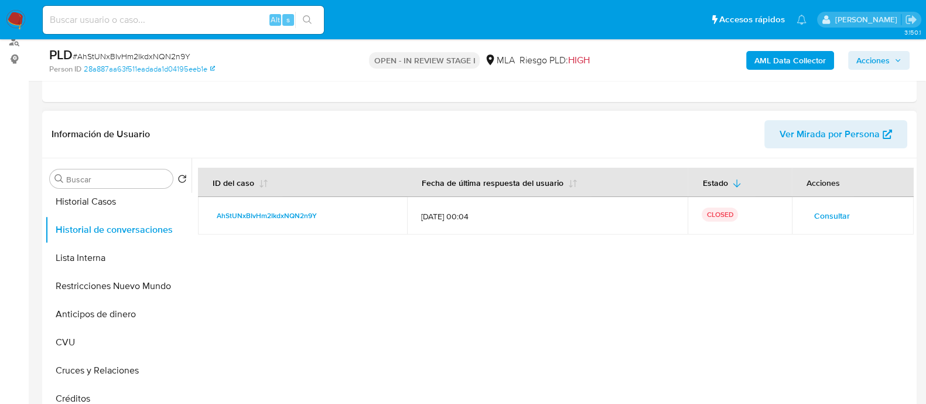
click at [843, 211] on span "Consultar" at bounding box center [832, 215] width 36 height 16
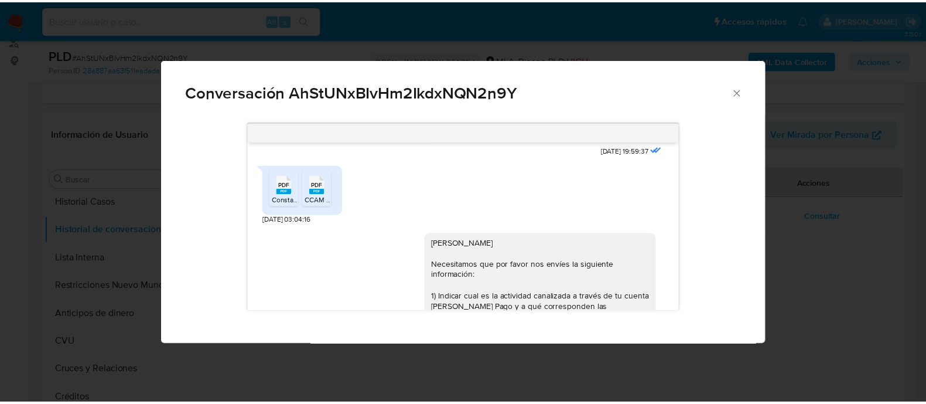
scroll to position [787, 0]
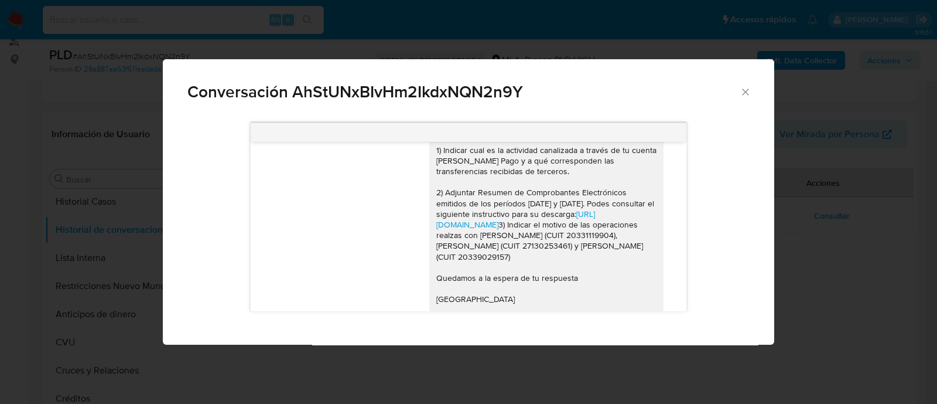
click at [68, 210] on div "Conversación AhStUNxBIvHm2IkdxNQN2n9Y 17/07/2025 19:59:37 PDF PDF Constancia de…" at bounding box center [468, 202] width 937 height 404
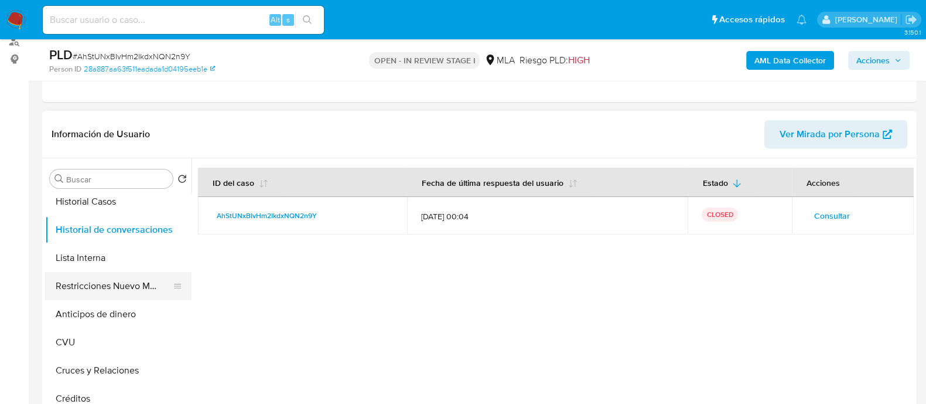
scroll to position [0, 0]
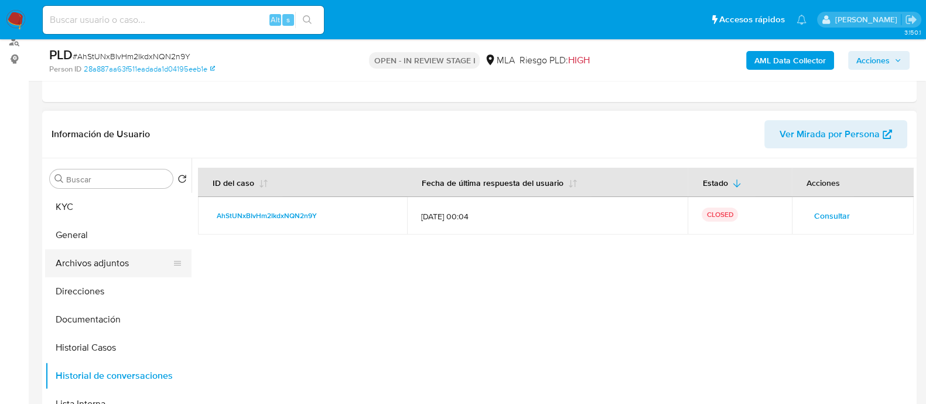
click at [123, 264] on button "Archivos adjuntos" at bounding box center [113, 263] width 137 height 28
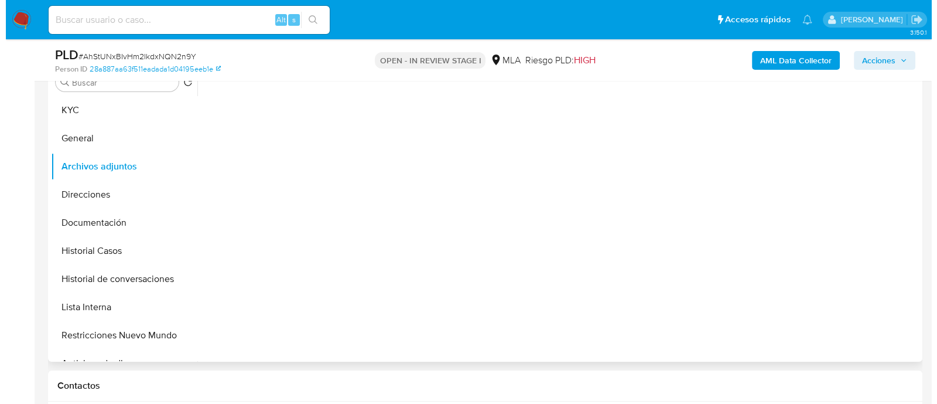
scroll to position [220, 0]
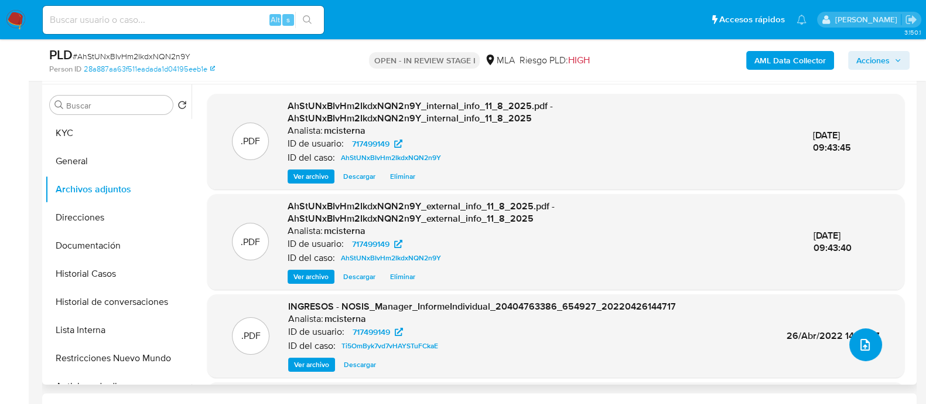
click at [850, 347] on button "upload-file" at bounding box center [865, 344] width 33 height 33
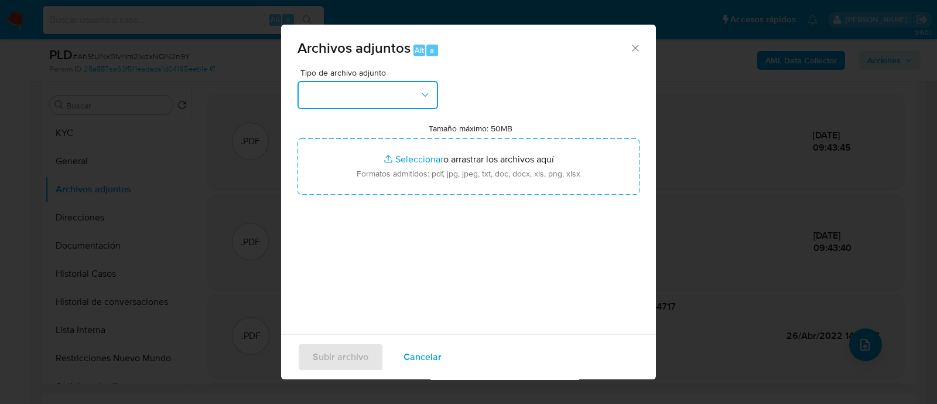
click at [384, 98] on button "button" at bounding box center [368, 95] width 141 height 28
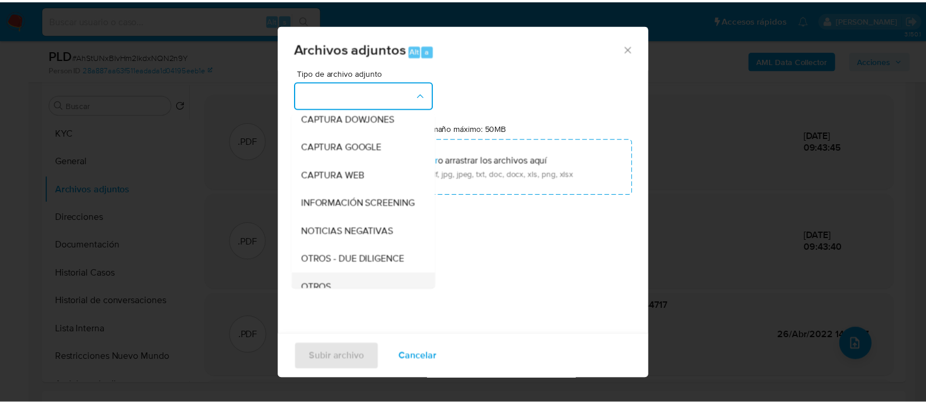
scroll to position [146, 0]
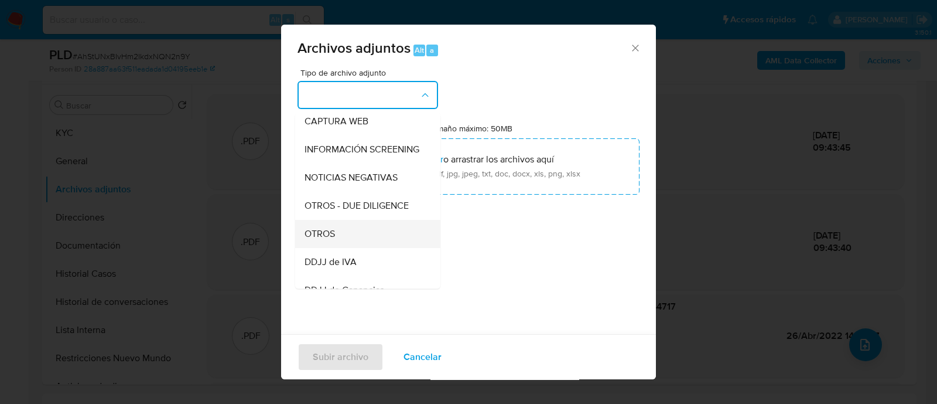
click at [361, 248] on div "OTROS" at bounding box center [364, 234] width 119 height 28
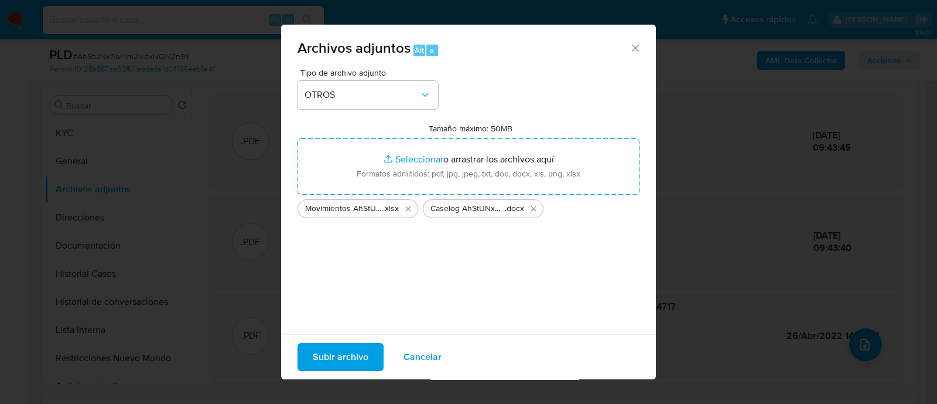
click at [349, 344] on span "Subir archivo" at bounding box center [341, 357] width 56 height 26
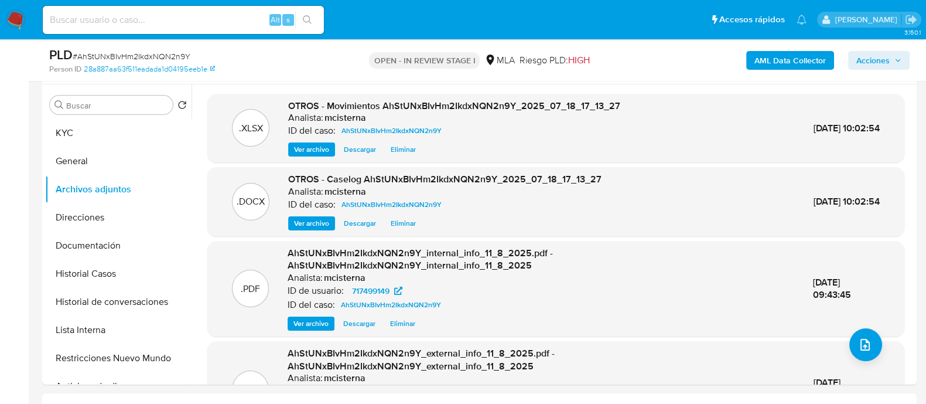
click at [863, 54] on span "Acciones" at bounding box center [872, 60] width 33 height 19
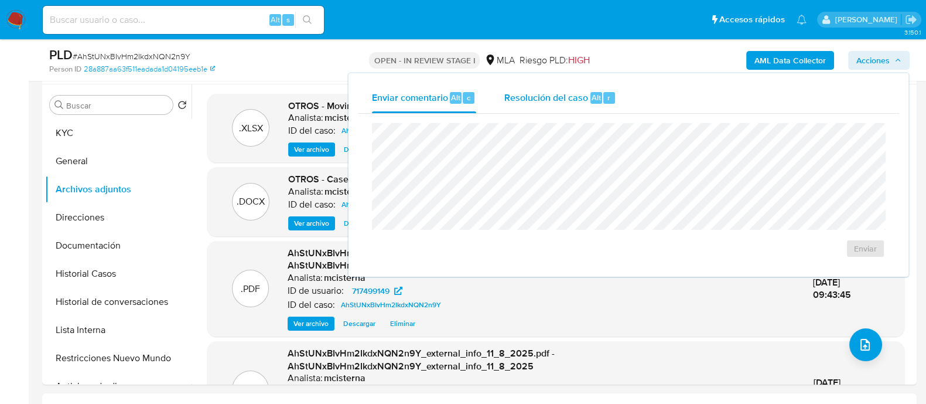
click at [554, 93] on span "Resolución del caso" at bounding box center [546, 96] width 84 height 13
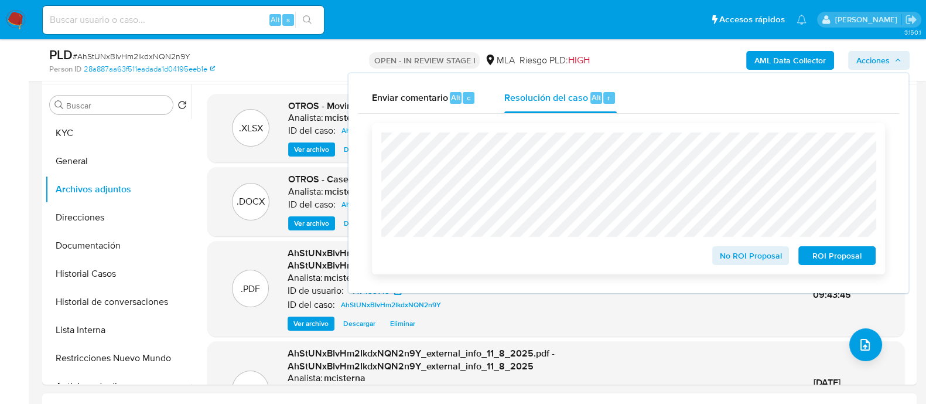
click at [862, 264] on span "ROI Proposal" at bounding box center [837, 255] width 61 height 16
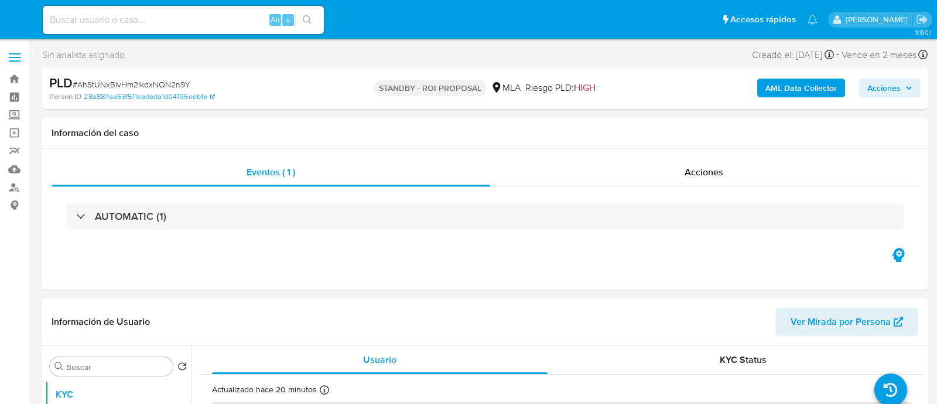
select select "10"
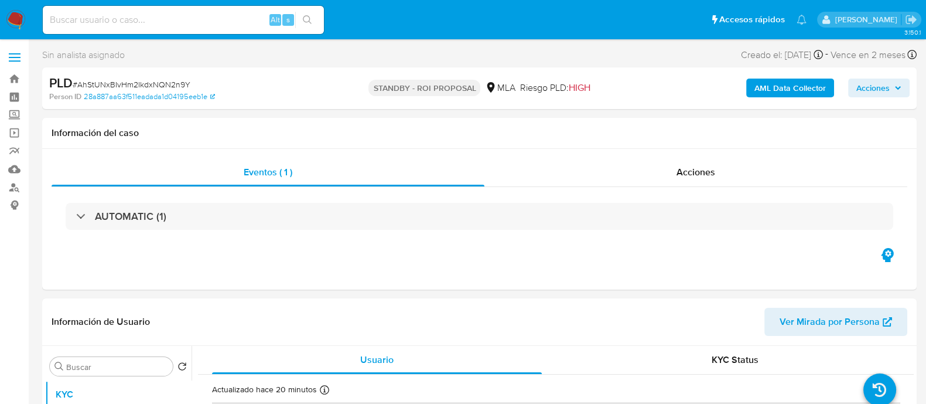
drag, startPoint x: 233, startPoint y: 1, endPoint x: 231, endPoint y: 16, distance: 15.4
click at [233, 1] on nav "Pausado Ver notificaciones Alt s Accesos rápidos Presiona las siguientes teclas…" at bounding box center [463, 19] width 926 height 39
click at [228, 19] on input at bounding box center [183, 19] width 281 height 15
paste input "264024694"
type input "264024694"
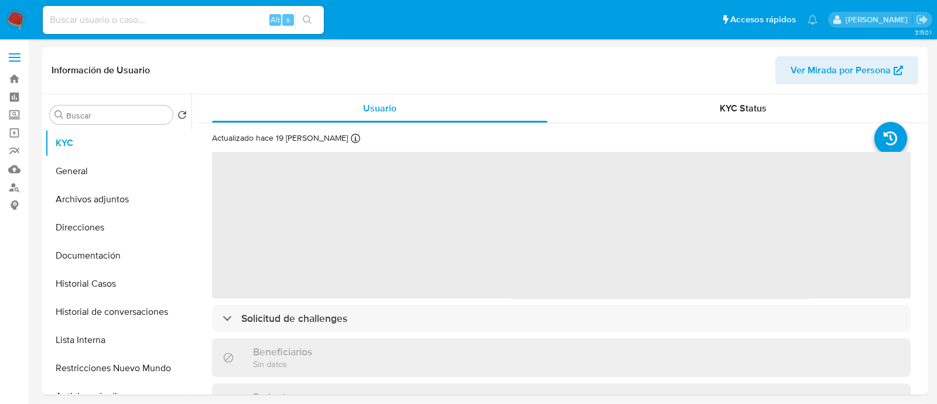
select select "10"
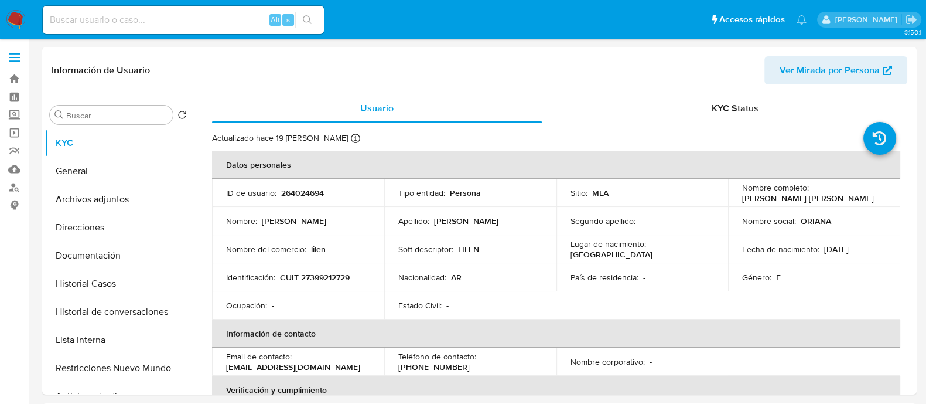
click at [225, 20] on input at bounding box center [183, 19] width 281 height 15
paste input "264024694"
type input "264024694"
click at [141, 289] on button "Historial Casos" at bounding box center [113, 283] width 137 height 28
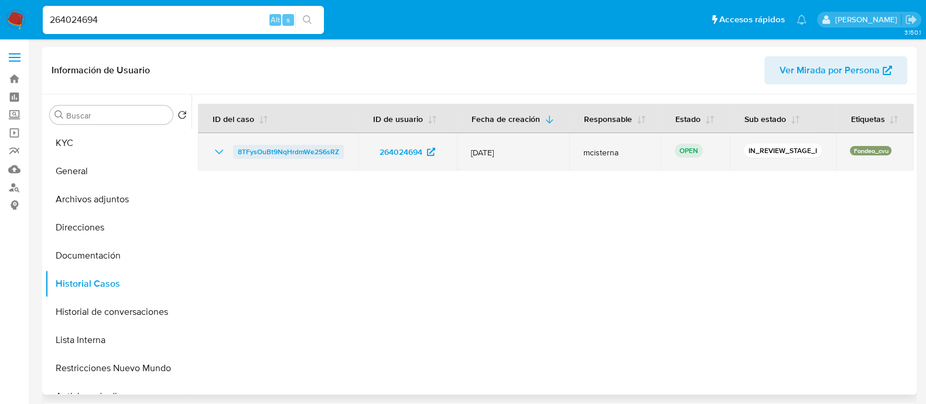
click at [265, 151] on span "8TFysOuBt9NqHrdmWe2S6sRZ" at bounding box center [288, 152] width 101 height 14
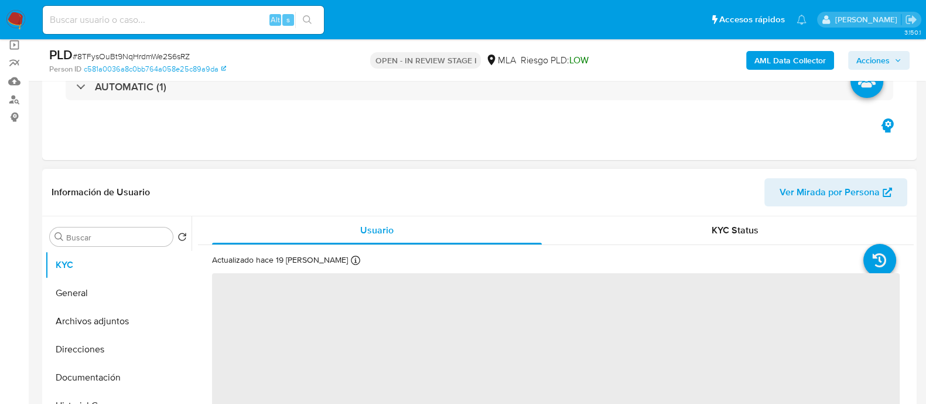
scroll to position [146, 0]
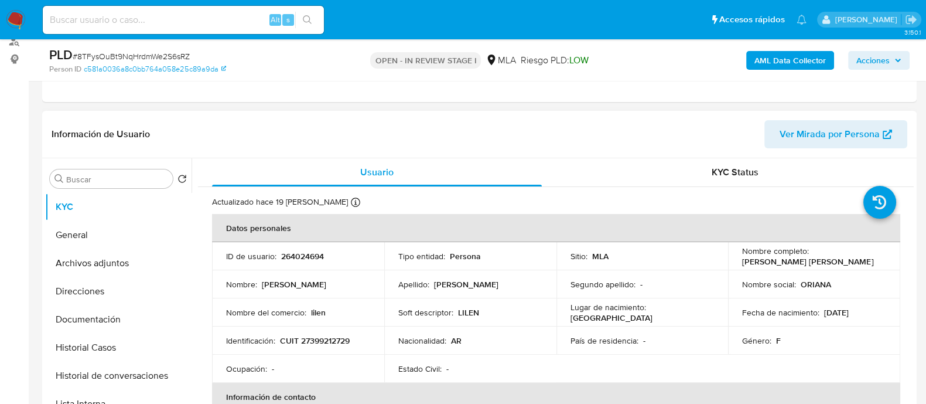
select select "10"
click at [301, 259] on p "264024694" at bounding box center [302, 256] width 43 height 11
copy p "264024694"
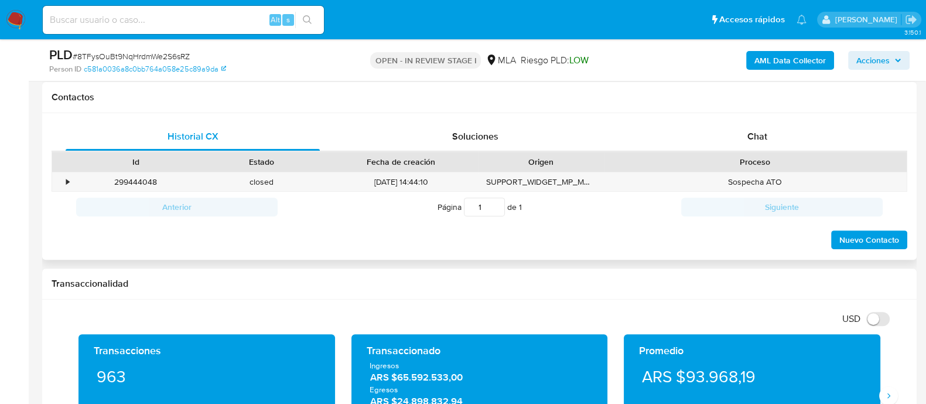
scroll to position [512, 0]
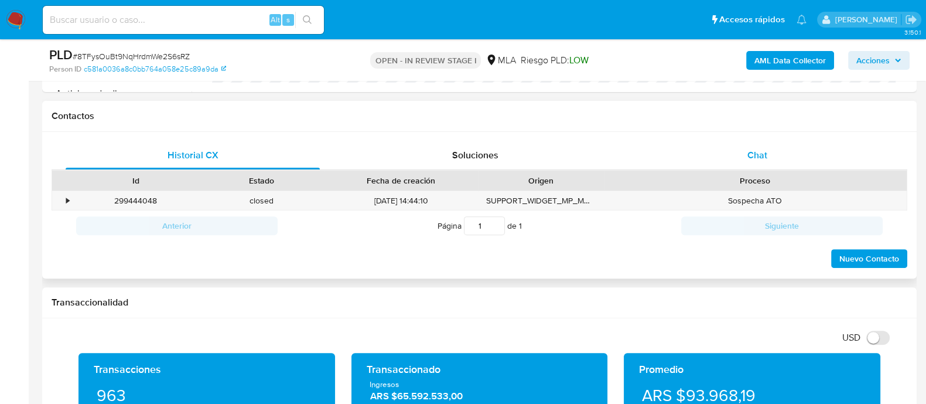
click at [788, 158] on div "Chat" at bounding box center [757, 155] width 254 height 28
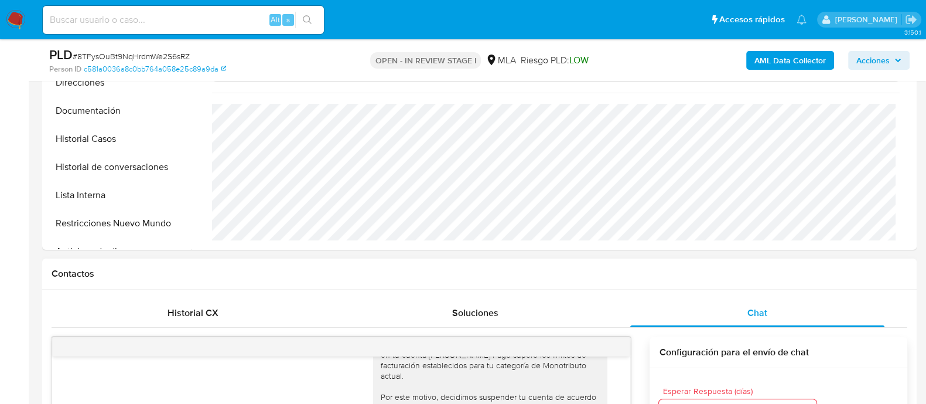
scroll to position [292, 0]
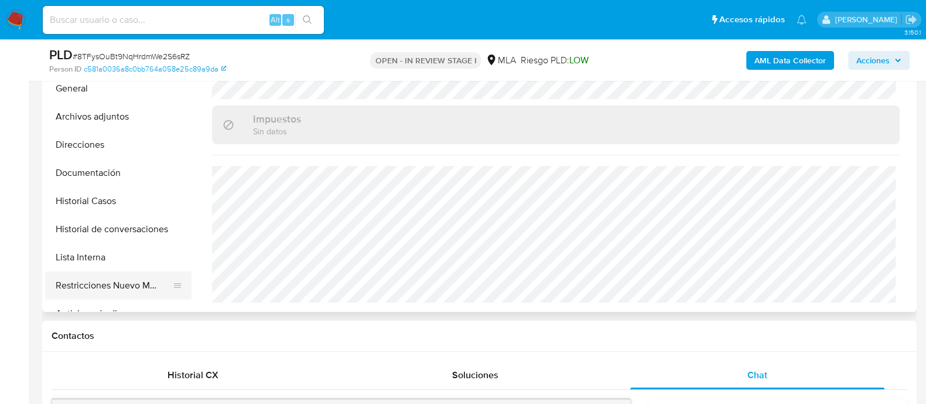
click at [155, 286] on button "Restricciones Nuevo Mundo" at bounding box center [113, 285] width 137 height 28
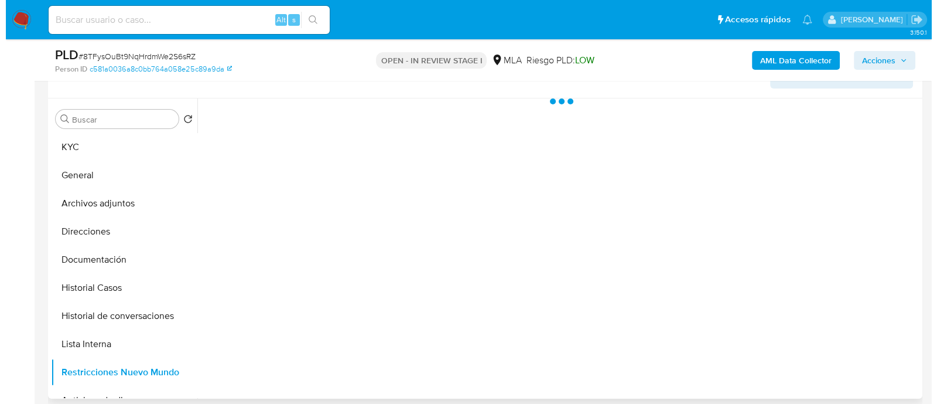
scroll to position [220, 0]
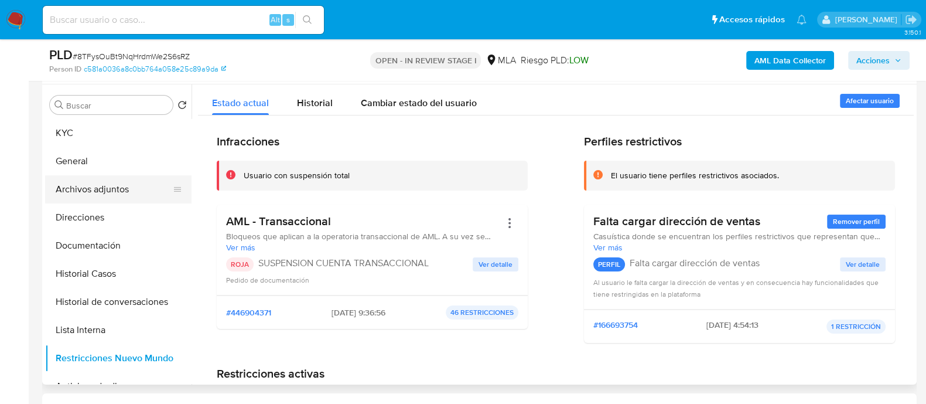
click at [115, 191] on button "Archivos adjuntos" at bounding box center [113, 189] width 137 height 28
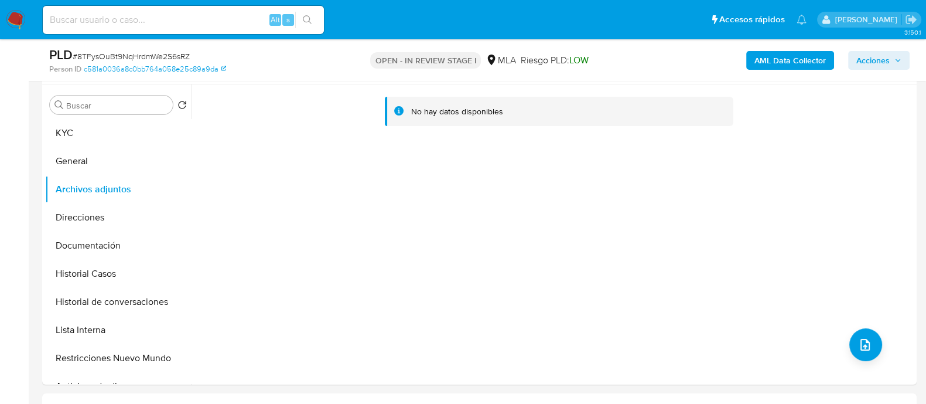
click at [786, 49] on div "AML Data Collector Acciones" at bounding box center [767, 60] width 283 height 28
click at [764, 68] on b "AML Data Collector" at bounding box center [789, 60] width 71 height 19
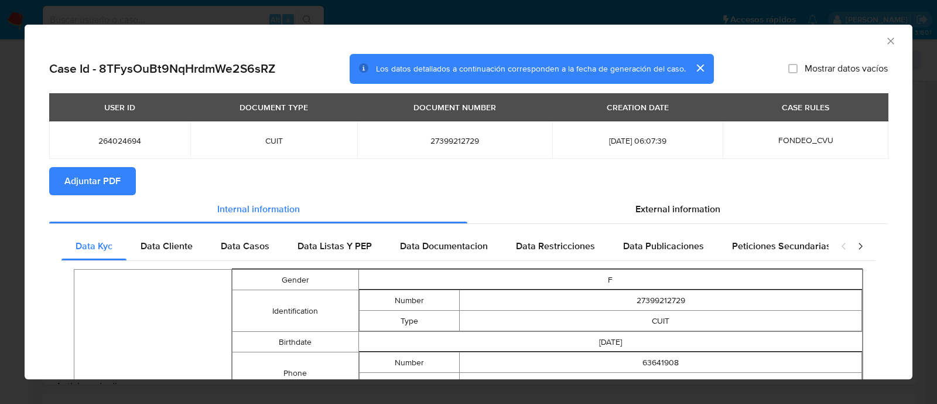
click at [110, 180] on span "Adjuntar PDF" at bounding box center [92, 181] width 56 height 26
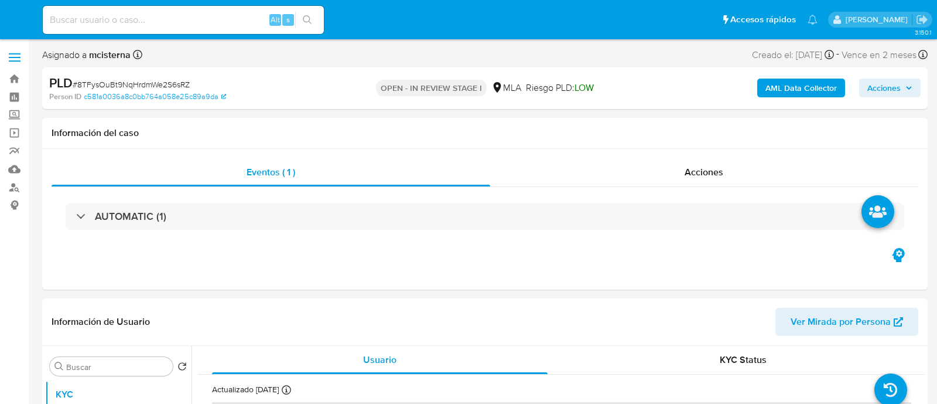
select select "10"
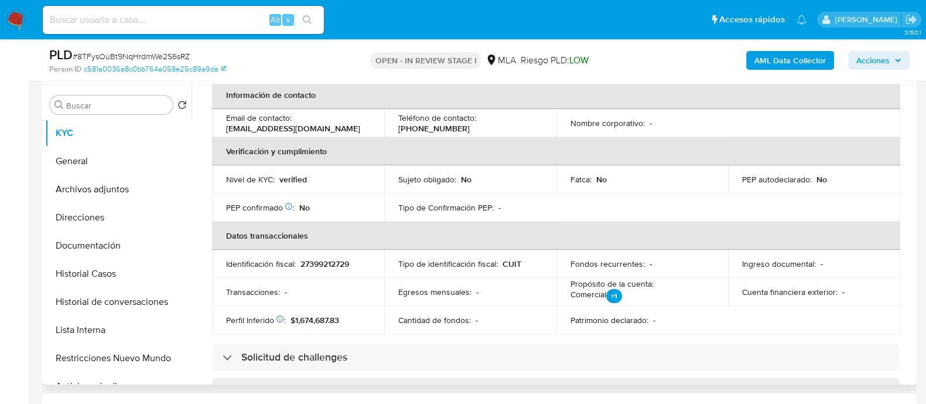
scroll to position [220, 0]
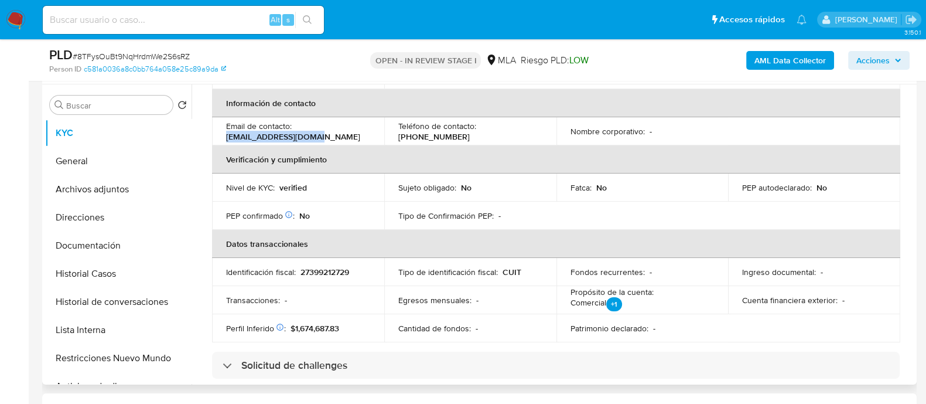
drag, startPoint x: 222, startPoint y: 139, endPoint x: 366, endPoint y: 143, distance: 144.2
click at [317, 133] on td "Email de contacto : [EMAIL_ADDRESS][DOMAIN_NAME]" at bounding box center [298, 131] width 172 height 28
copy p "[EMAIL_ADDRESS][DOMAIN_NAME]"
click at [143, 188] on button "Archivos adjuntos" at bounding box center [113, 189] width 137 height 28
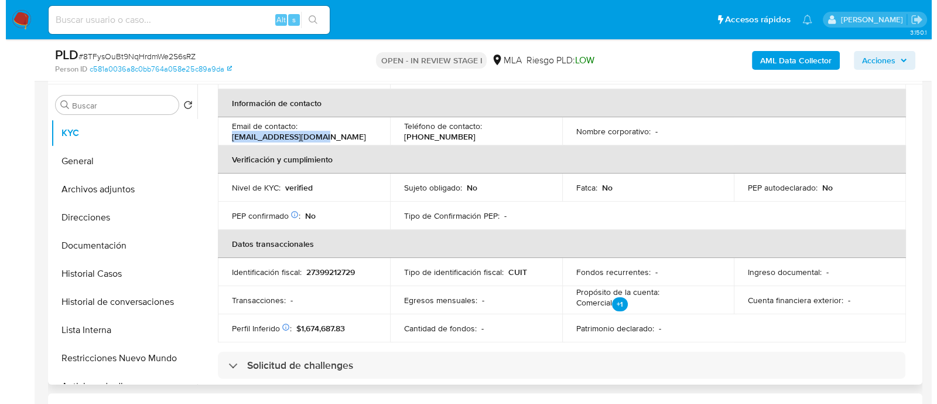
scroll to position [0, 0]
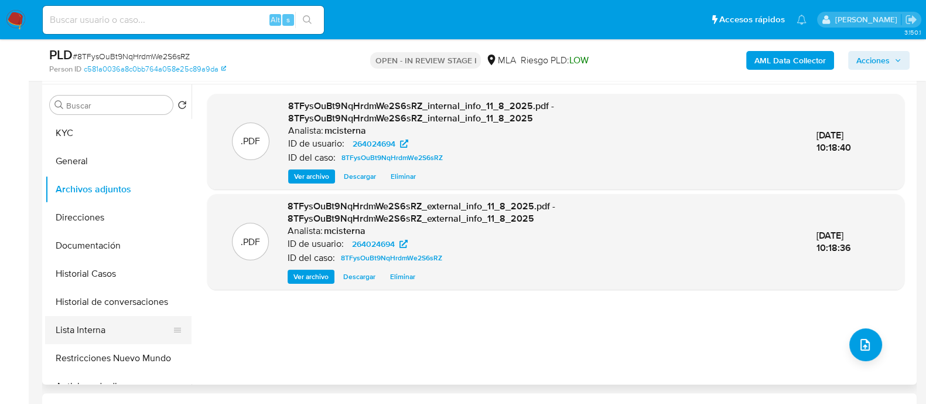
click at [138, 316] on button "Lista Interna" at bounding box center [113, 330] width 137 height 28
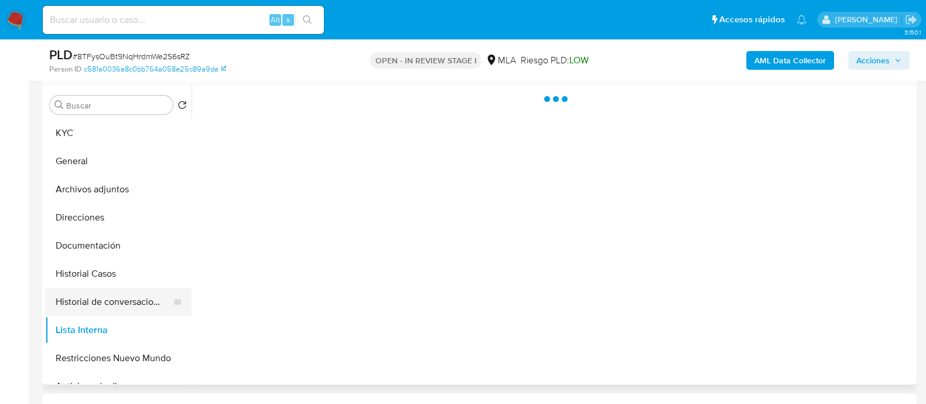
click at [143, 305] on button "Historial de conversaciones" at bounding box center [113, 302] width 137 height 28
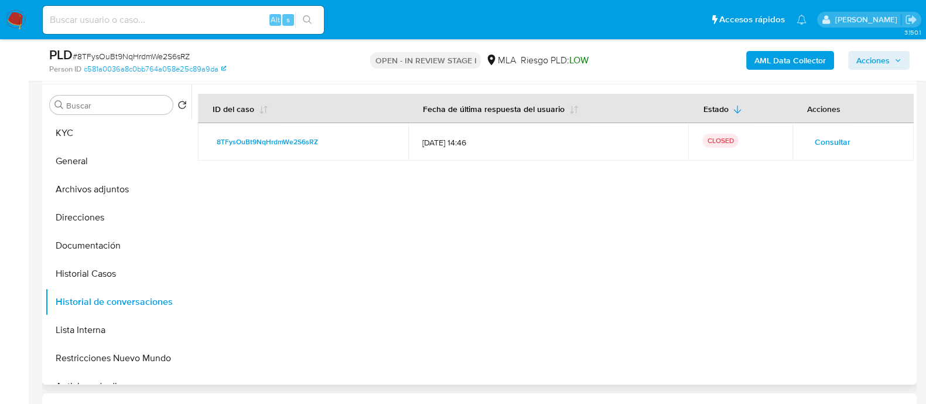
click at [809, 143] on button "Consultar" at bounding box center [833, 141] width 52 height 19
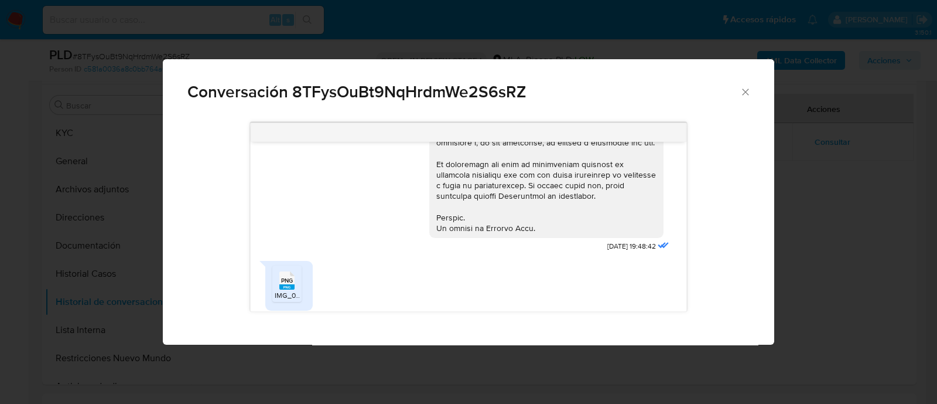
scroll to position [546, 0]
click at [272, 292] on li "PNG PNG IMG_0910.png" at bounding box center [286, 283] width 29 height 36
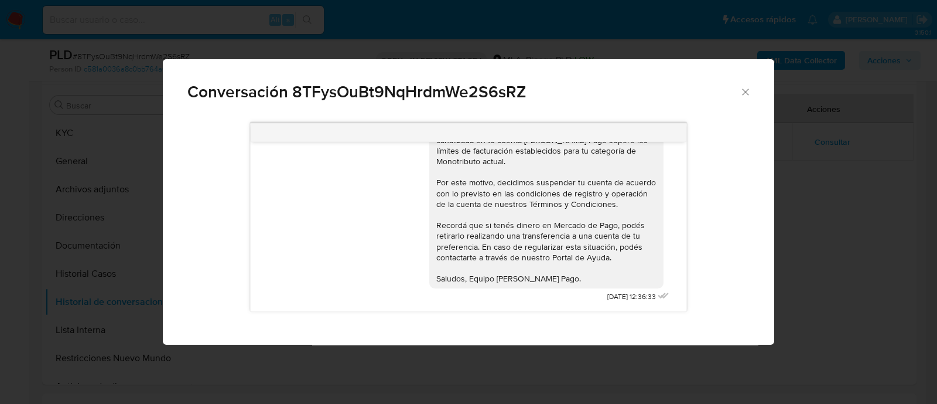
scroll to position [766, 0]
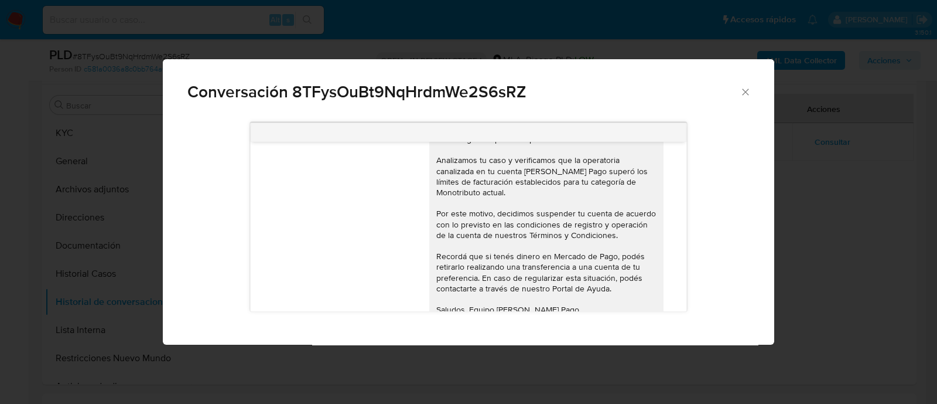
click at [118, 166] on div "Conversación 8TFysOuBt9NqHrdmWe2S6sRZ 17/07/2025 19:48:42 PNG PNG IMG_0910.png …" at bounding box center [468, 202] width 937 height 404
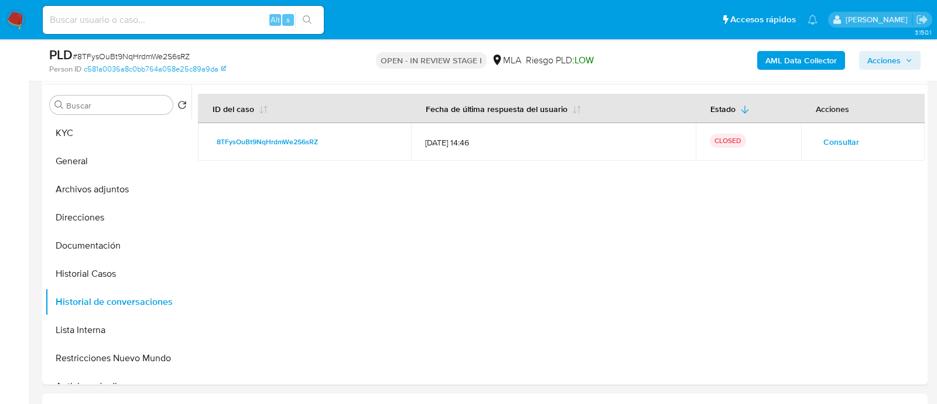
click at [119, 188] on button "Archivos adjuntos" at bounding box center [118, 189] width 146 height 28
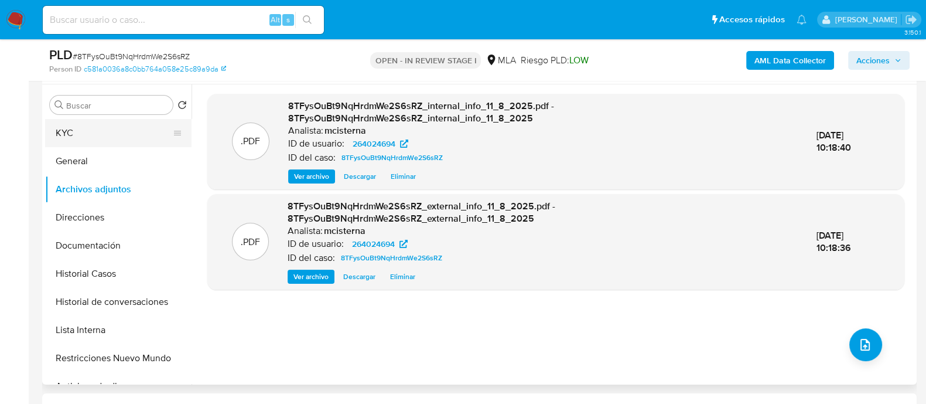
click at [89, 142] on button "KYC" at bounding box center [113, 133] width 137 height 28
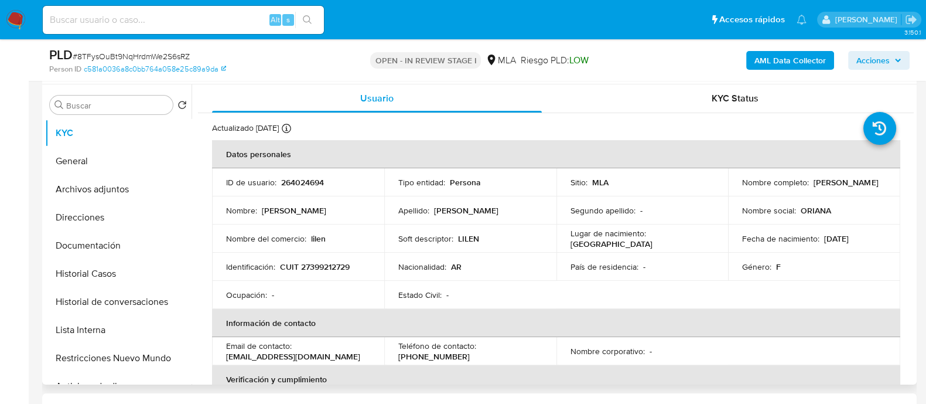
click at [314, 264] on p "CUIT 27399212729" at bounding box center [315, 266] width 70 height 11
copy p "27399212729"
click at [137, 175] on button "Archivos adjuntos" at bounding box center [113, 189] width 137 height 28
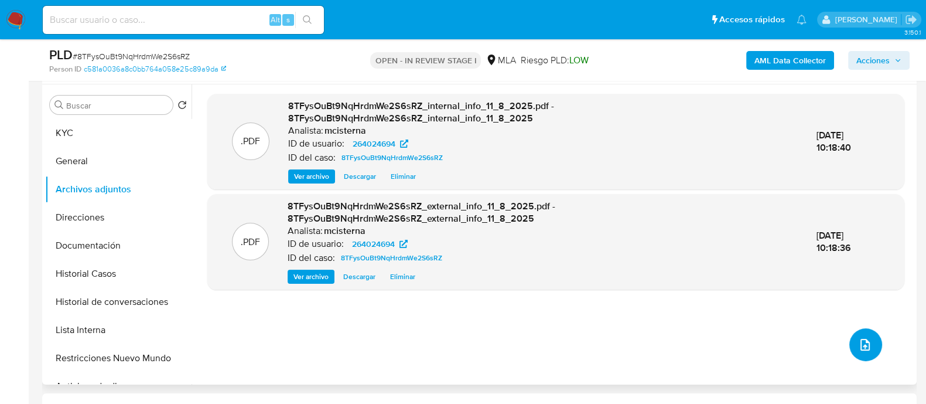
click at [861, 328] on button "upload-file" at bounding box center [865, 344] width 33 height 33
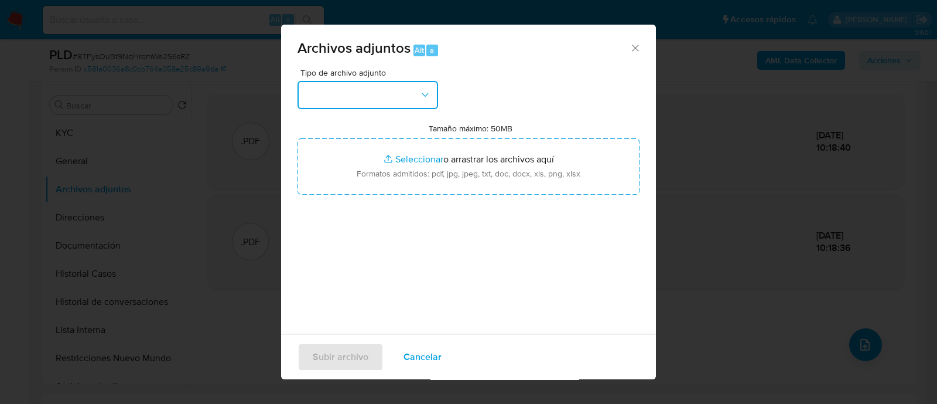
click at [395, 96] on button "button" at bounding box center [368, 95] width 141 height 28
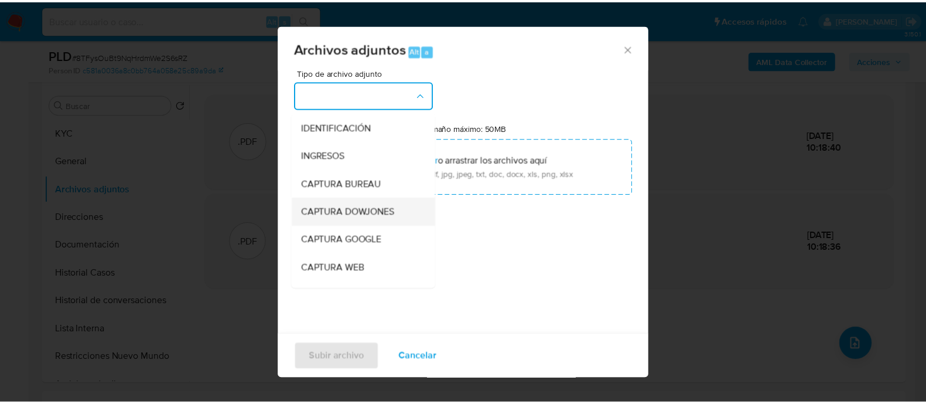
scroll to position [146, 0]
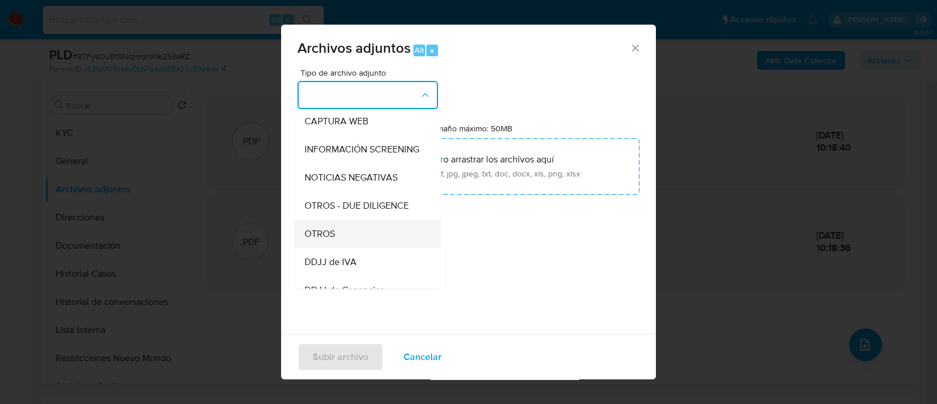
click at [388, 241] on div "OTROS" at bounding box center [364, 234] width 119 height 28
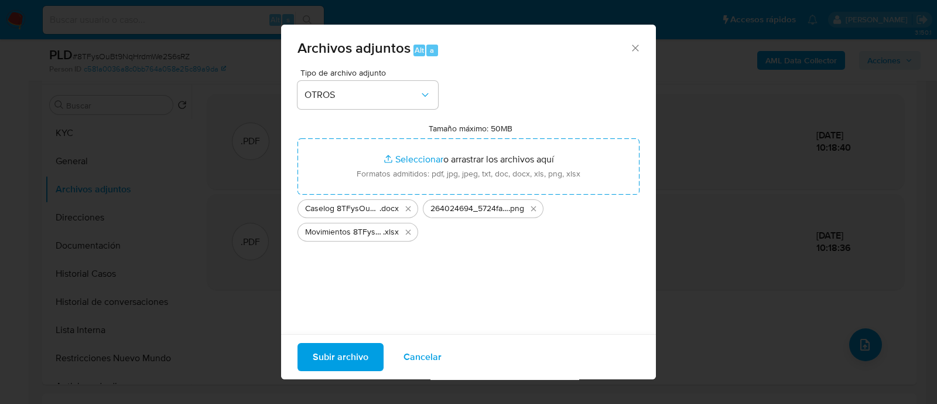
click at [348, 347] on span "Subir archivo" at bounding box center [341, 357] width 56 height 26
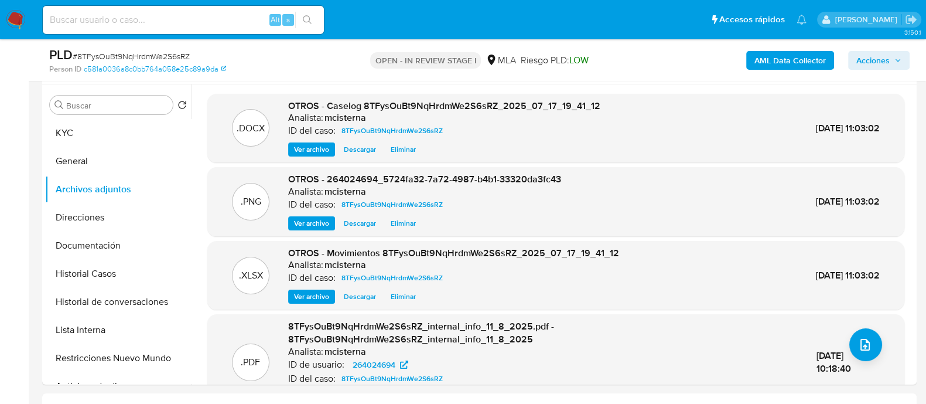
click at [275, 67] on div "Person ID c581a0036a8c0bb764a058e25c89a9da" at bounding box center [190, 69] width 283 height 11
click at [872, 57] on span "Acciones" at bounding box center [872, 60] width 33 height 19
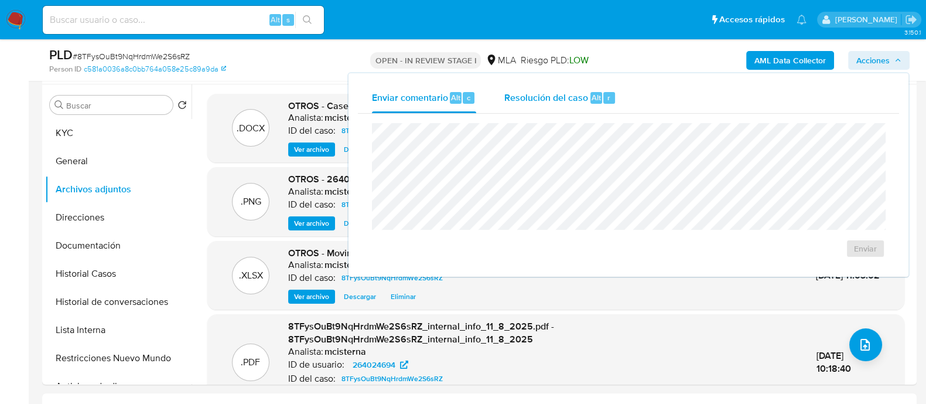
click at [542, 98] on span "Resolución del caso" at bounding box center [546, 96] width 84 height 13
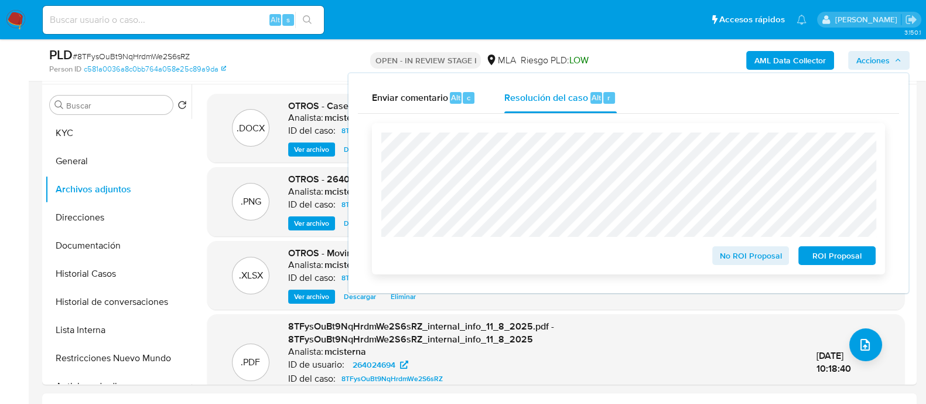
click at [816, 264] on span "ROI Proposal" at bounding box center [837, 255] width 61 height 16
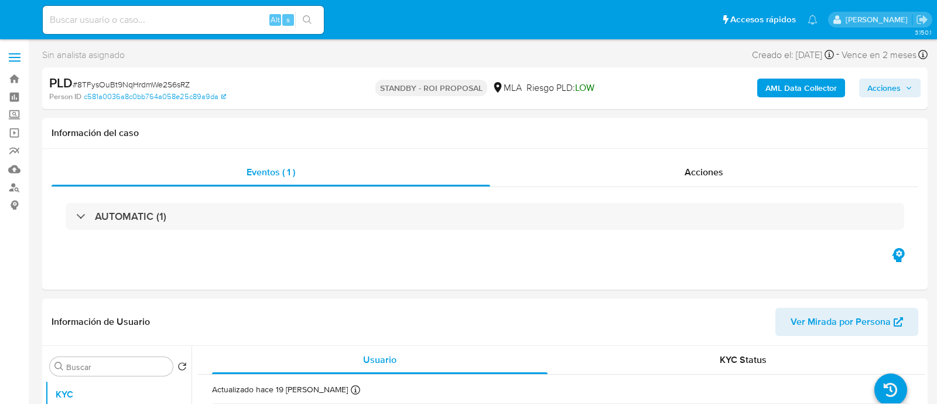
select select "10"
